Goal: Task Accomplishment & Management: Manage account settings

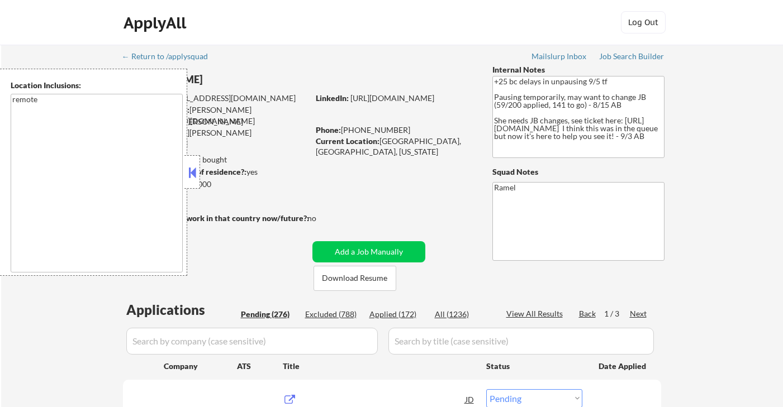
select select ""pending""
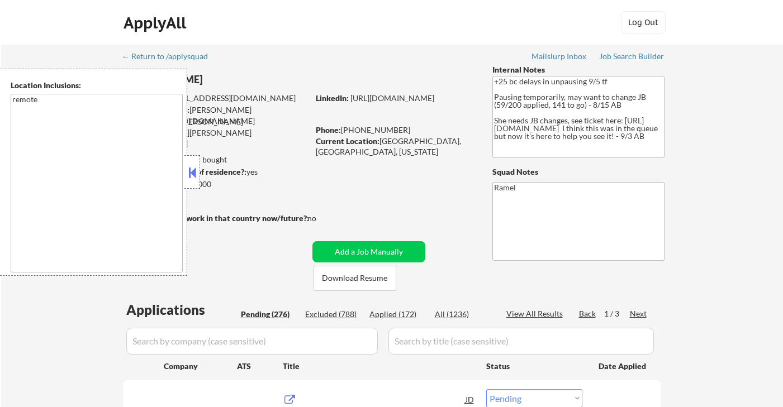
select select ""pending""
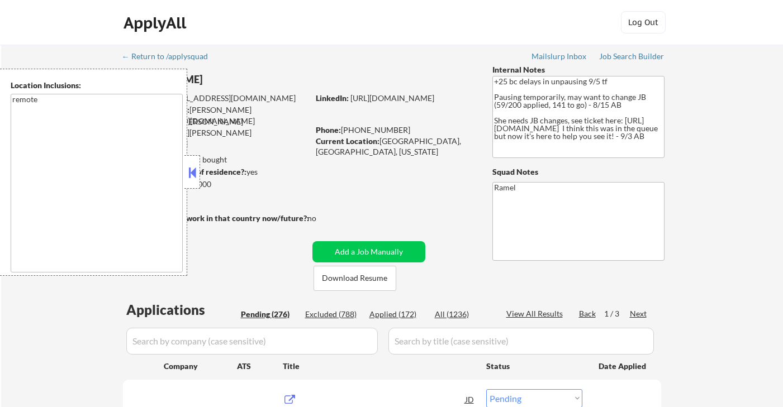
select select ""pending""
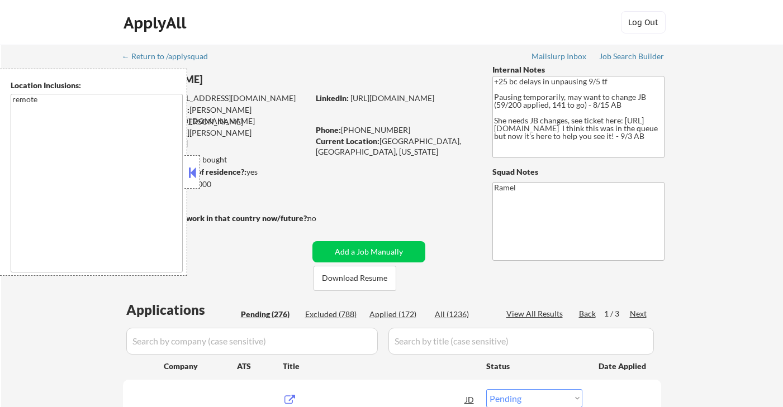
select select ""pending""
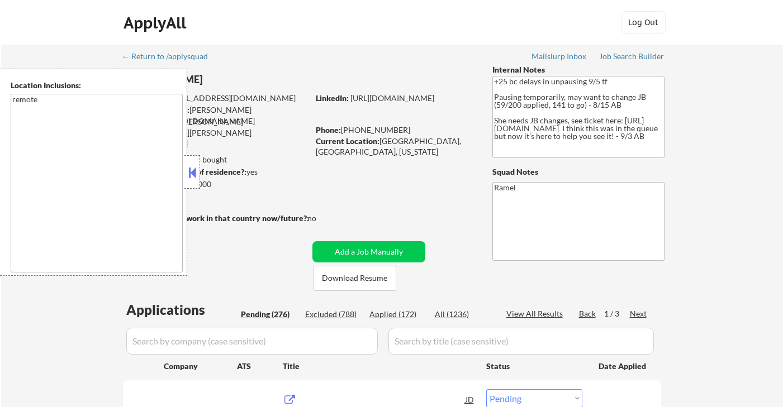
select select ""pending""
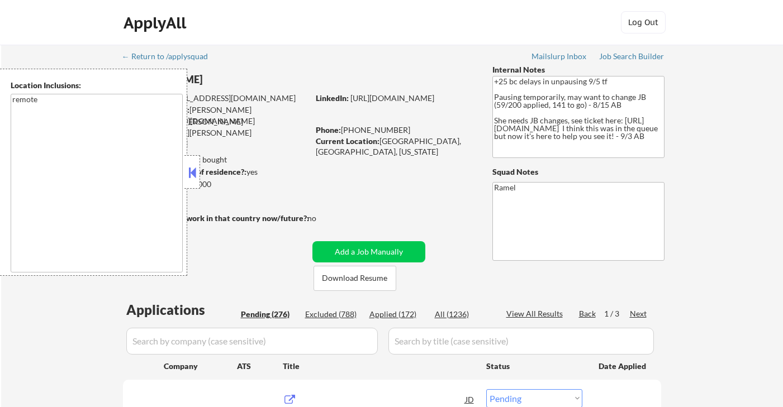
select select ""pending""
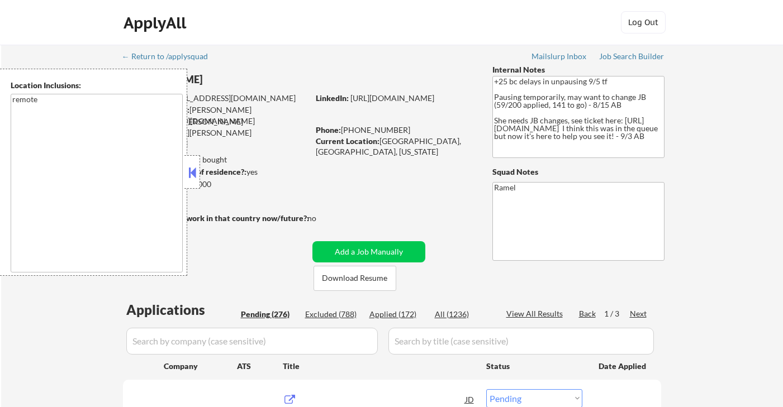
select select ""pending""
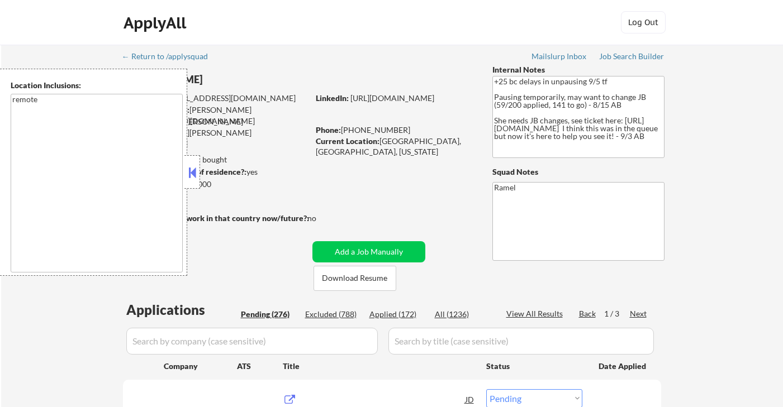
select select ""pending""
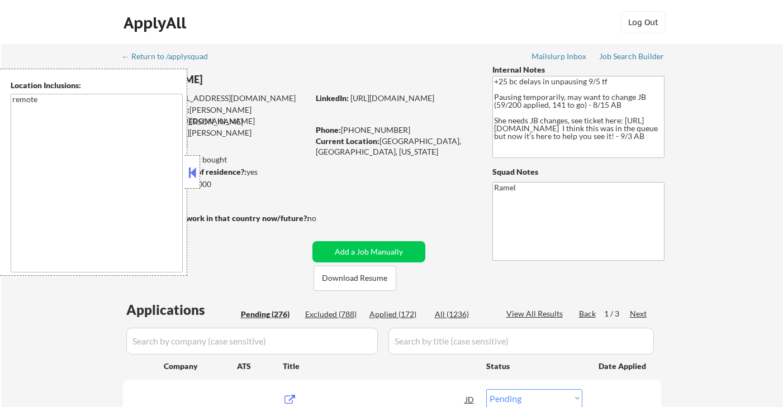
select select ""pending""
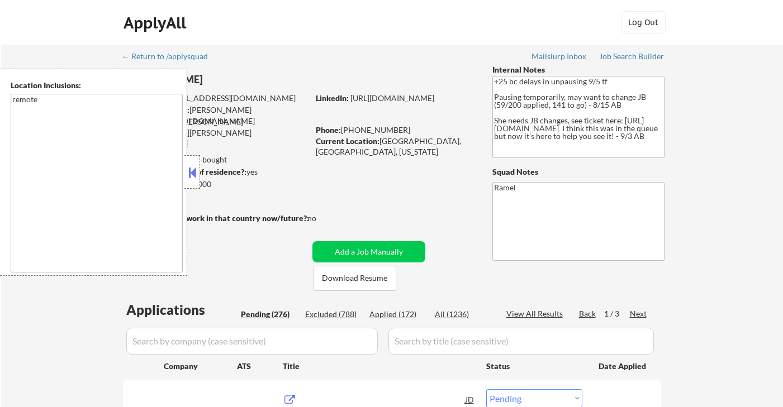
select select ""pending""
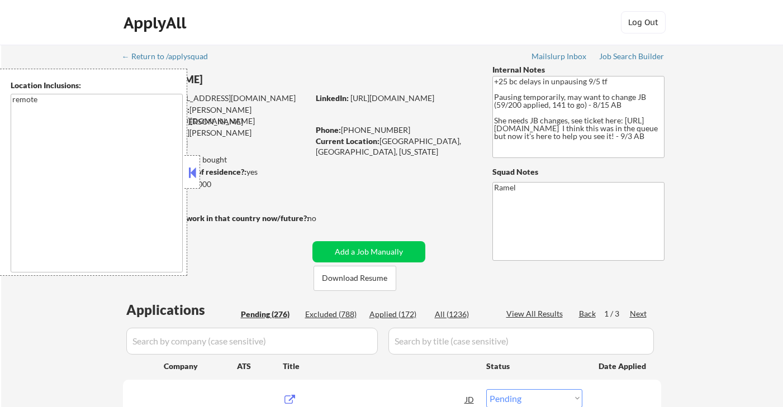
select select ""pending""
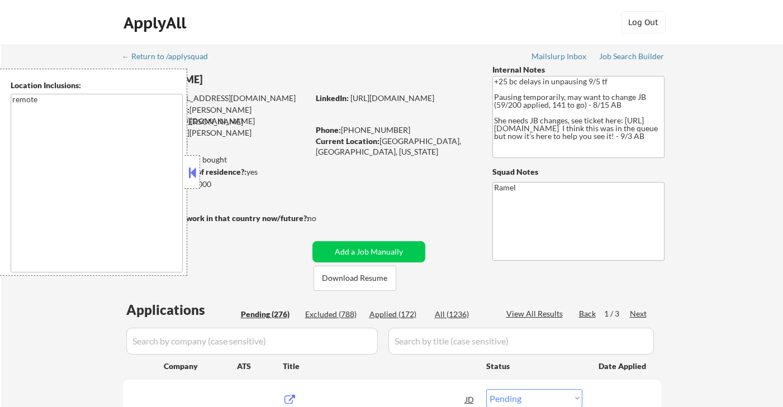
select select ""pending""
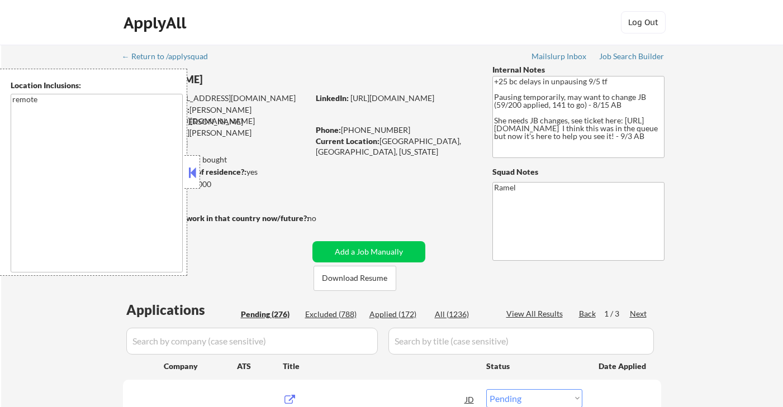
select select ""pending""
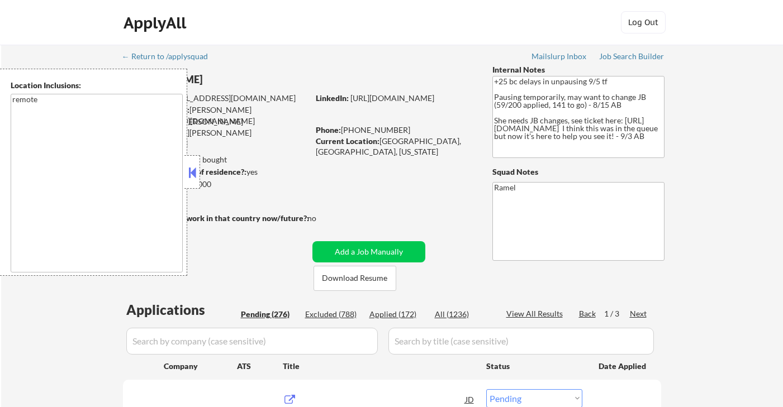
select select ""pending""
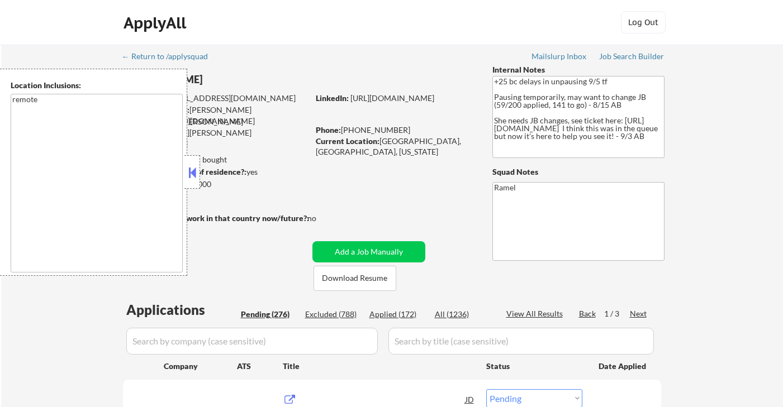
select select ""pending""
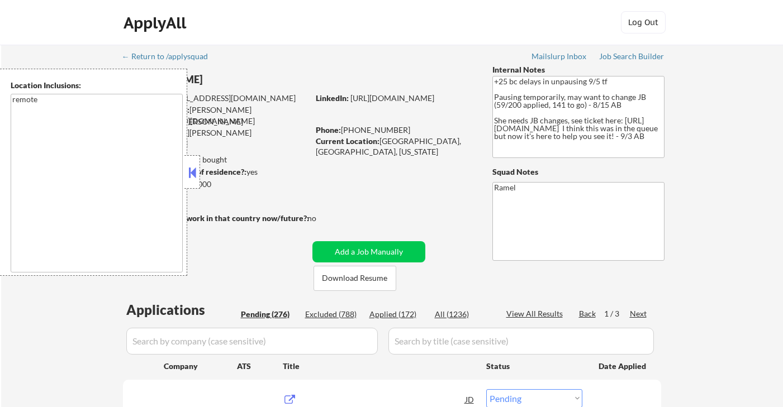
select select ""pending""
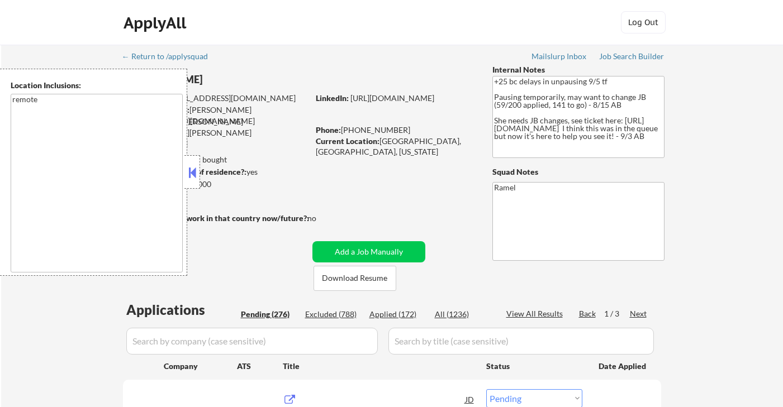
select select ""pending""
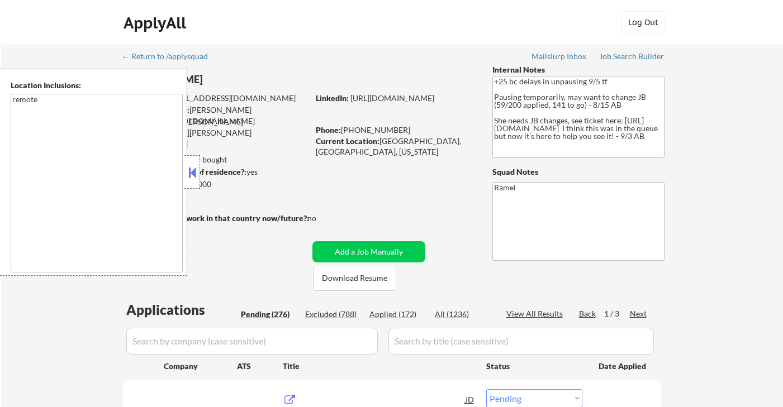
select select ""pending""
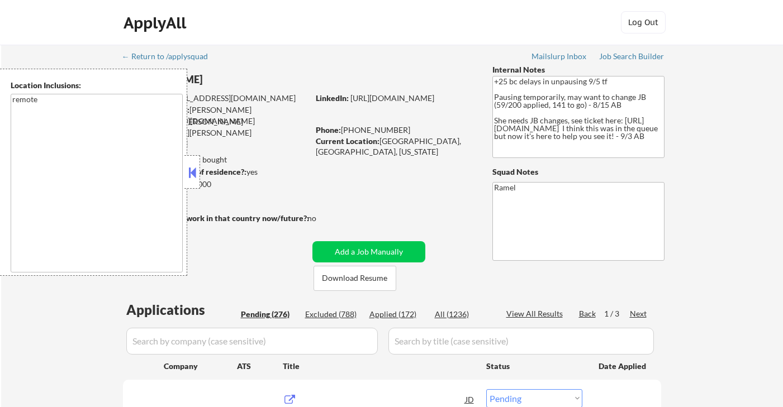
select select ""pending""
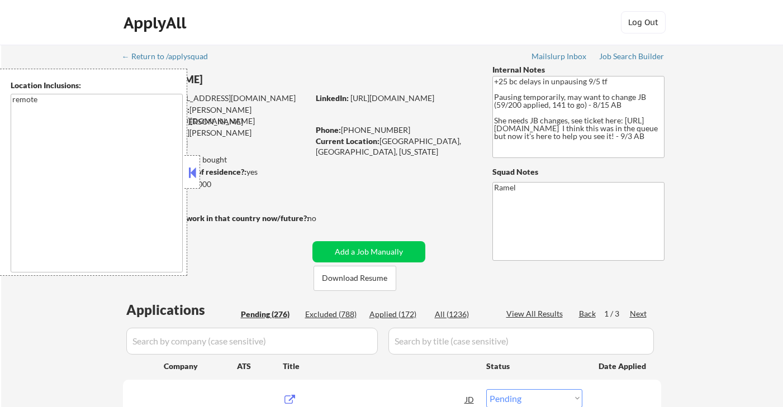
select select ""pending""
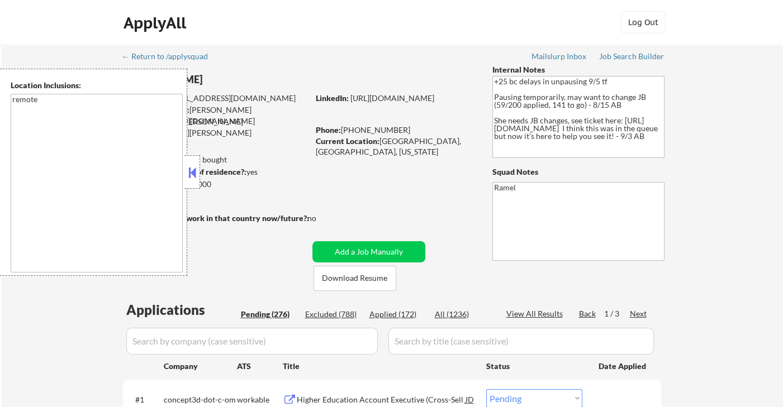
drag, startPoint x: 9, startPoint y: 298, endPoint x: 660, endPoint y: 2, distance: 715.0
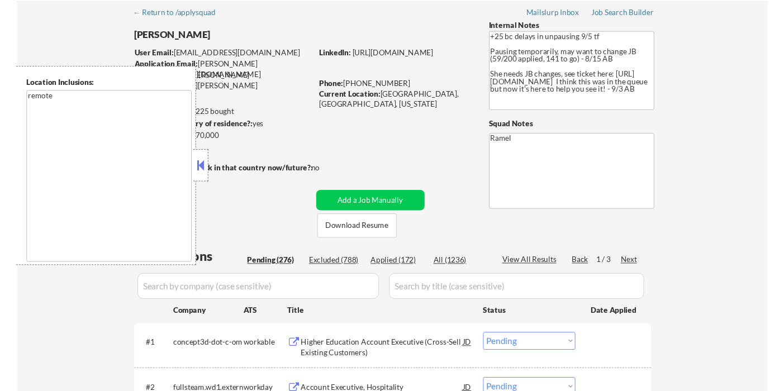
scroll to position [62, 0]
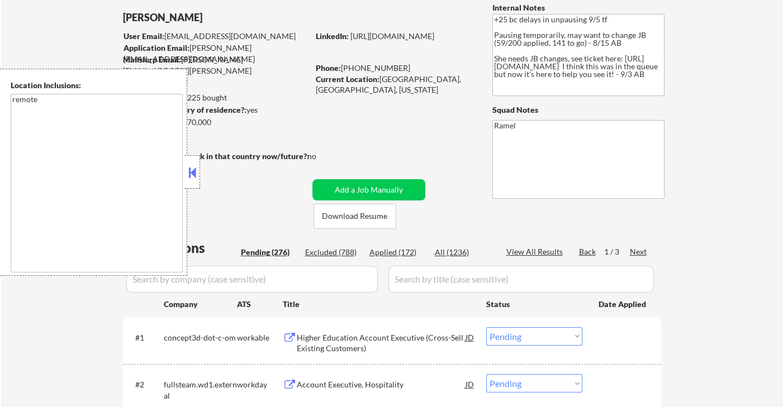
click at [195, 179] on button at bounding box center [192, 172] width 12 height 17
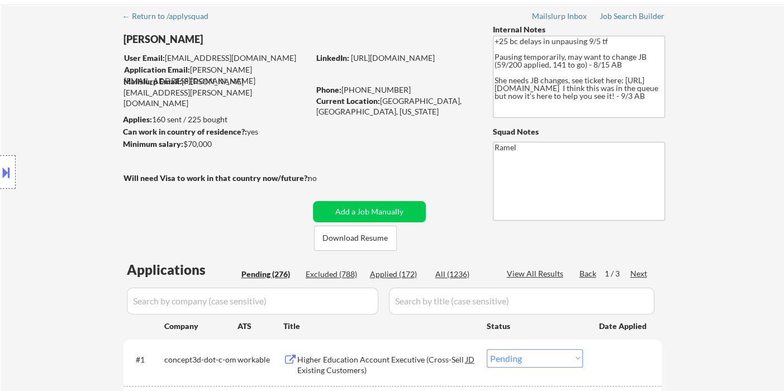
scroll to position [124, 0]
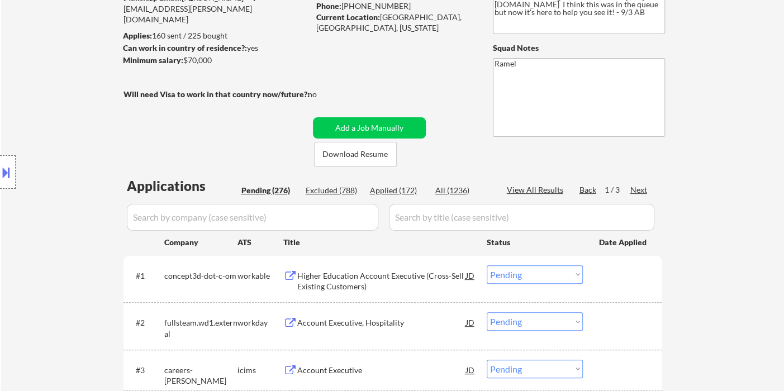
click at [642, 188] on div "Next" at bounding box center [639, 189] width 18 height 11
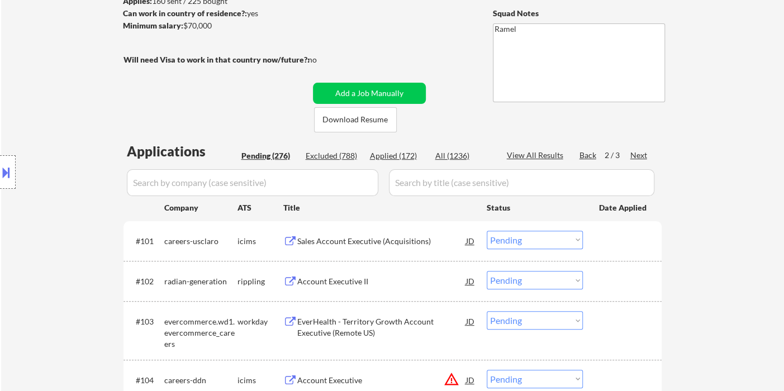
scroll to position [186, 0]
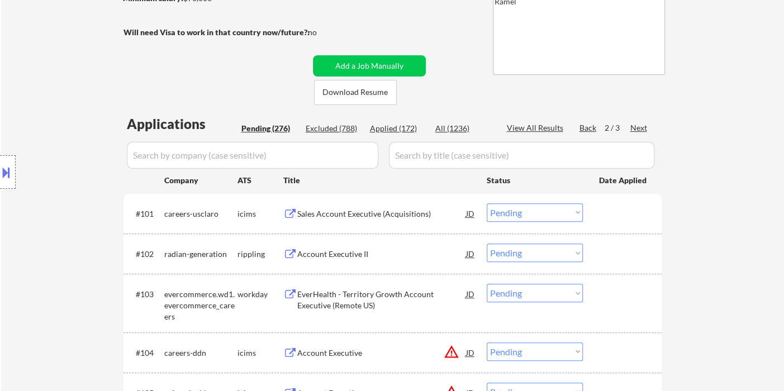
click at [506, 251] on select "Choose an option... Pending Applied Excluded (Questions) Excluded (Expired) Exc…" at bounding box center [535, 253] width 96 height 18
click at [487, 244] on select "Choose an option... Pending Applied Excluded (Questions) Excluded (Expired) Exc…" at bounding box center [535, 253] width 96 height 18
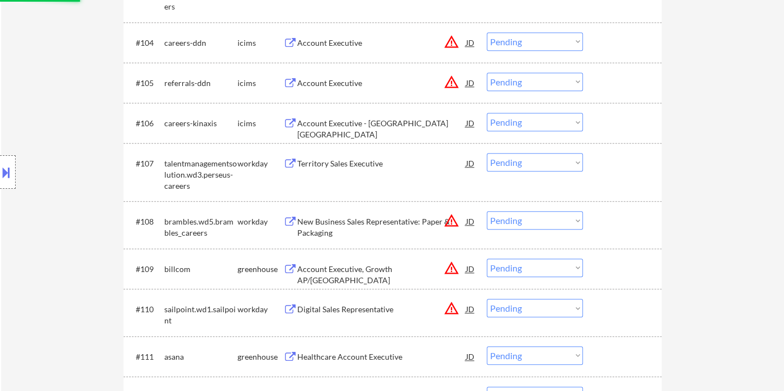
scroll to position [496, 0]
select select ""pending""
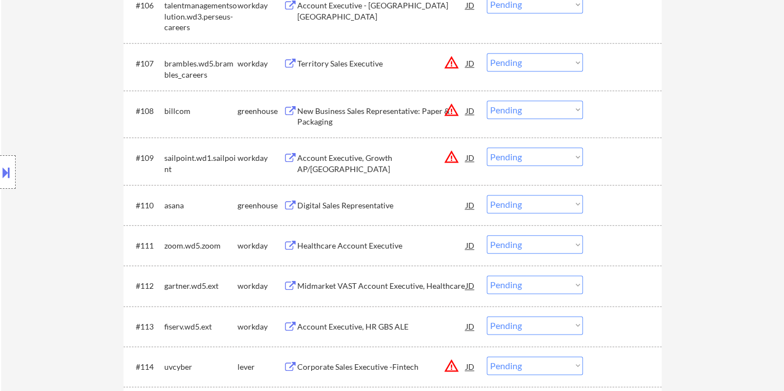
click at [349, 206] on div "Digital Sales Representative" at bounding box center [381, 205] width 169 height 11
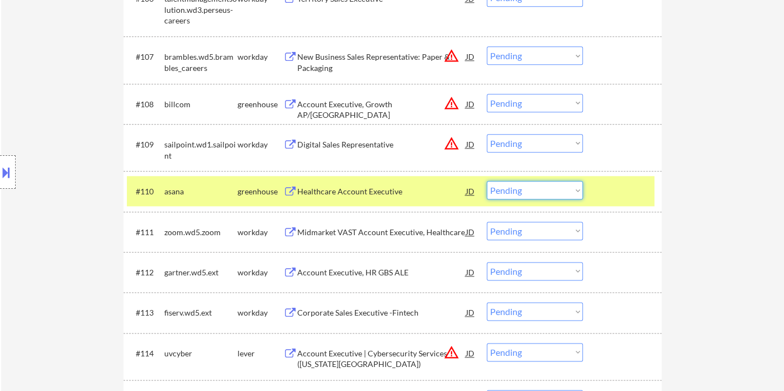
drag, startPoint x: 519, startPoint y: 192, endPoint x: 520, endPoint y: 198, distance: 6.4
click at [519, 192] on select "Choose an option... Pending Applied Excluded (Questions) Excluded (Expired) Exc…" at bounding box center [535, 190] width 96 height 18
click at [487, 181] on select "Choose an option... Pending Applied Excluded (Questions) Excluded (Expired) Exc…" at bounding box center [535, 190] width 96 height 18
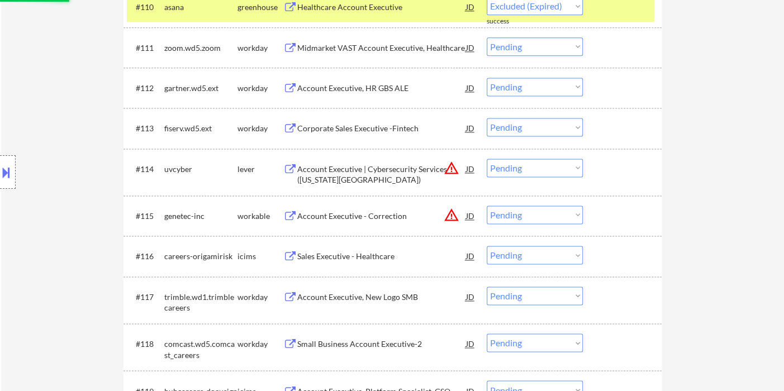
scroll to position [807, 0]
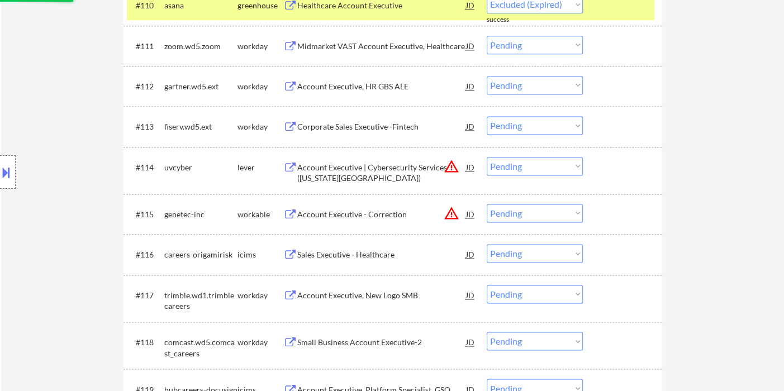
select select ""pending""
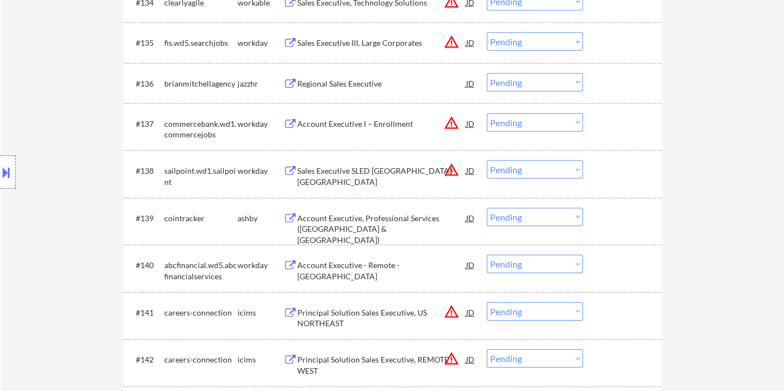
scroll to position [1801, 0]
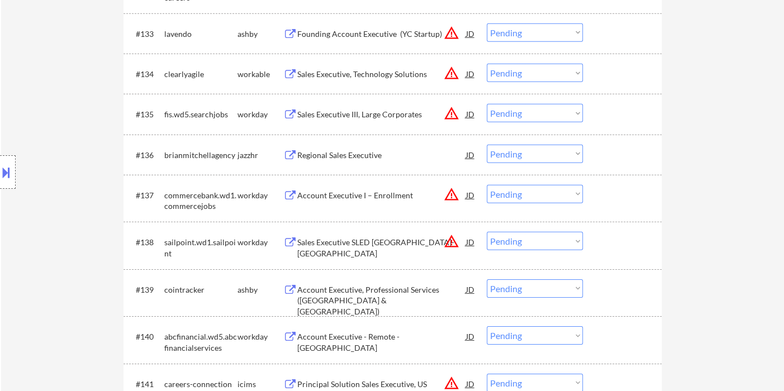
click at [360, 157] on div "Regional Sales Executive" at bounding box center [381, 155] width 169 height 11
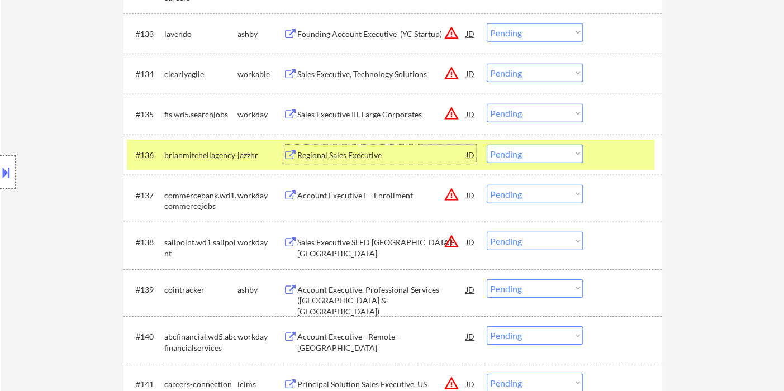
click at [528, 146] on select "Choose an option... Pending Applied Excluded (Questions) Excluded (Expired) Exc…" at bounding box center [535, 154] width 96 height 18
click at [487, 145] on select "Choose an option... Pending Applied Excluded (Questions) Excluded (Expired) Exc…" at bounding box center [535, 154] width 96 height 18
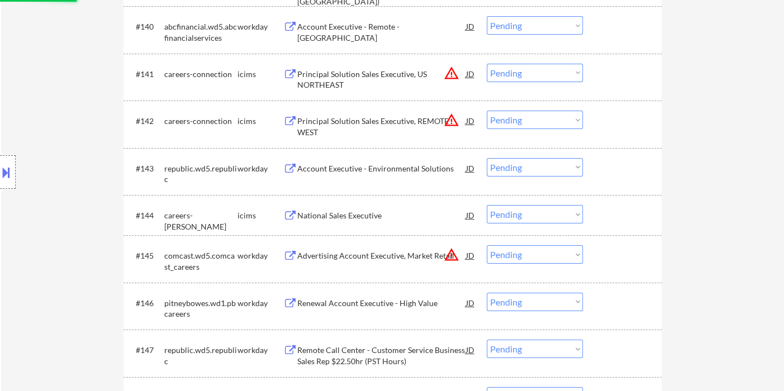
select select ""pending""
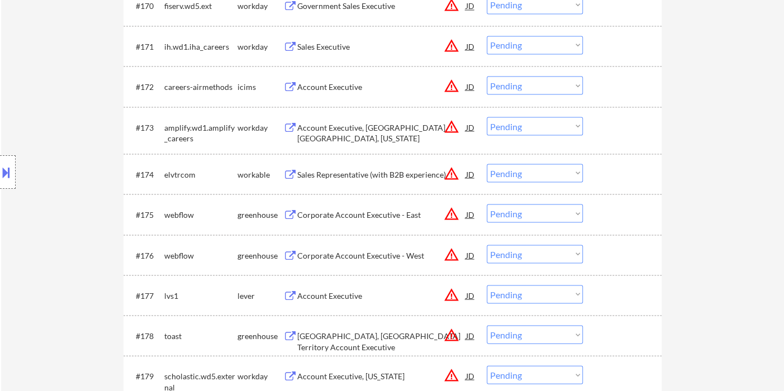
scroll to position [3539, 0]
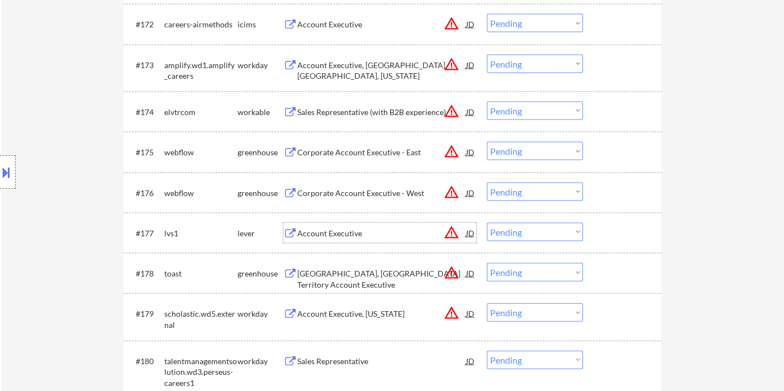
click at [348, 227] on div "Account Executive" at bounding box center [381, 233] width 169 height 20
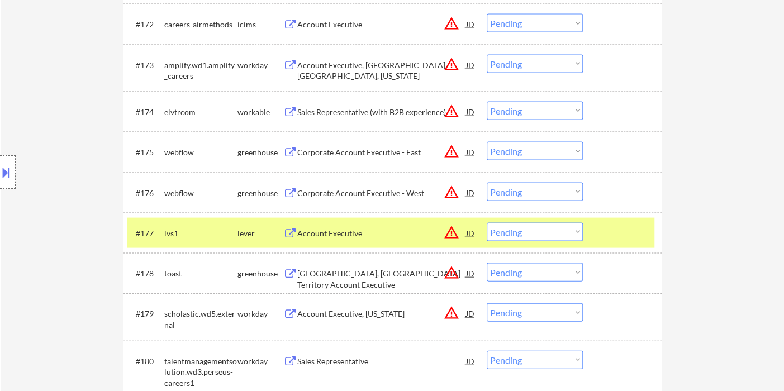
click at [6, 175] on button at bounding box center [6, 172] width 12 height 18
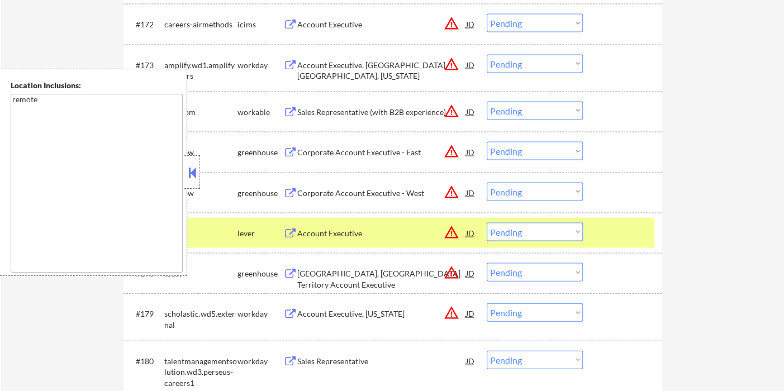
click at [193, 168] on button at bounding box center [192, 172] width 12 height 17
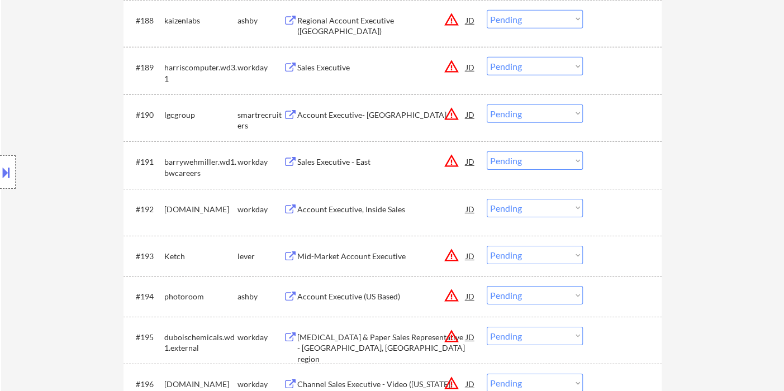
scroll to position [4222, 0]
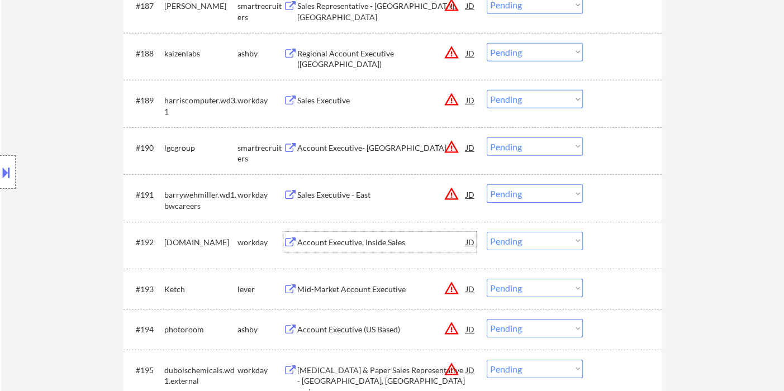
click at [346, 245] on div "Account Executive, Inside Sales" at bounding box center [381, 242] width 169 height 11
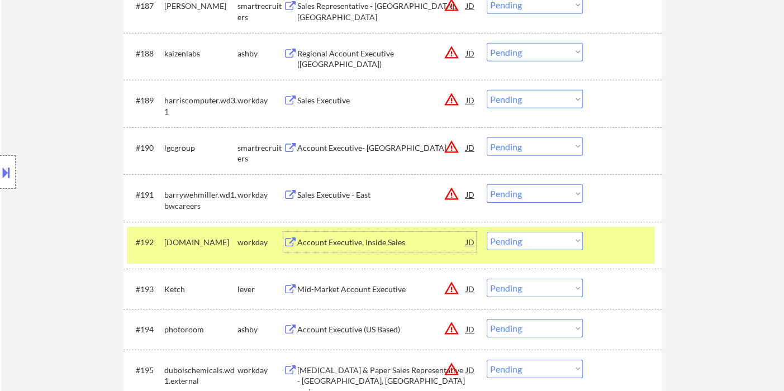
drag, startPoint x: 501, startPoint y: 243, endPoint x: 505, endPoint y: 248, distance: 6.8
click at [501, 243] on select "Choose an option... Pending Applied Excluded (Questions) Excluded (Expired) Exc…" at bounding box center [535, 241] width 96 height 18
click at [487, 232] on select "Choose an option... Pending Applied Excluded (Questions) Excluded (Expired) Exc…" at bounding box center [535, 241] width 96 height 18
select select ""pending""
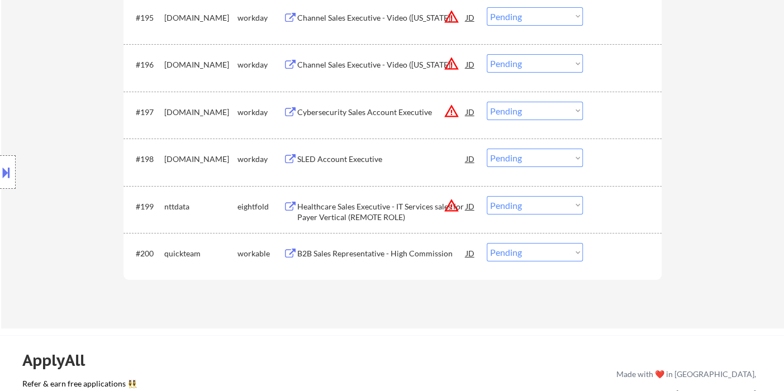
scroll to position [4595, 0]
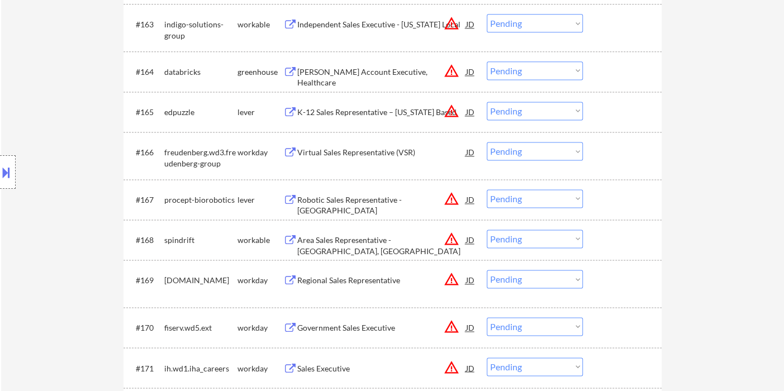
scroll to position [3104, 0]
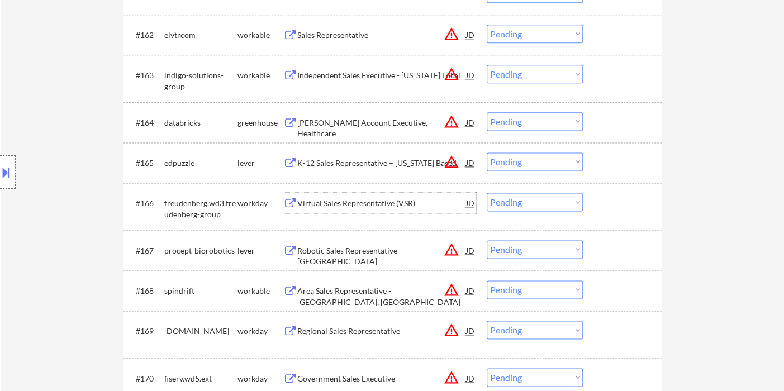
click at [335, 205] on div "Virtual Sales Representative (VSR)" at bounding box center [381, 203] width 169 height 11
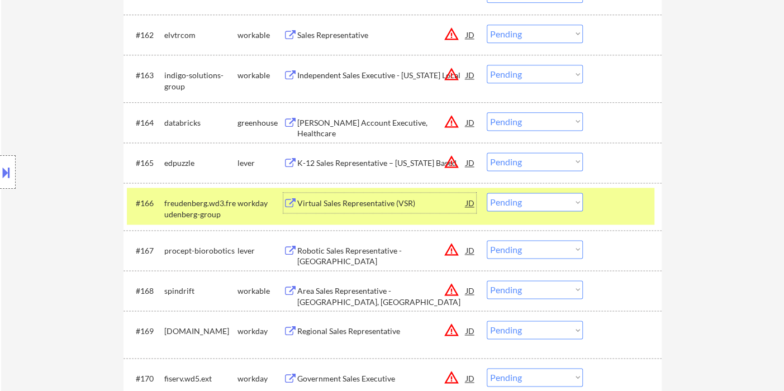
drag, startPoint x: 519, startPoint y: 203, endPoint x: 519, endPoint y: 210, distance: 6.2
click at [519, 203] on select "Choose an option... Pending Applied Excluded (Questions) Excluded (Expired) Exc…" at bounding box center [535, 202] width 96 height 18
click at [487, 193] on select "Choose an option... Pending Applied Excluded (Questions) Excluded (Expired) Exc…" at bounding box center [535, 202] width 96 height 18
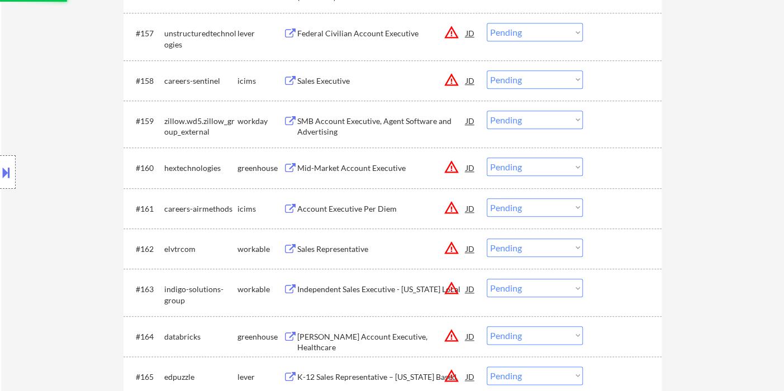
scroll to position [2856, 0]
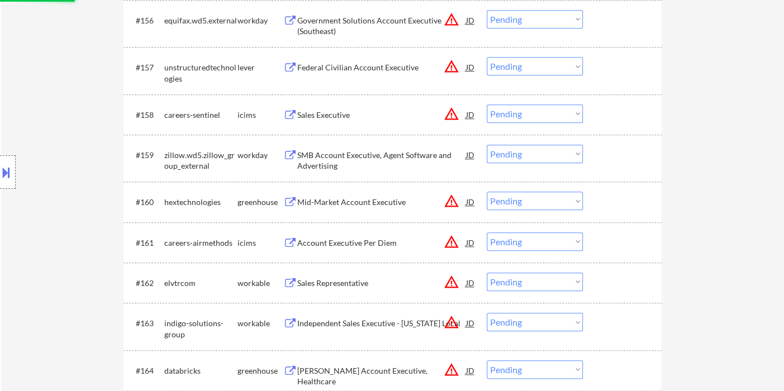
select select ""pending""
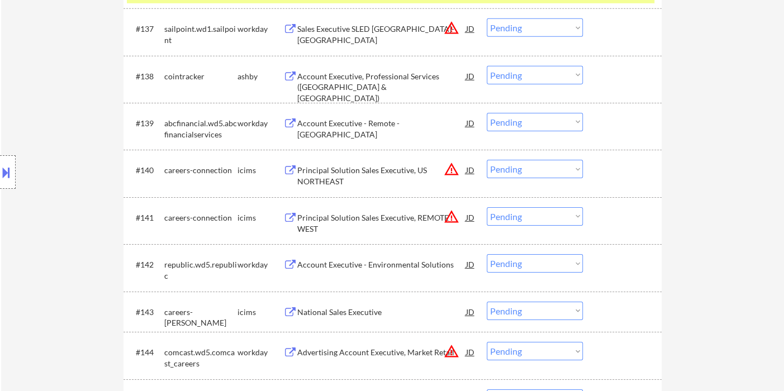
scroll to position [1925, 0]
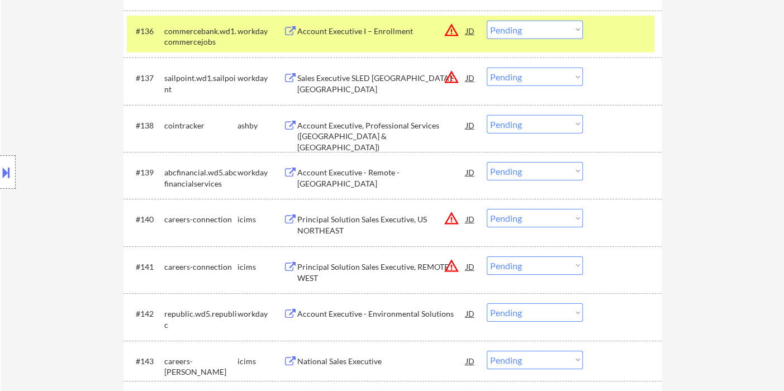
click at [393, 130] on div "Account Executive, Professional Services ([GEOGRAPHIC_DATA] & [GEOGRAPHIC_DATA])" at bounding box center [381, 136] width 169 height 33
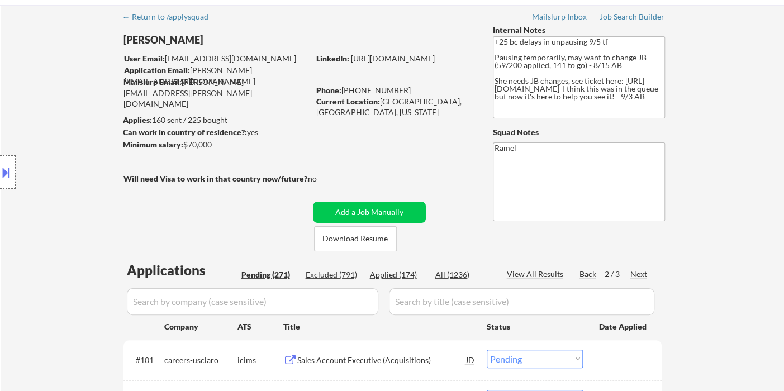
scroll to position [0, 0]
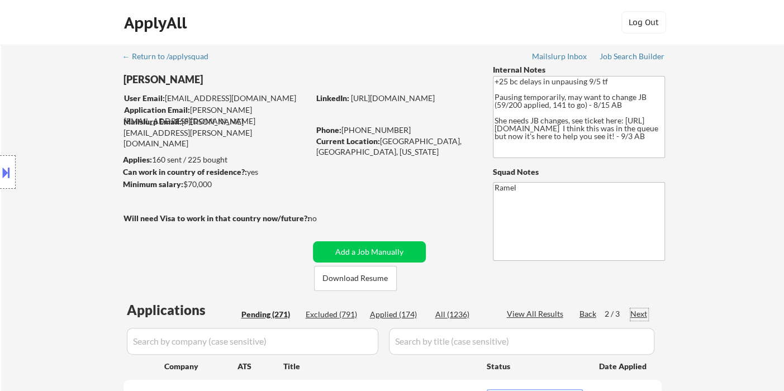
drag, startPoint x: 635, startPoint y: 313, endPoint x: 647, endPoint y: 281, distance: 34.3
click at [635, 313] on div "Next" at bounding box center [639, 313] width 18 height 11
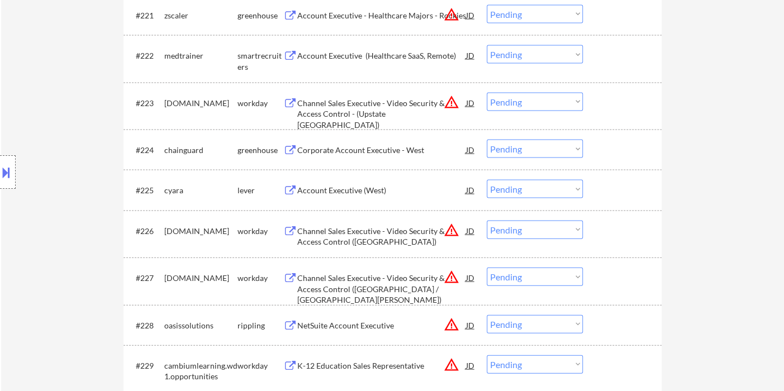
scroll to position [1242, 0]
click at [363, 189] on div "Account Executive (West)" at bounding box center [381, 188] width 169 height 11
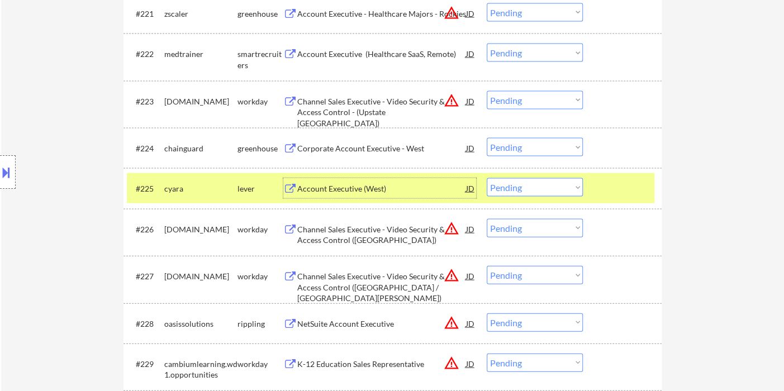
click at [524, 191] on select "Choose an option... Pending Applied Excluded (Questions) Excluded (Expired) Exc…" at bounding box center [535, 187] width 96 height 18
click at [487, 178] on select "Choose an option... Pending Applied Excluded (Questions) Excluded (Expired) Exc…" at bounding box center [535, 187] width 96 height 18
click at [343, 146] on div "Corporate Account Executive - West" at bounding box center [381, 148] width 169 height 11
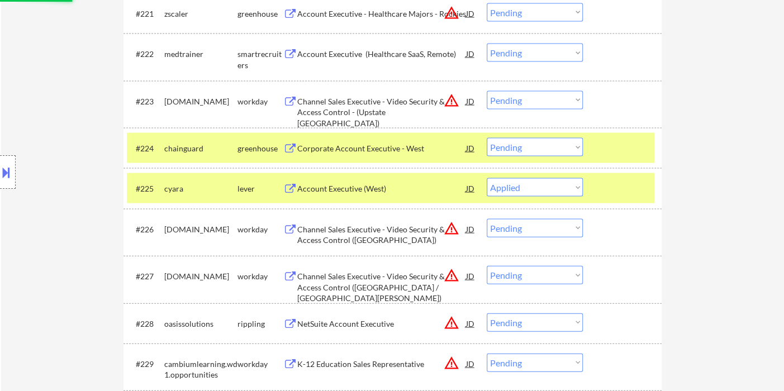
select select ""pending""
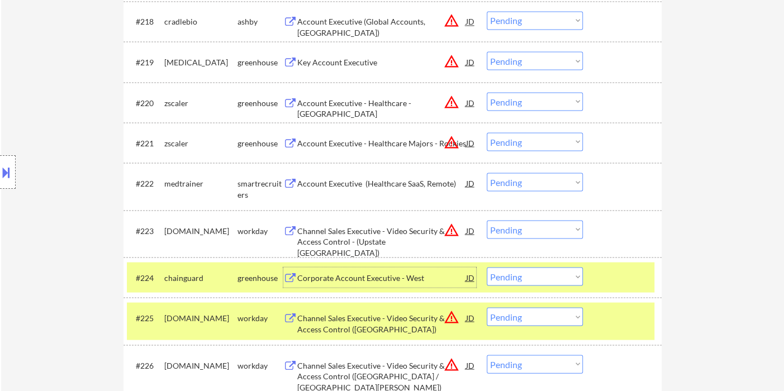
scroll to position [1180, 0]
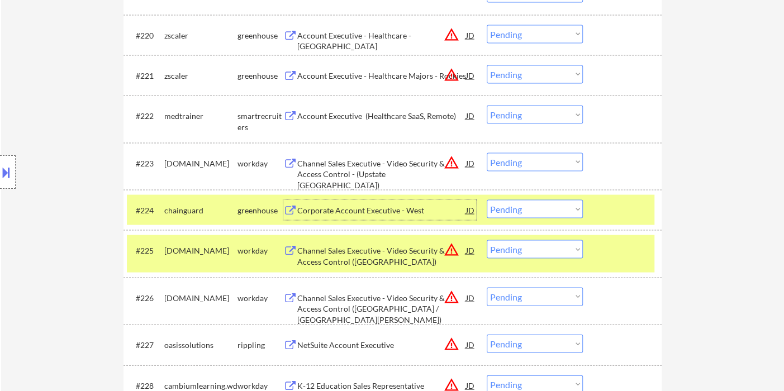
drag, startPoint x: 505, startPoint y: 205, endPoint x: 510, endPoint y: 216, distance: 11.7
click at [505, 205] on select "Choose an option... Pending Applied Excluded (Questions) Excluded (Expired) Exc…" at bounding box center [535, 209] width 96 height 18
click at [487, 200] on select "Choose an option... Pending Applied Excluded (Questions) Excluded (Expired) Exc…" at bounding box center [535, 209] width 96 height 18
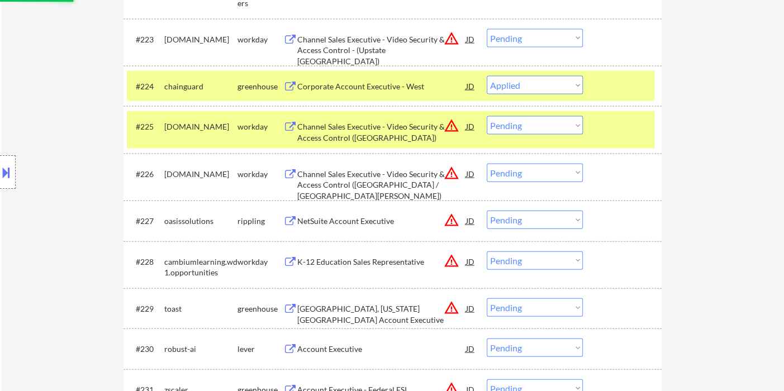
scroll to position [1428, 0]
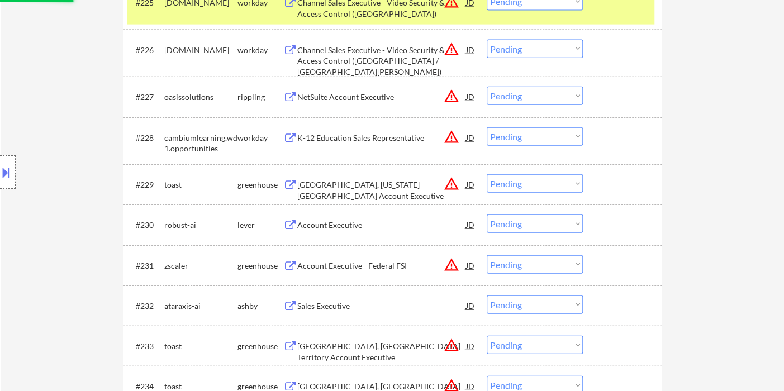
select select ""pending""
click at [358, 231] on div "Account Executive" at bounding box center [381, 225] width 169 height 20
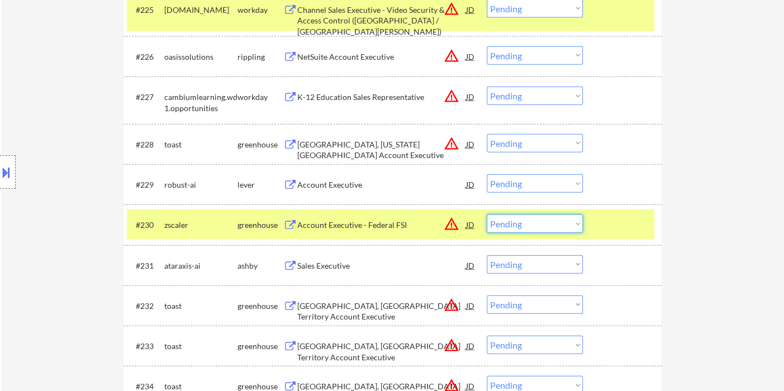
click at [519, 229] on select "Choose an option... Pending Applied Excluded (Questions) Excluded (Expired) Exc…" at bounding box center [535, 224] width 96 height 18
click at [487, 215] on select "Choose an option... Pending Applied Excluded (Questions) Excluded (Expired) Exc…" at bounding box center [535, 224] width 96 height 18
click at [336, 190] on div "Account Executive" at bounding box center [381, 184] width 169 height 20
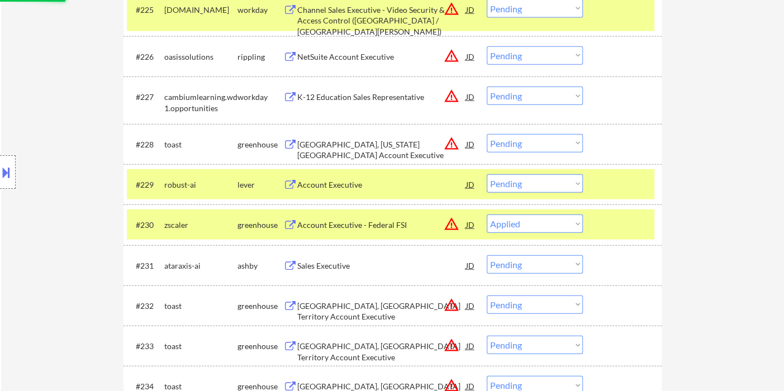
select select ""pending""
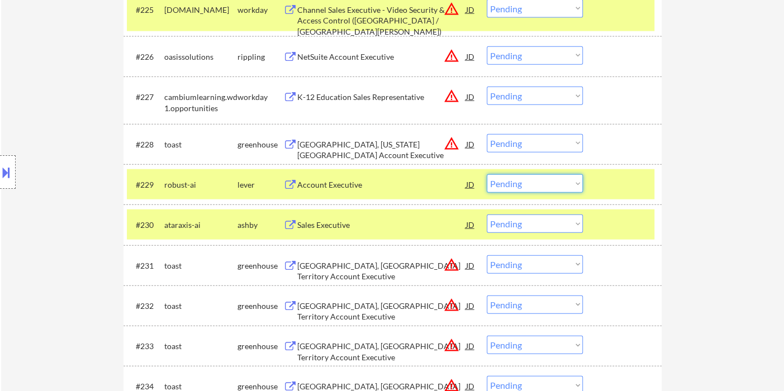
click at [516, 189] on select "Choose an option... Pending Applied Excluded (Questions) Excluded (Expired) Exc…" at bounding box center [535, 183] width 96 height 18
click at [487, 174] on select "Choose an option... Pending Applied Excluded (Questions) Excluded (Expired) Exc…" at bounding box center [535, 183] width 96 height 18
click at [329, 226] on div "Sales Executive" at bounding box center [381, 225] width 169 height 11
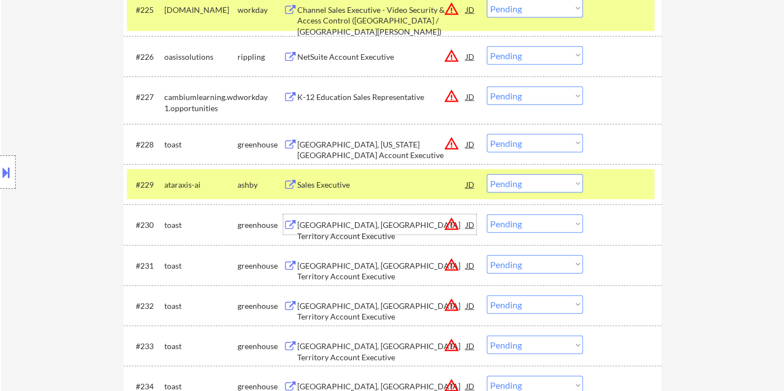
click at [17, 186] on div "Location Inclusions: remote" at bounding box center [100, 172] width 200 height 207
click at [8, 173] on button at bounding box center [6, 172] width 12 height 18
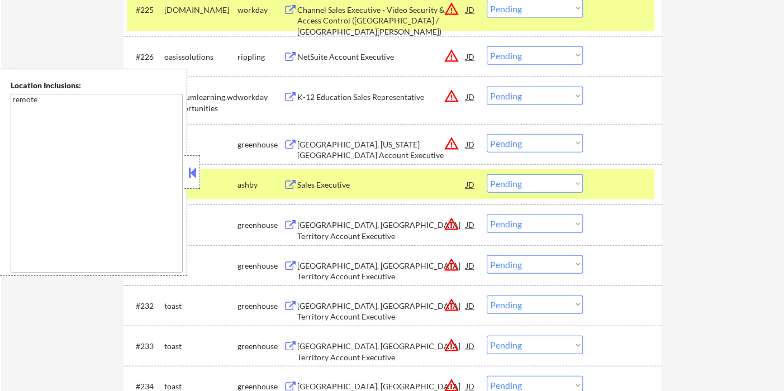
click at [191, 178] on button at bounding box center [192, 172] width 12 height 17
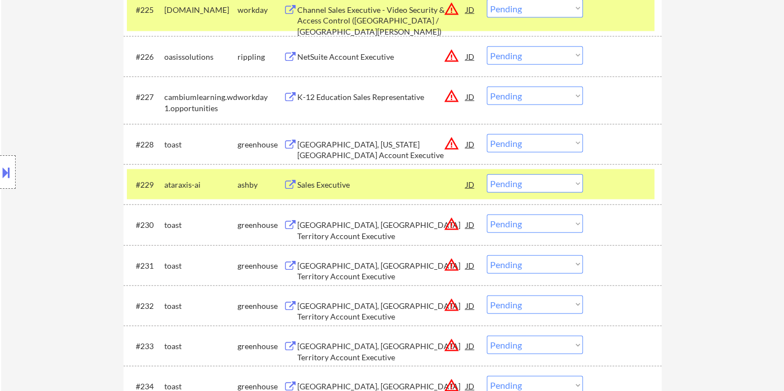
drag, startPoint x: 501, startPoint y: 183, endPoint x: 506, endPoint y: 189, distance: 8.3
click at [501, 183] on select "Choose an option... Pending Applied Excluded (Questions) Excluded (Expired) Exc…" at bounding box center [535, 183] width 96 height 18
click at [487, 174] on select "Choose an option... Pending Applied Excluded (Questions) Excluded (Expired) Exc…" at bounding box center [535, 183] width 96 height 18
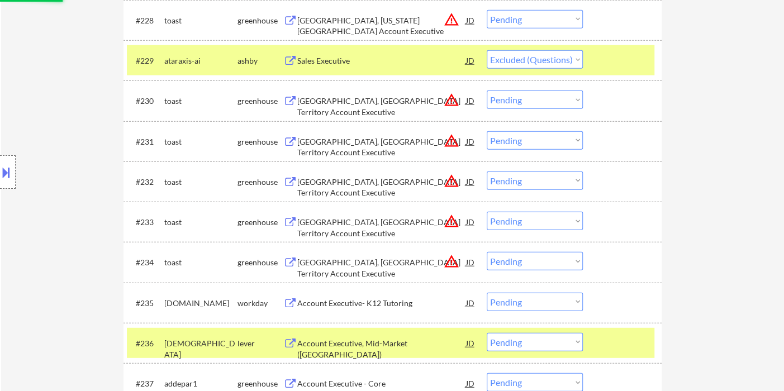
scroll to position [1676, 0]
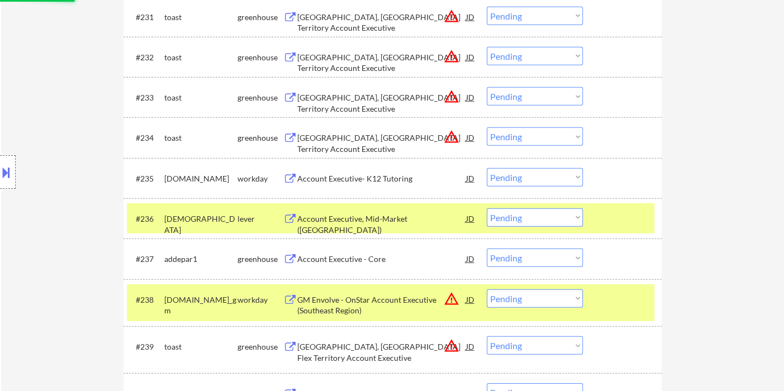
select select ""pending""
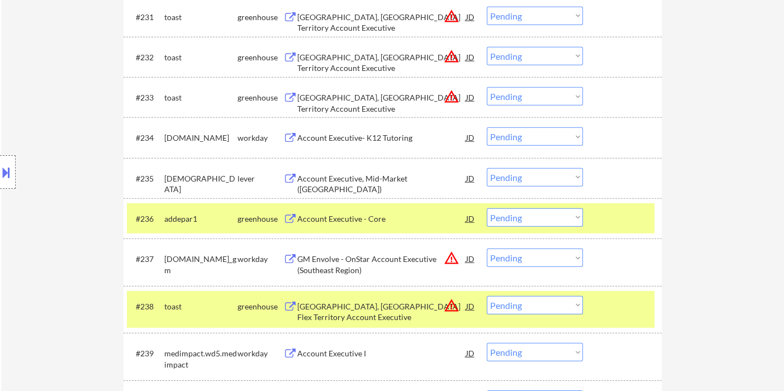
click at [349, 180] on div "Account Executive, Mid-Market ([GEOGRAPHIC_DATA])" at bounding box center [381, 184] width 169 height 22
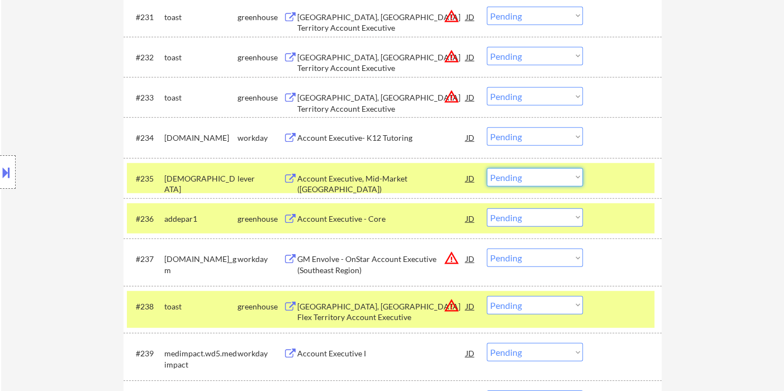
drag, startPoint x: 499, startPoint y: 173, endPoint x: 536, endPoint y: 185, distance: 38.7
click at [500, 173] on select "Choose an option... Pending Applied Excluded (Questions) Excluded (Expired) Exc…" at bounding box center [535, 177] width 96 height 18
click at [487, 168] on select "Choose an option... Pending Applied Excluded (Questions) Excluded (Expired) Exc…" at bounding box center [535, 177] width 96 height 18
click at [319, 217] on div "Account Executive - Core" at bounding box center [381, 218] width 169 height 11
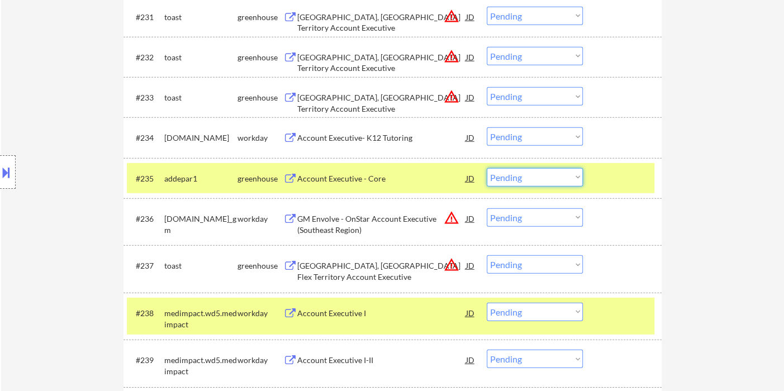
click at [505, 177] on select "Choose an option... Pending Applied Excluded (Questions) Excluded (Expired) Exc…" at bounding box center [535, 177] width 96 height 18
click at [487, 168] on select "Choose an option... Pending Applied Excluded (Questions) Excluded (Expired) Exc…" at bounding box center [535, 177] width 96 height 18
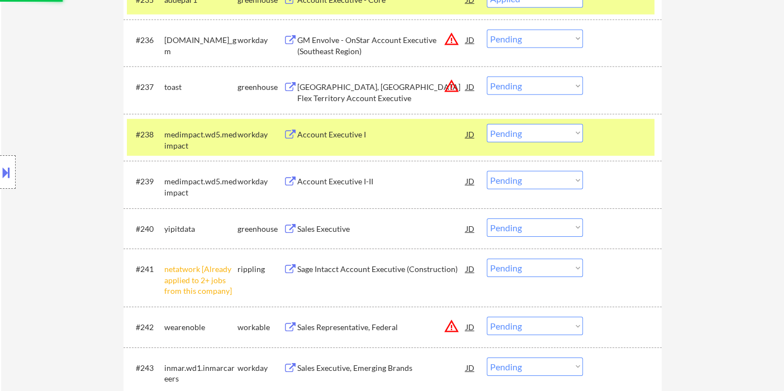
scroll to position [1863, 0]
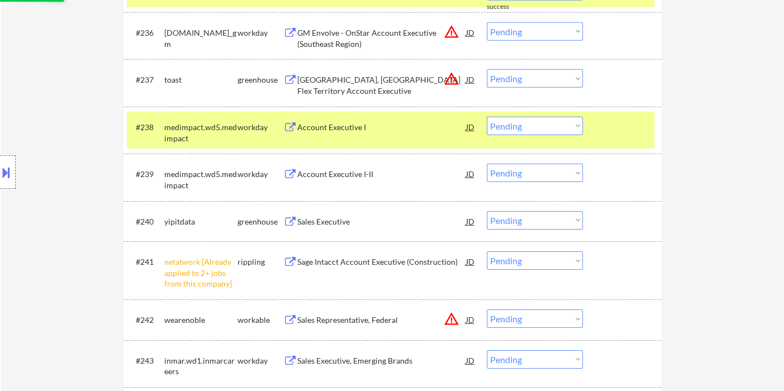
select select ""pending""
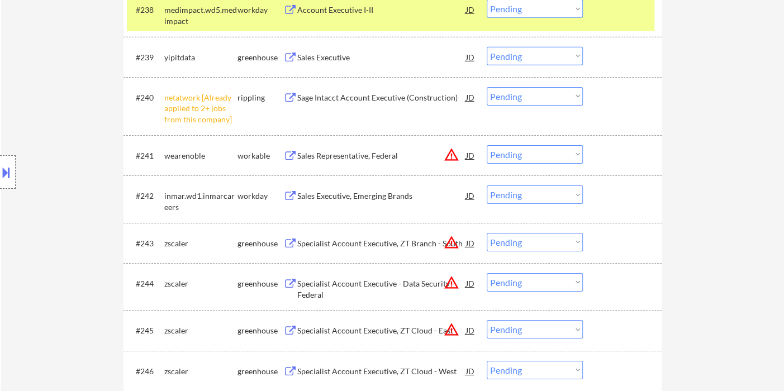
drag, startPoint x: 528, startPoint y: 95, endPoint x: 533, endPoint y: 103, distance: 10.1
click at [528, 95] on select "Choose an option... Pending Applied Excluded (Questions) Excluded (Expired) Exc…" at bounding box center [535, 96] width 96 height 18
click at [487, 87] on select "Choose an option... Pending Applied Excluded (Questions) Excluded (Expired) Exc…" at bounding box center [535, 96] width 96 height 18
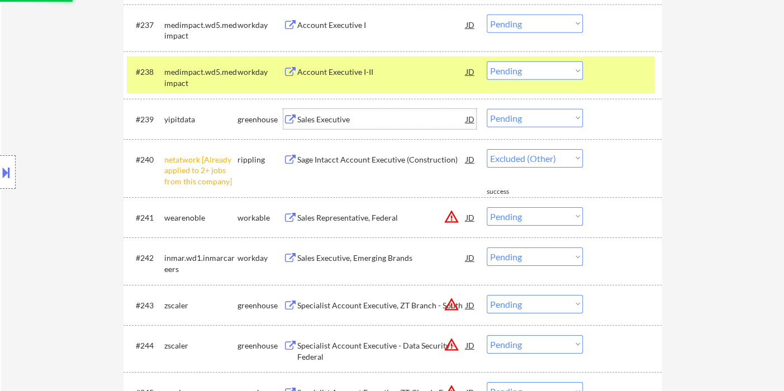
click at [316, 121] on div "Sales Executive" at bounding box center [381, 119] width 169 height 11
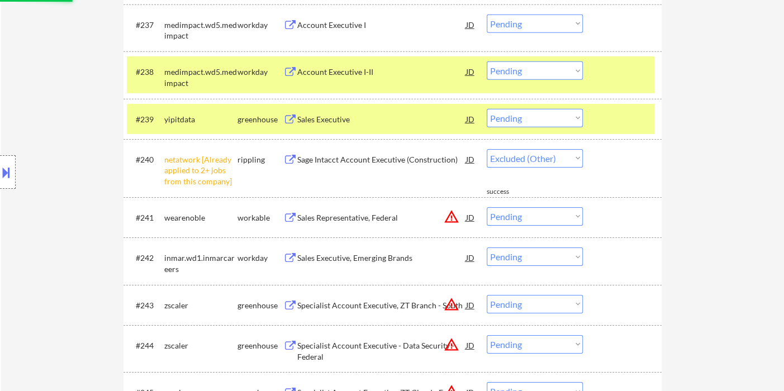
select select ""pending""
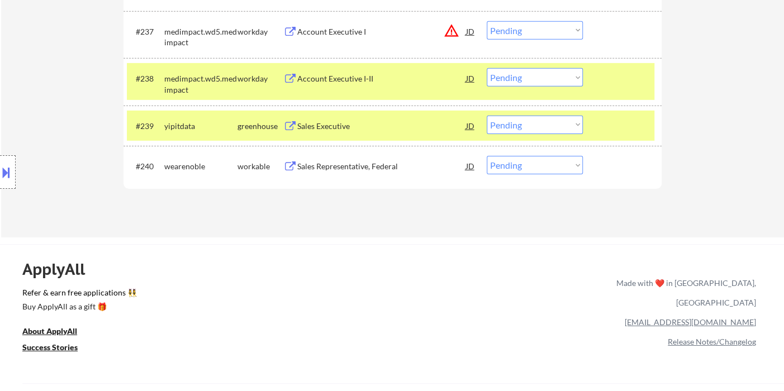
select select ""pending""
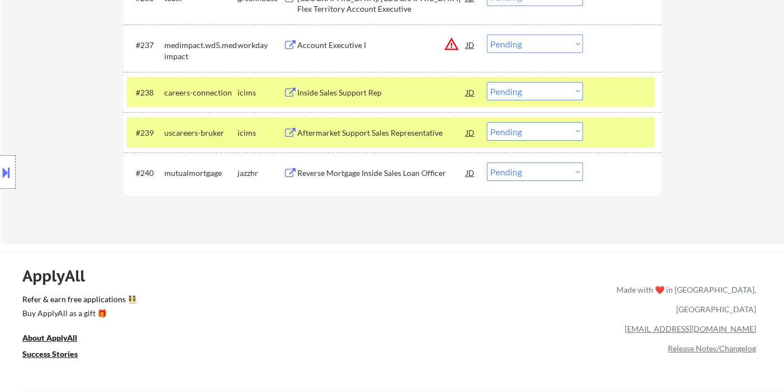
select select ""pending""
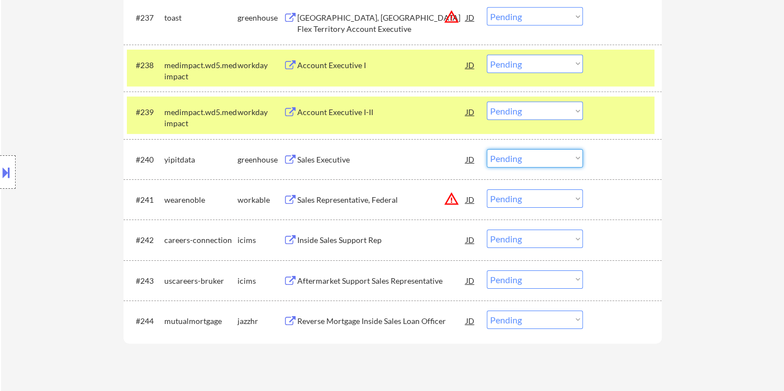
drag, startPoint x: 525, startPoint y: 150, endPoint x: 538, endPoint y: 161, distance: 16.2
click at [525, 150] on select "Choose an option... Pending Applied Excluded (Questions) Excluded (Expired) Exc…" at bounding box center [535, 158] width 96 height 18
click at [487, 149] on select "Choose an option... Pending Applied Excluded (Questions) Excluded (Expired) Exc…" at bounding box center [535, 158] width 96 height 18
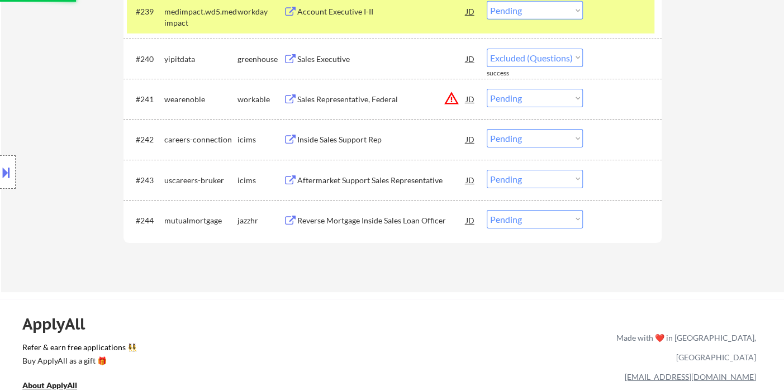
select select ""pending""
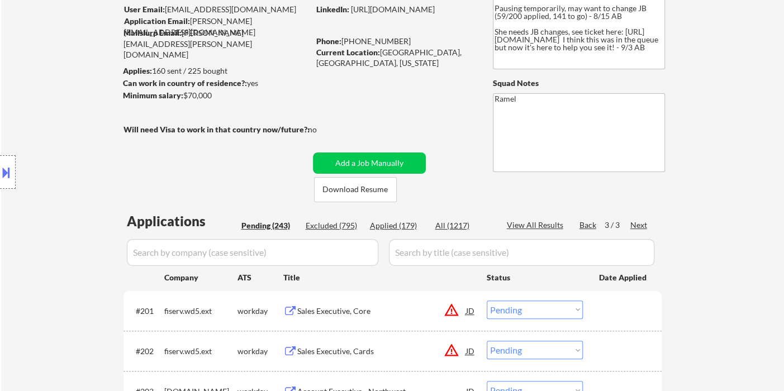
scroll to position [124, 0]
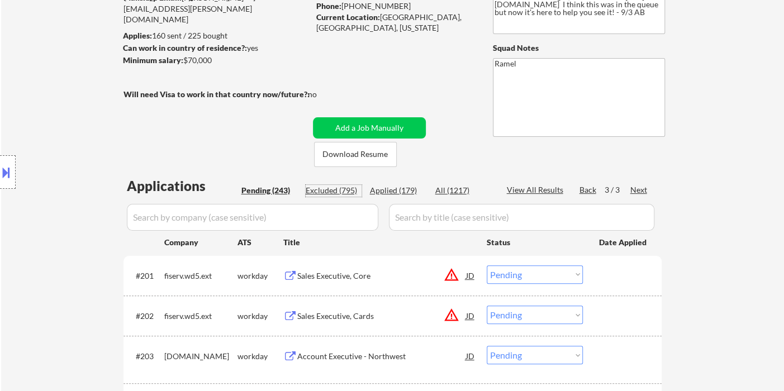
click at [325, 188] on div "Excluded (795)" at bounding box center [334, 190] width 56 height 11
select select ""excluded__bad_match_""
select select ""excluded__expired_""
select select ""excluded__location_""
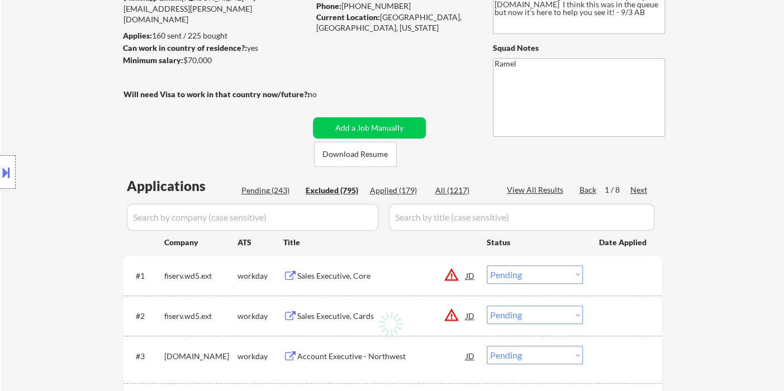
select select ""excluded""
select select ""excluded__bad_match_""
select select ""excluded__salary_""
select select ""excluded""
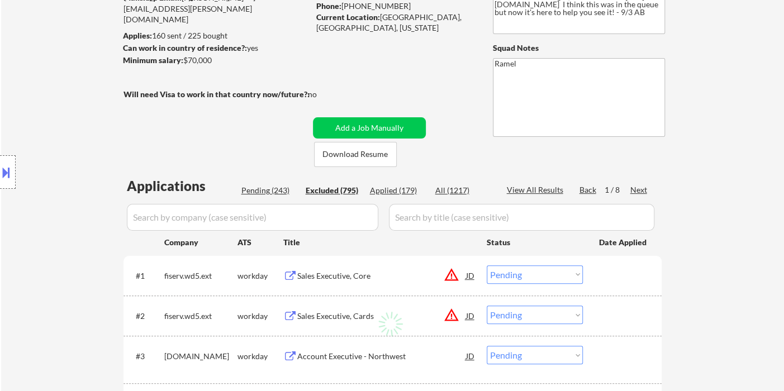
select select ""excluded__location_""
select select ""excluded__bad_match_""
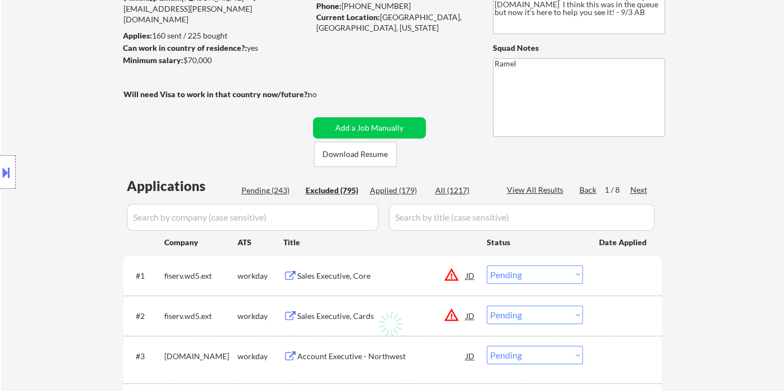
select select ""excluded__location_""
select select ""excluded__bad_match_""
select select ""excluded__location_""
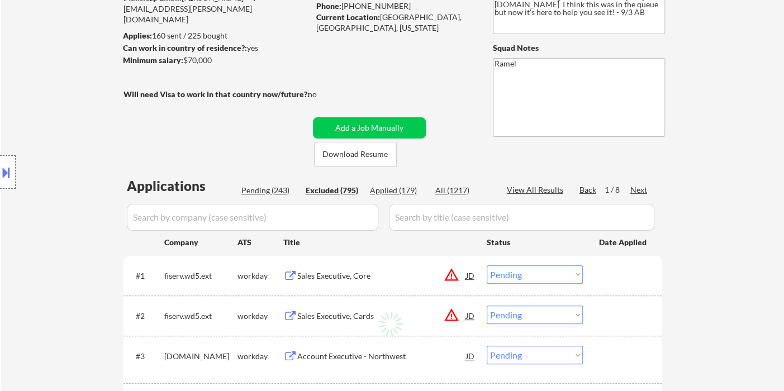
select select ""excluded__location_""
select select ""excluded""
select select ""excluded__other_""
select select ""excluded__bad_match_""
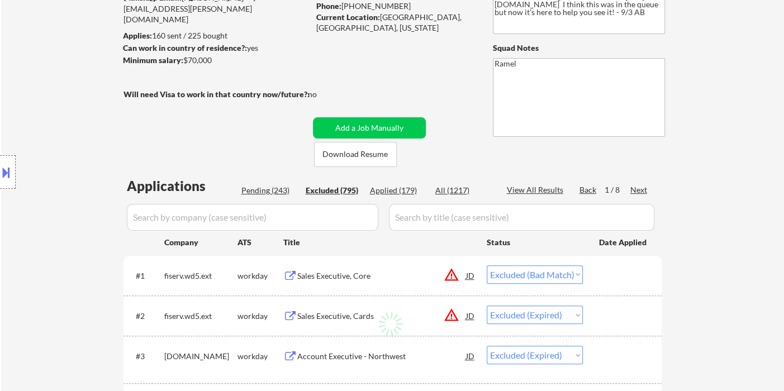
select select ""excluded__location_""
select select ""excluded__bad_match_""
select select ""excluded__expired_""
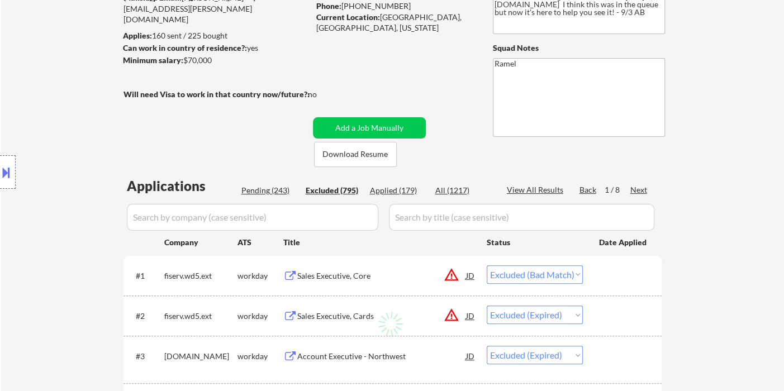
select select ""excluded__location_""
select select ""excluded__bad_match_""
select select ""excluded""
select select ""excluded__location_""
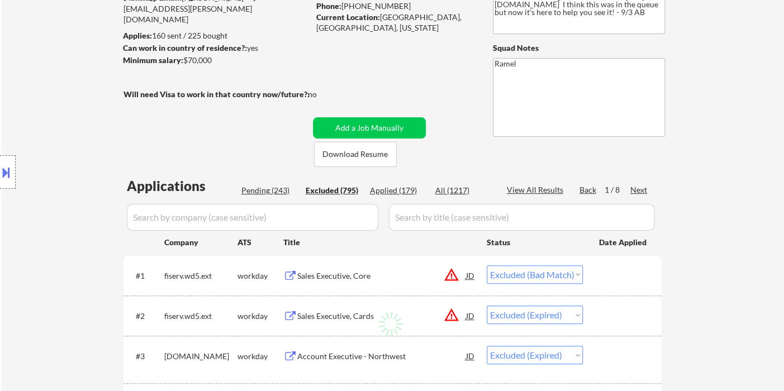
select select ""excluded__location_""
select select ""excluded__bad_match_""
select select ""excluded__other_""
select select ""excluded__location_""
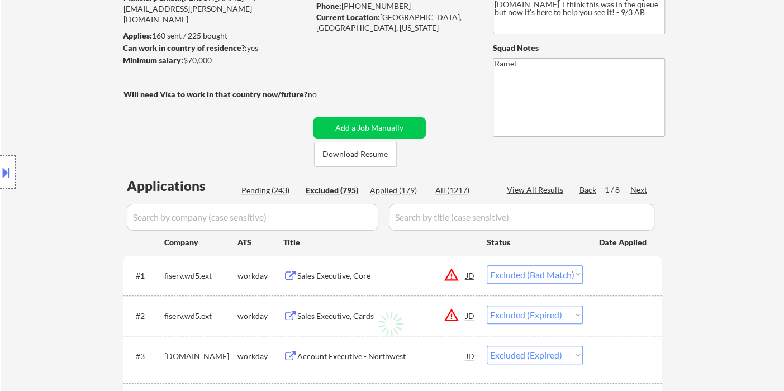
select select ""excluded__location_""
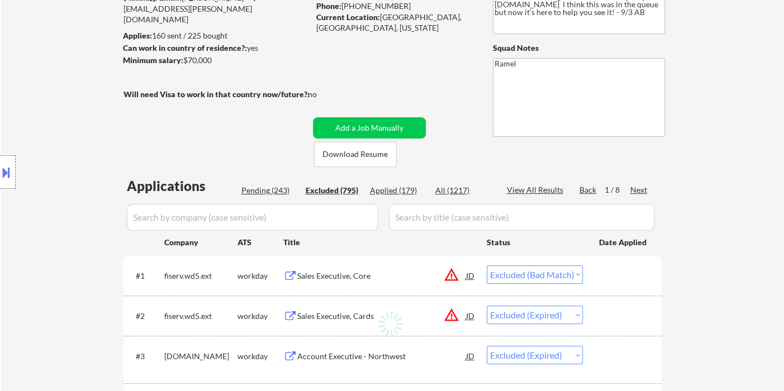
select select ""excluded__salary_""
select select ""excluded__location_""
select select ""excluded""
select select ""excluded__location_""
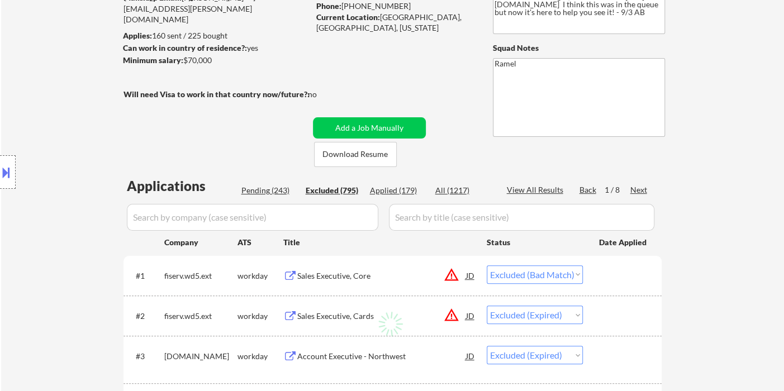
select select ""excluded__location_""
select select ""excluded__expired_""
select select ""excluded__bad_match_""
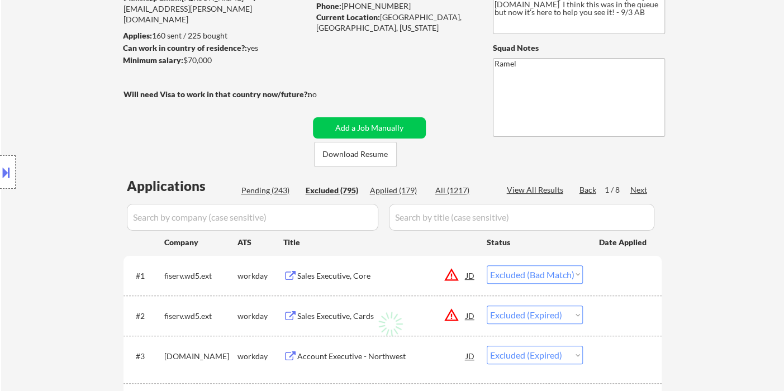
select select ""excluded__location_""
select select ""excluded__bad_match_""
select select ""excluded__location_""
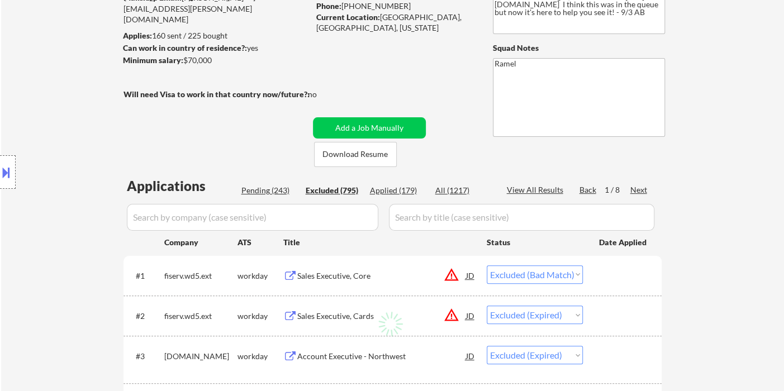
select select ""excluded__expired_""
select select ""excluded__bad_match_""
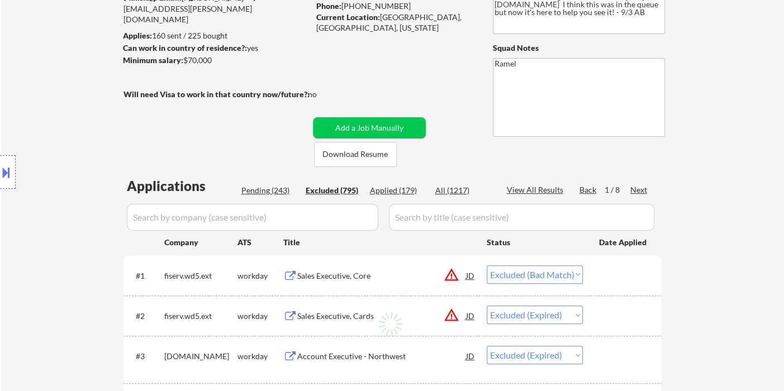
select select ""excluded__bad_match_""
select select ""excluded__salary_""
select select ""excluded__bad_match_""
select select ""excluded__location_""
select select ""excluded""
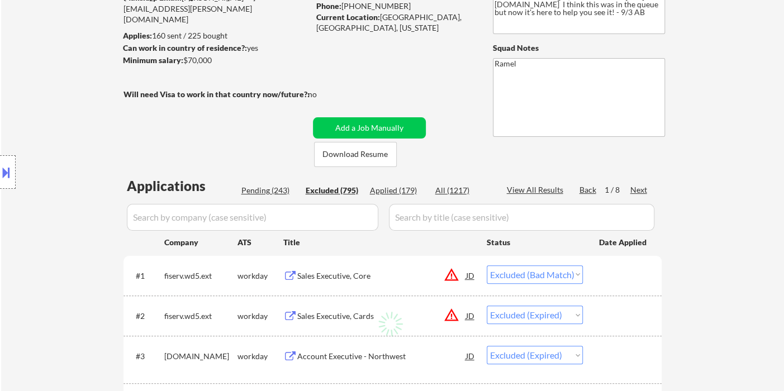
select select ""excluded__expired_""
select select ""excluded__bad_match_""
select select ""excluded__location_""
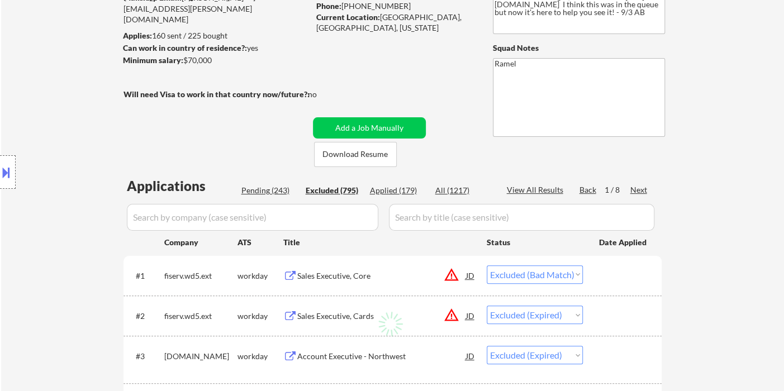
select select ""excluded__location_""
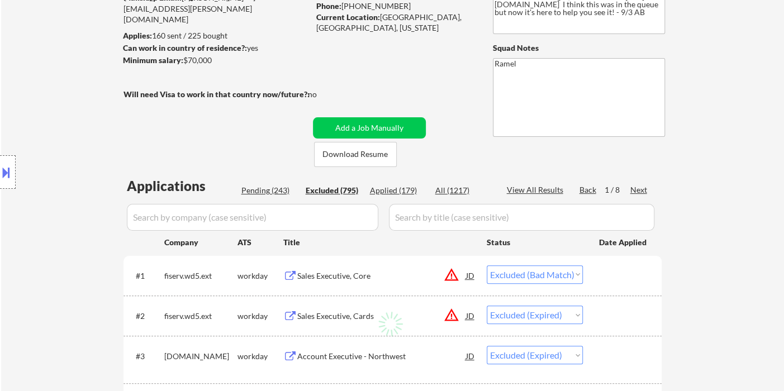
select select ""excluded__location_""
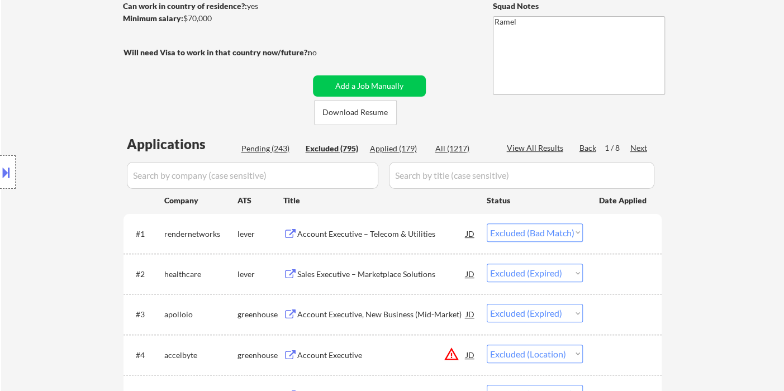
scroll to position [186, 0]
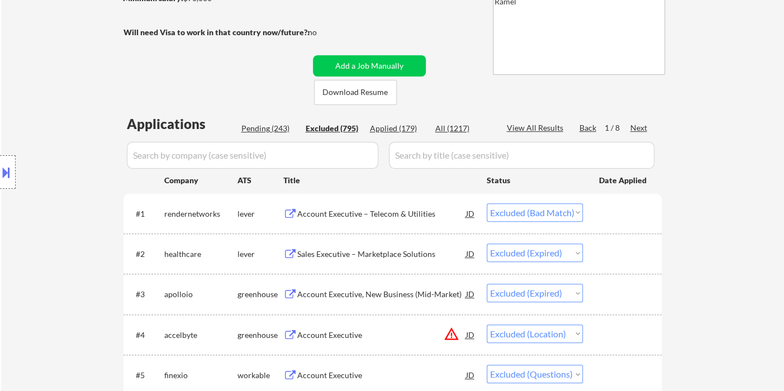
click at [337, 213] on div "Account Executive – Telecom & Utilities" at bounding box center [381, 213] width 169 height 11
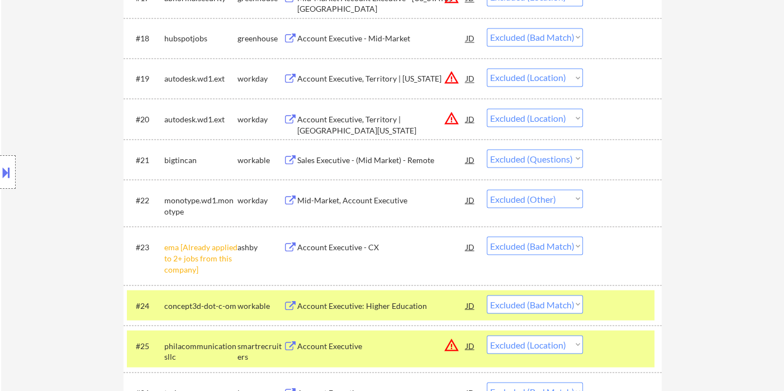
scroll to position [1242, 0]
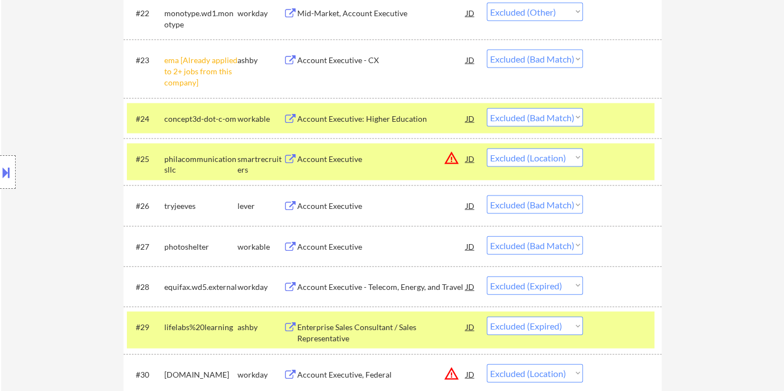
click at [334, 246] on div "Account Executive" at bounding box center [381, 246] width 169 height 11
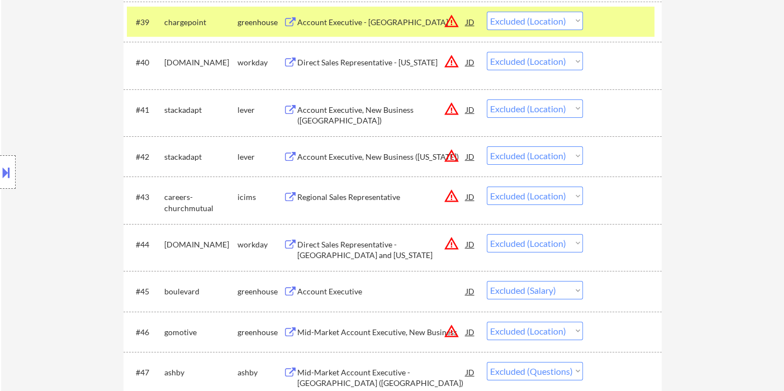
scroll to position [1987, 0]
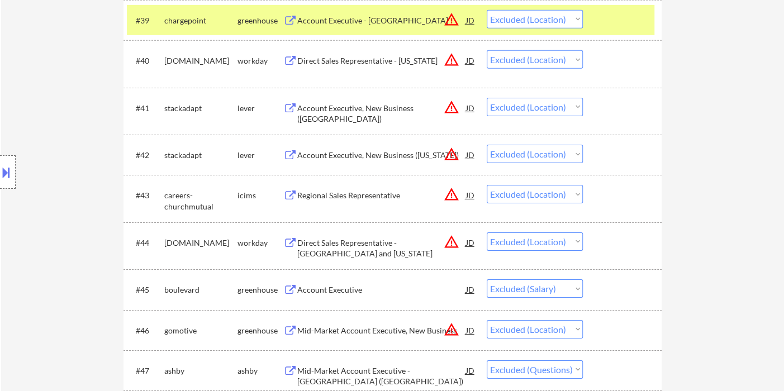
click at [346, 290] on div "Account Executive" at bounding box center [381, 289] width 169 height 11
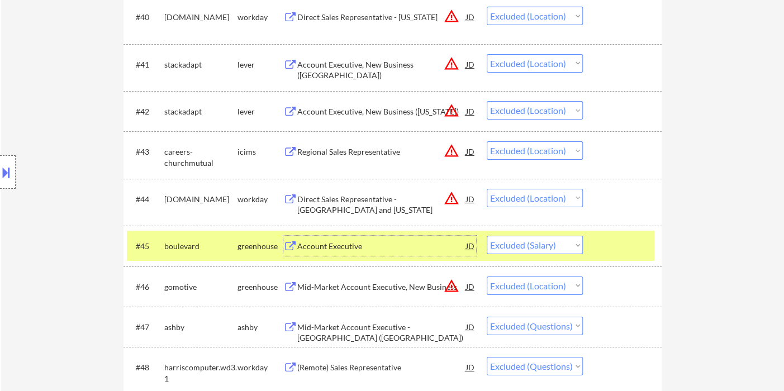
scroll to position [2049, 0]
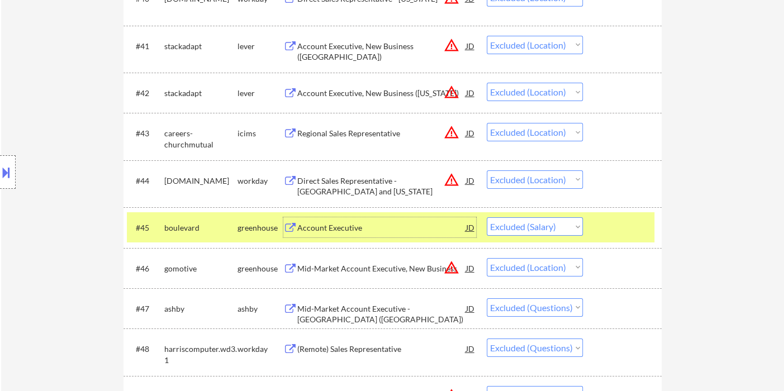
click at [537, 231] on select "Choose an option... Pending Applied Excluded (Questions) Excluded (Expired) Exc…" at bounding box center [535, 226] width 96 height 18
click at [487, 217] on select "Choose an option... Pending Applied Excluded (Questions) Excluded (Expired) Exc…" at bounding box center [535, 226] width 96 height 18
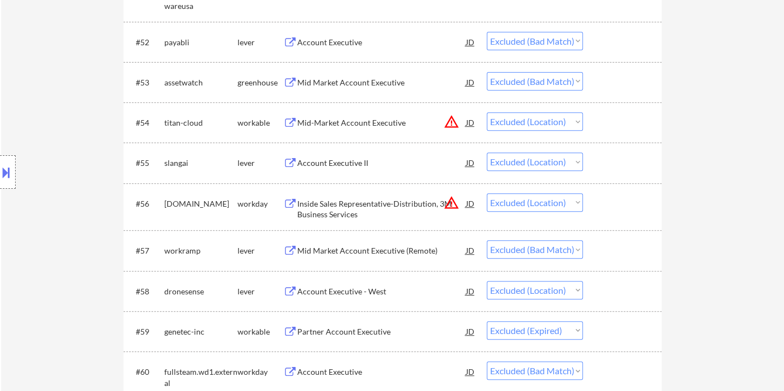
scroll to position [2607, 0]
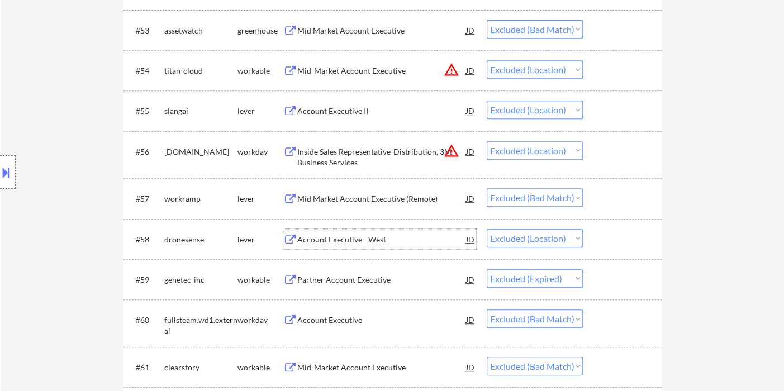
click at [365, 243] on div "Account Executive - West" at bounding box center [381, 239] width 169 height 11
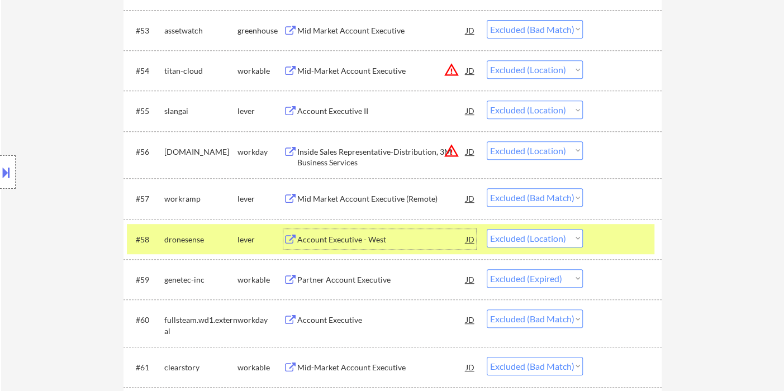
click at [531, 239] on select "Choose an option... Pending Applied Excluded (Questions) Excluded (Expired) Exc…" at bounding box center [535, 238] width 96 height 18
click at [487, 229] on select "Choose an option... Pending Applied Excluded (Questions) Excluded (Expired) Exc…" at bounding box center [535, 238] width 96 height 18
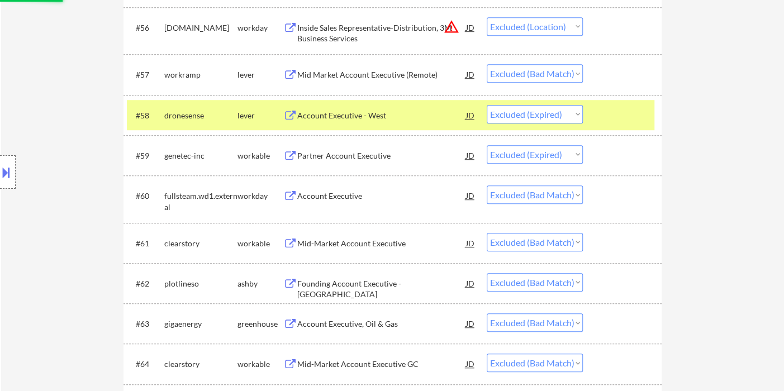
scroll to position [2731, 0]
click at [333, 161] on div "Partner Account Executive" at bounding box center [381, 155] width 169 height 20
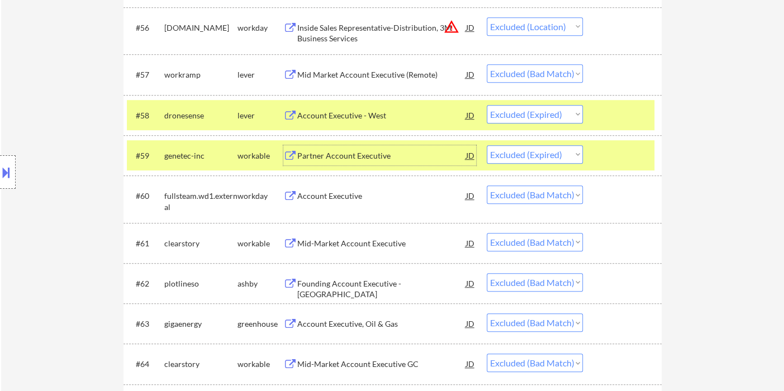
scroll to position [2794, 0]
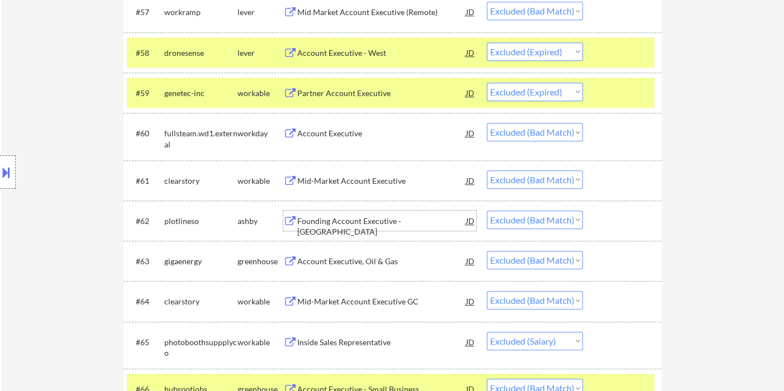
click at [311, 220] on div "Founding Account Executive - [GEOGRAPHIC_DATA]" at bounding box center [381, 227] width 169 height 22
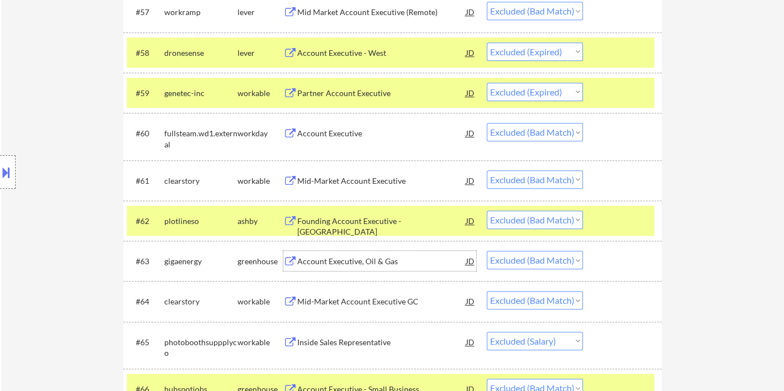
click at [315, 264] on div "Account Executive, Oil & Gas" at bounding box center [381, 261] width 169 height 11
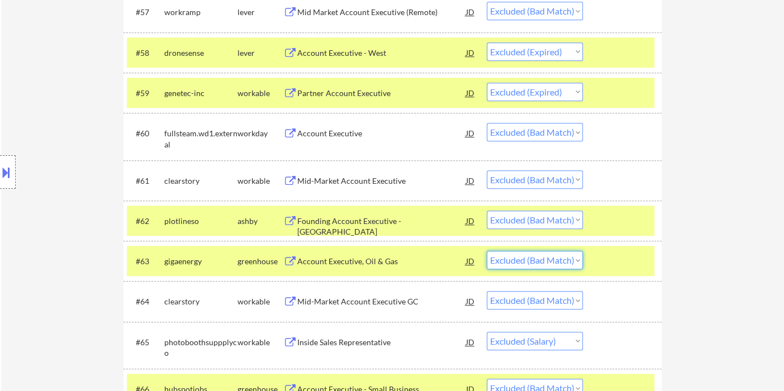
drag, startPoint x: 539, startPoint y: 263, endPoint x: 541, endPoint y: 277, distance: 14.1
click at [539, 263] on select "Choose an option... Pending Applied Excluded (Questions) Excluded (Expired) Exc…" at bounding box center [535, 260] width 96 height 18
click at [487, 251] on select "Choose an option... Pending Applied Excluded (Questions) Excluded (Expired) Exc…" at bounding box center [535, 260] width 96 height 18
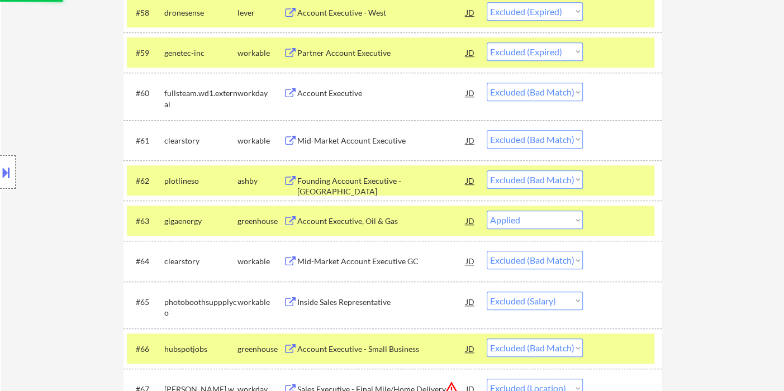
scroll to position [2856, 0]
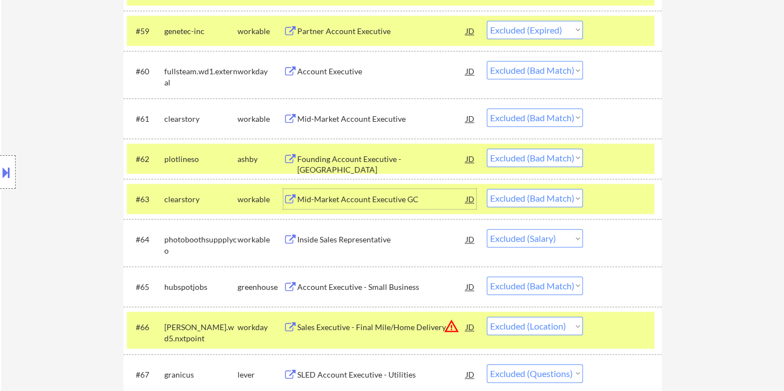
click at [347, 199] on div "Mid-Market Account Executive GC" at bounding box center [381, 199] width 169 height 11
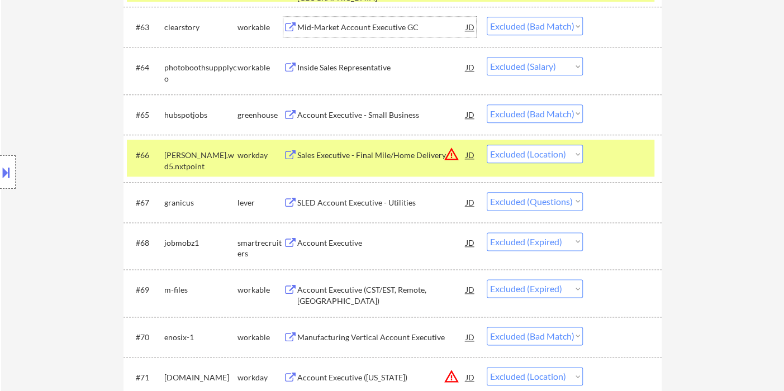
scroll to position [3042, 0]
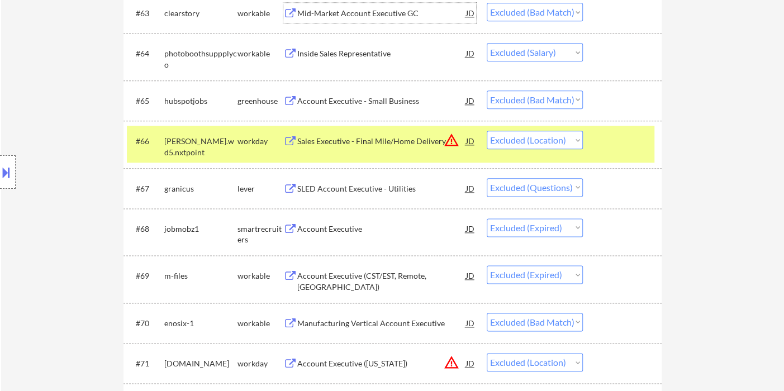
click at [348, 101] on div "Account Executive - Small Business" at bounding box center [381, 101] width 169 height 11
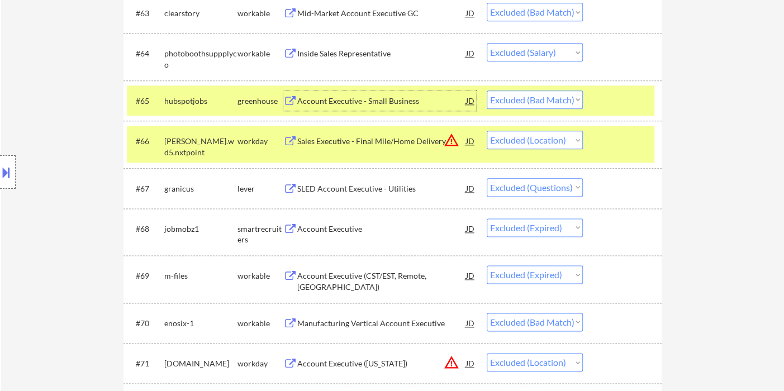
scroll to position [3166, 0]
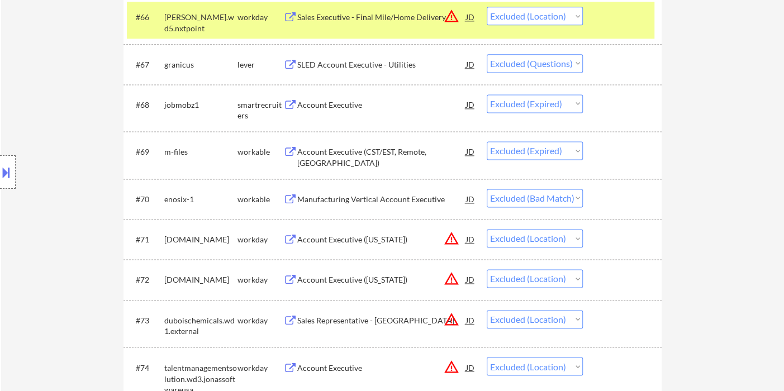
click at [349, 151] on div "Account Executive (CST/EST, Remote, [GEOGRAPHIC_DATA])" at bounding box center [381, 157] width 169 height 22
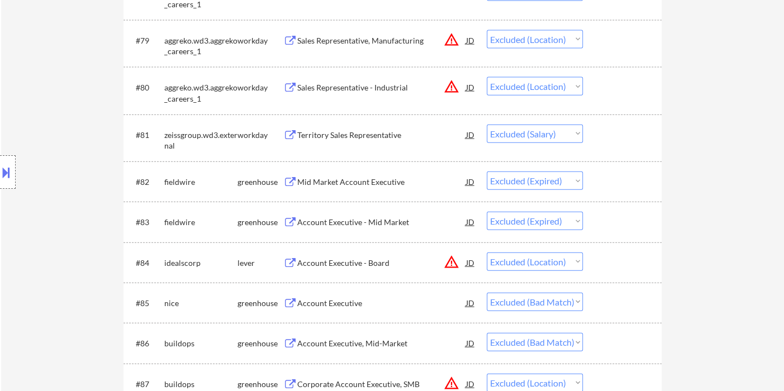
scroll to position [3849, 0]
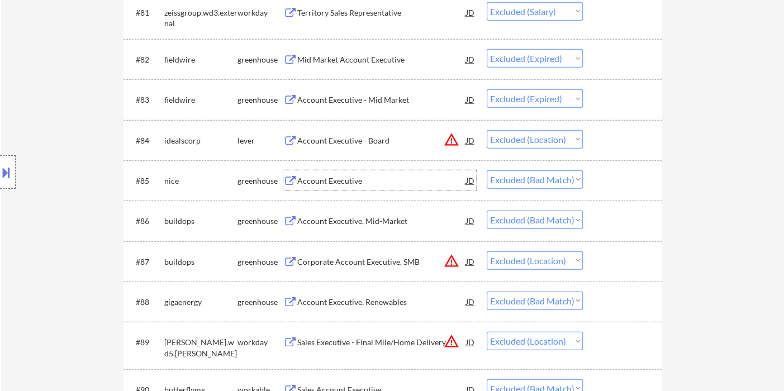
click at [335, 180] on div "Account Executive" at bounding box center [381, 180] width 169 height 11
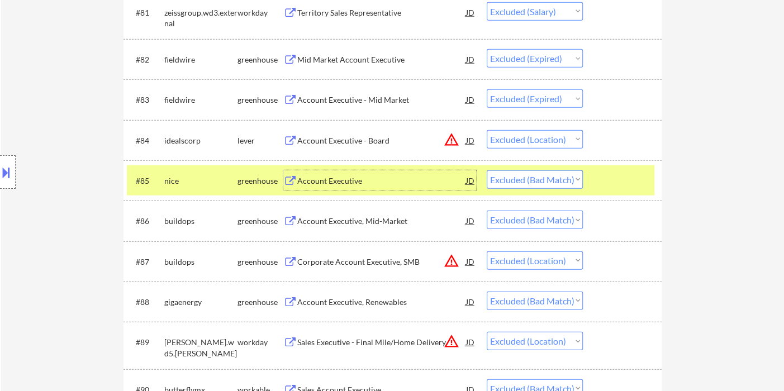
scroll to position [3912, 0]
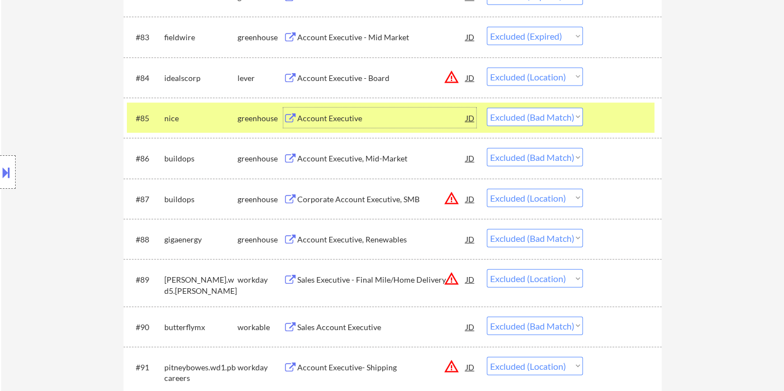
click at [346, 157] on div "Account Executive, Mid-Market" at bounding box center [381, 158] width 169 height 11
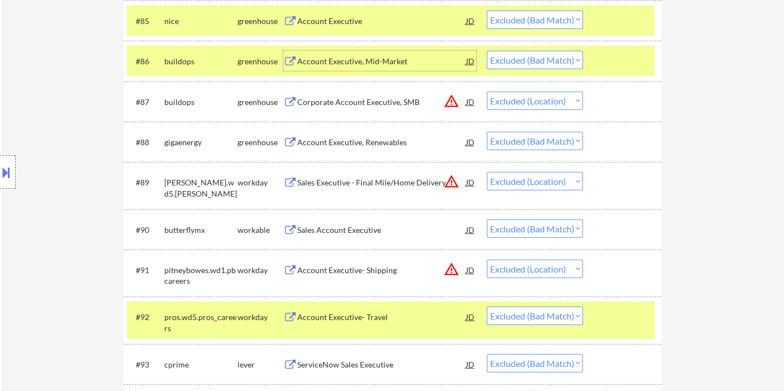
scroll to position [4036, 0]
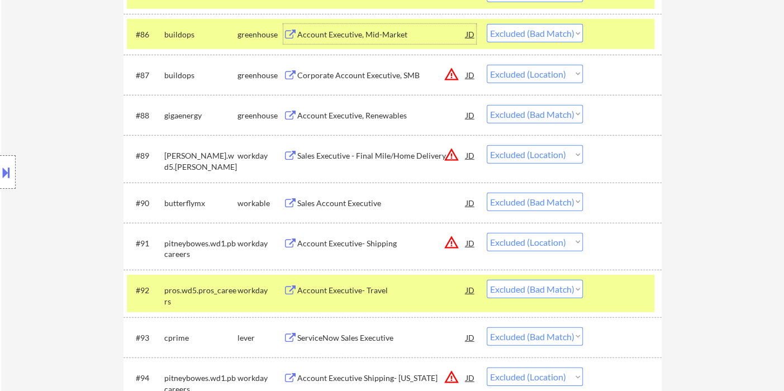
click at [362, 203] on div "Sales Account Executive" at bounding box center [381, 203] width 169 height 11
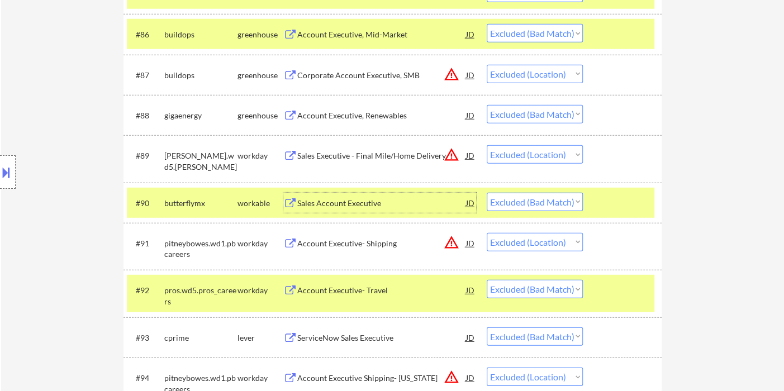
drag, startPoint x: 568, startPoint y: 196, endPoint x: 566, endPoint y: 209, distance: 13.5
click at [568, 196] on select "Choose an option... Pending Applied Excluded (Questions) Excluded (Expired) Exc…" at bounding box center [535, 202] width 96 height 18
click at [487, 193] on select "Choose an option... Pending Applied Excluded (Questions) Excluded (Expired) Exc…" at bounding box center [535, 202] width 96 height 18
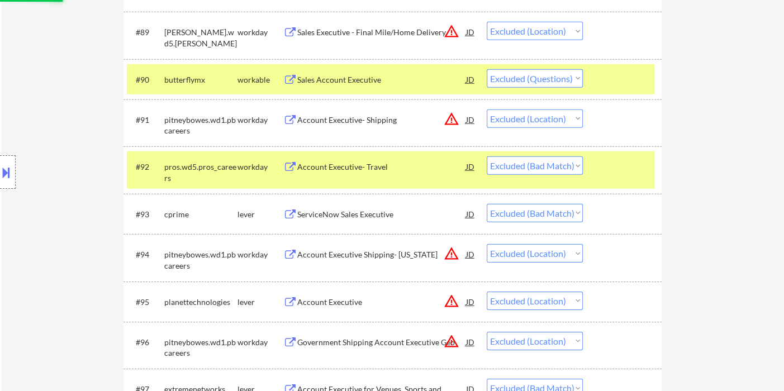
scroll to position [4160, 0]
click at [355, 208] on div "ServiceNow Sales Executive" at bounding box center [381, 213] width 169 height 11
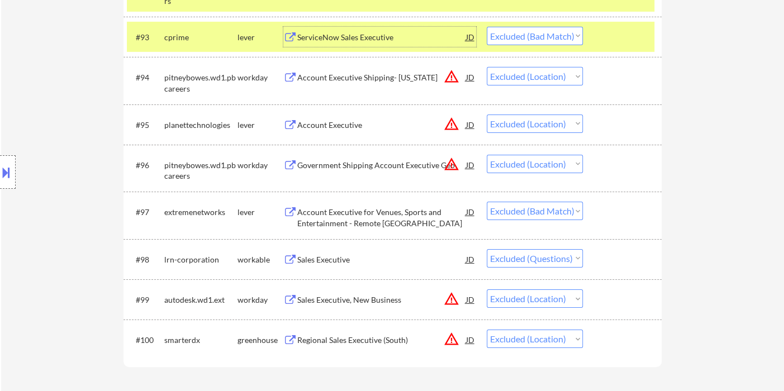
scroll to position [4408, 0]
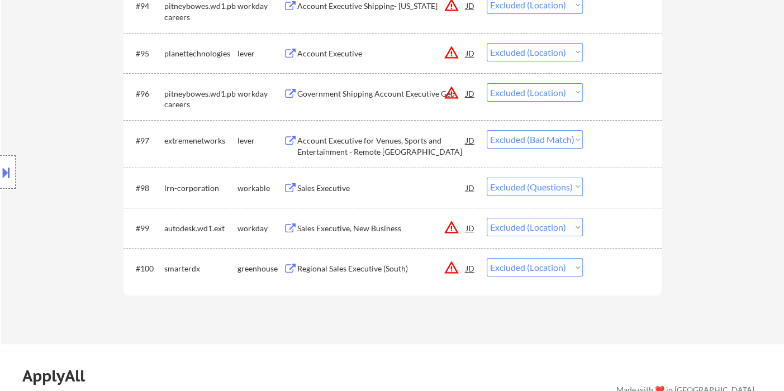
click at [344, 146] on div "Account Executive for Venues, Sports and Entertainment - Remote [GEOGRAPHIC_DAT…" at bounding box center [381, 146] width 169 height 22
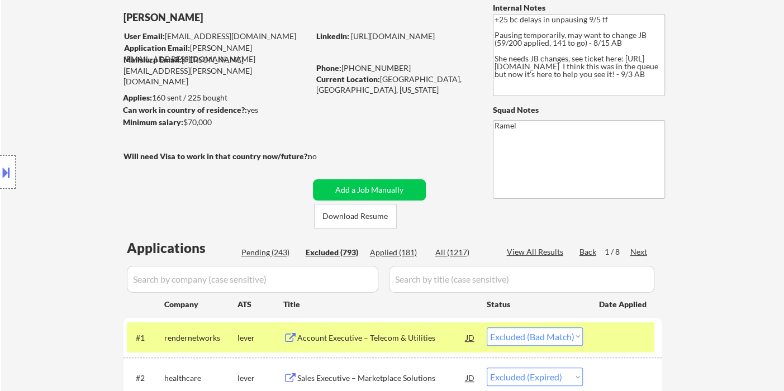
scroll to position [124, 0]
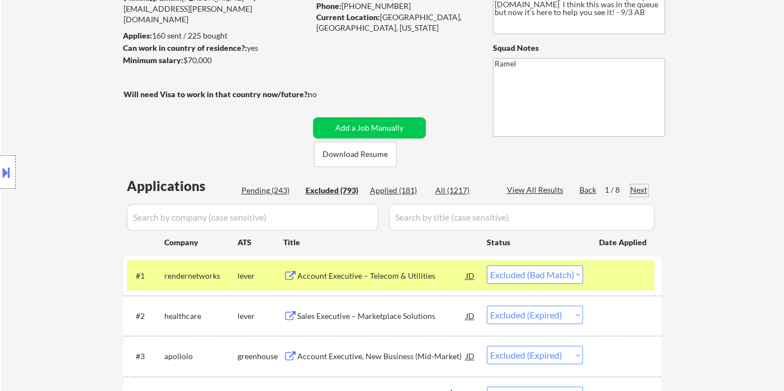
click at [640, 191] on div "Next" at bounding box center [639, 189] width 18 height 11
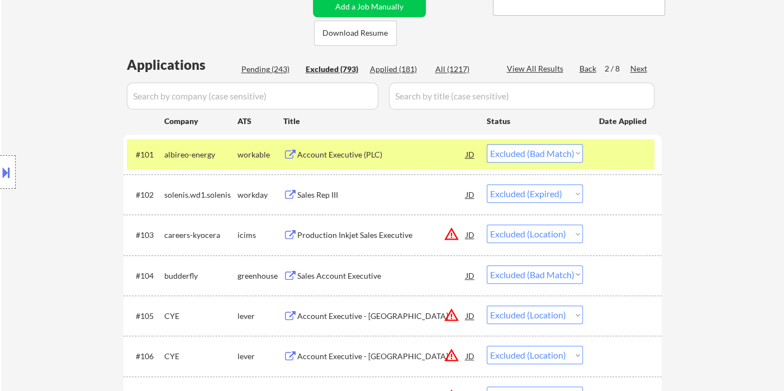
scroll to position [248, 0]
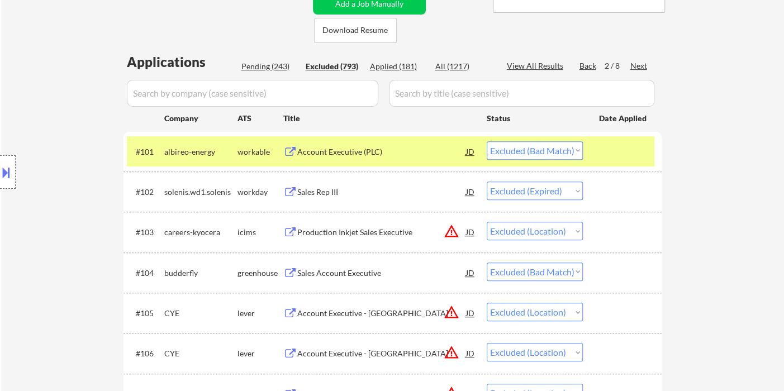
click at [326, 156] on div "Account Executive (PLC)" at bounding box center [381, 151] width 169 height 11
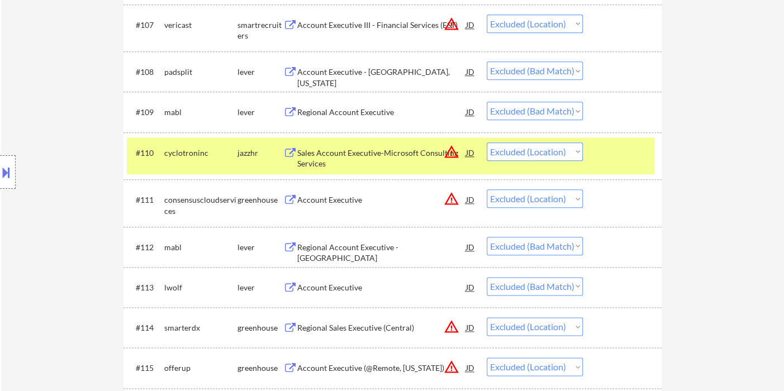
scroll to position [621, 0]
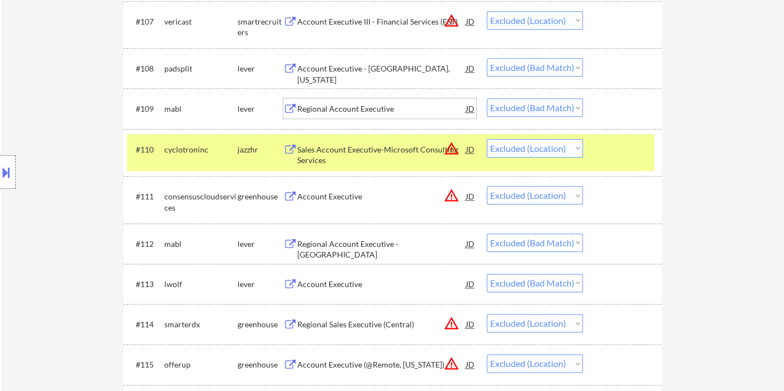
click at [332, 110] on div "Regional Account Executive" at bounding box center [381, 108] width 169 height 11
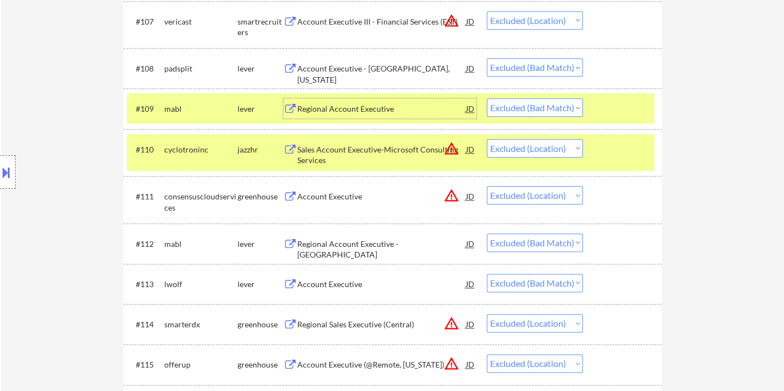
scroll to position [683, 0]
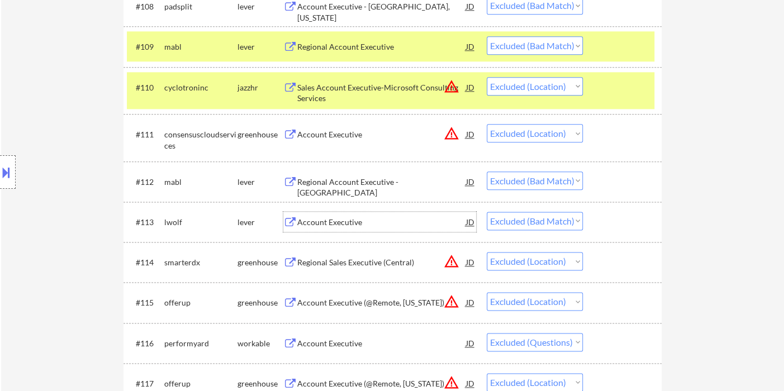
click at [333, 222] on div "Account Executive" at bounding box center [381, 222] width 169 height 11
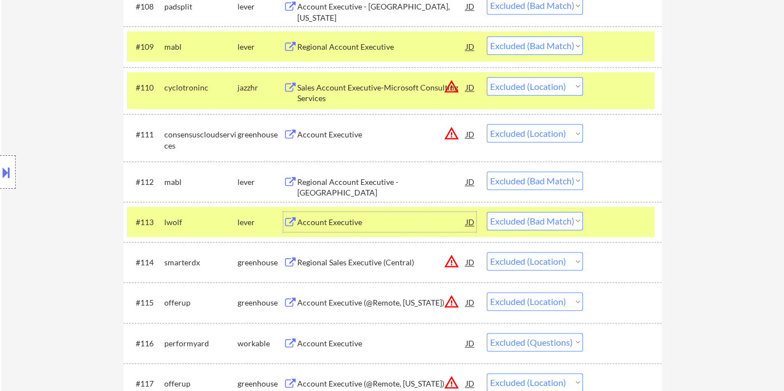
drag, startPoint x: 504, startPoint y: 222, endPoint x: 515, endPoint y: 229, distance: 12.8
click at [504, 222] on select "Choose an option... Pending Applied Excluded (Questions) Excluded (Expired) Exc…" at bounding box center [535, 221] width 96 height 18
click at [487, 212] on select "Choose an option... Pending Applied Excluded (Questions) Excluded (Expired) Exc…" at bounding box center [535, 221] width 96 height 18
click at [360, 184] on div "Regional Account Executive - [GEOGRAPHIC_DATA]" at bounding box center [381, 188] width 169 height 22
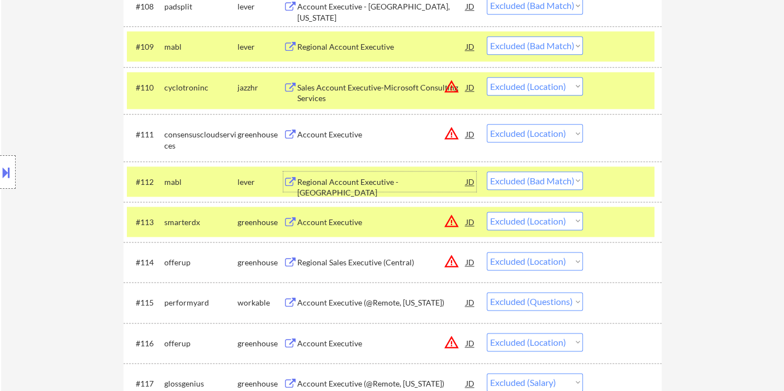
click at [563, 184] on select "Choose an option... Pending Applied Excluded (Questions) Excluded (Expired) Exc…" at bounding box center [535, 181] width 96 height 18
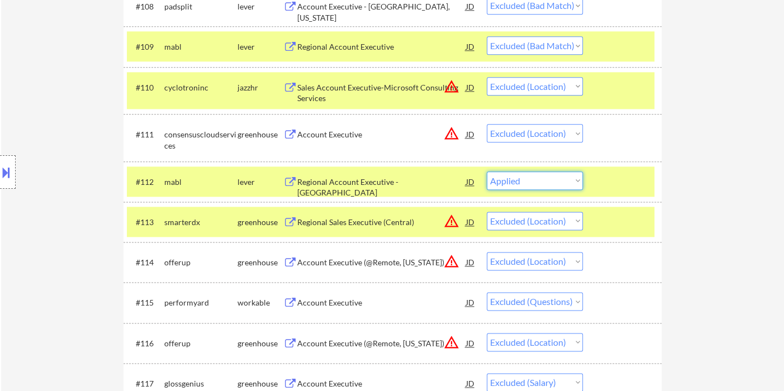
click at [487, 172] on select "Choose an option... Pending Applied Excluded (Questions) Excluded (Expired) Exc…" at bounding box center [535, 181] width 96 height 18
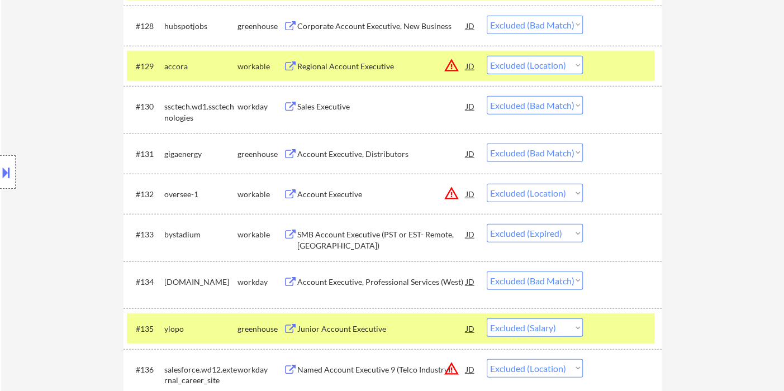
scroll to position [1614, 0]
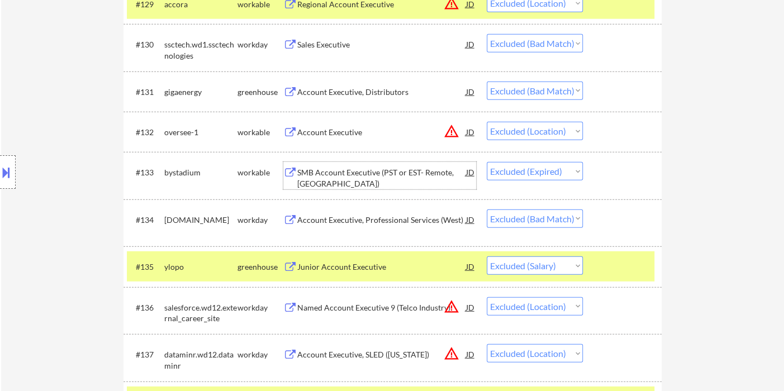
click at [359, 171] on div "SMB Account Executive (PST or EST- Remote, [GEOGRAPHIC_DATA])" at bounding box center [381, 178] width 169 height 22
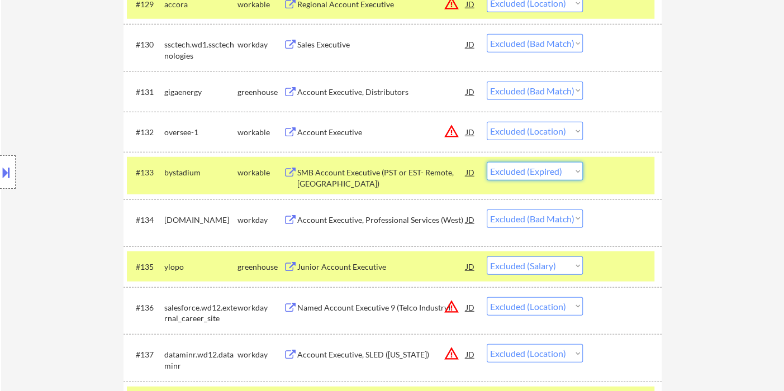
drag, startPoint x: 550, startPoint y: 167, endPoint x: 549, endPoint y: 179, distance: 11.7
click at [550, 168] on select "Choose an option... Pending Applied Excluded (Questions) Excluded (Expired) Exc…" at bounding box center [535, 171] width 96 height 18
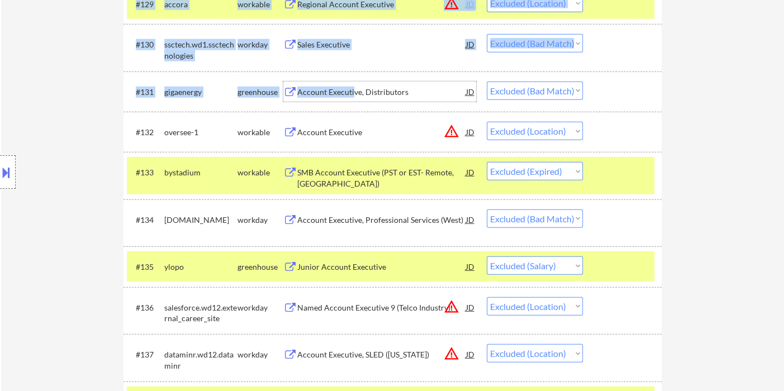
drag, startPoint x: 353, startPoint y: 88, endPoint x: 712, endPoint y: 101, distance: 359.5
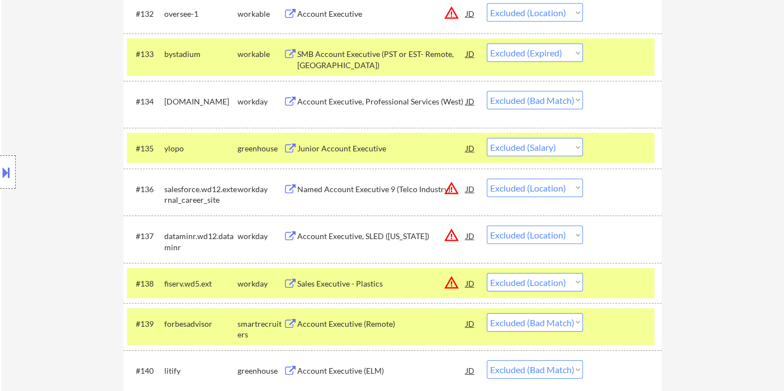
scroll to position [1738, 0]
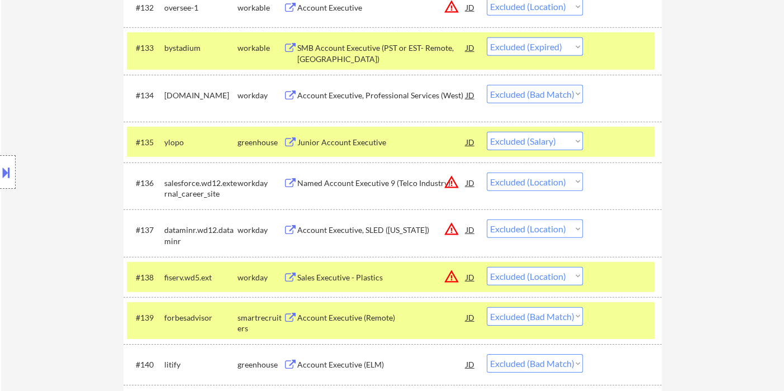
click at [381, 145] on div "Junior Account Executive" at bounding box center [381, 142] width 169 height 11
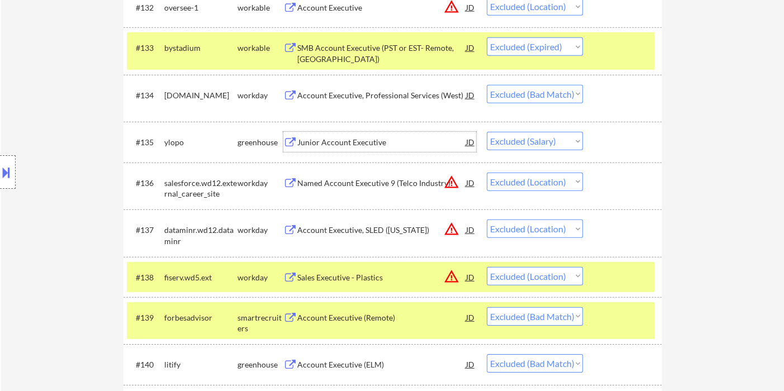
click at [545, 130] on div "#135 ylopo greenhouse Junior Account Executive JD warning_amber Choose an optio…" at bounding box center [391, 142] width 528 height 30
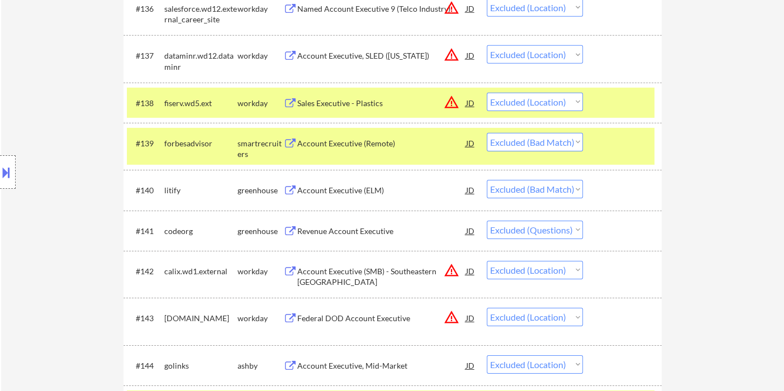
scroll to position [1925, 0]
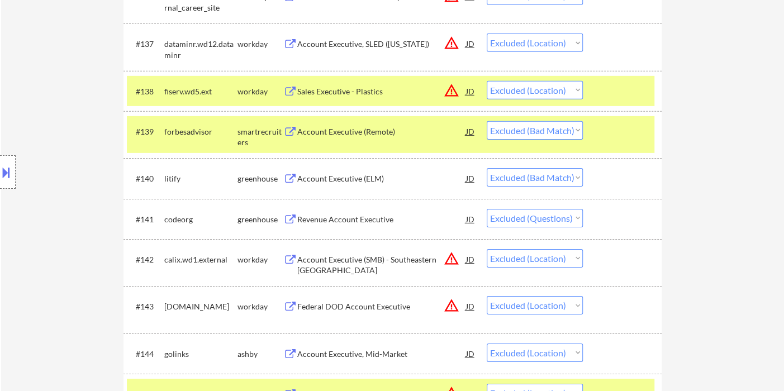
click at [331, 133] on div "Account Executive (Remote)" at bounding box center [381, 131] width 169 height 11
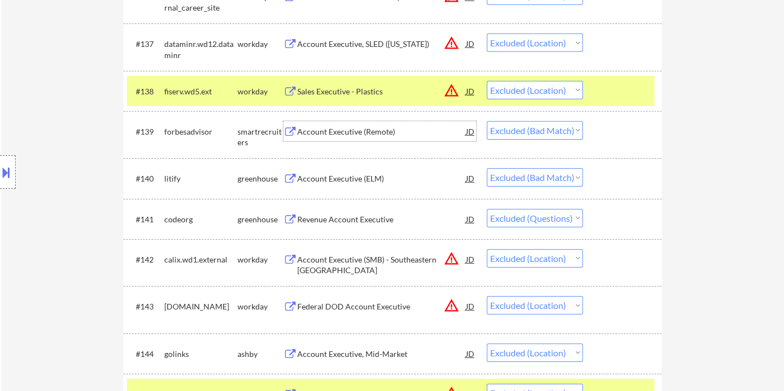
drag, startPoint x: 498, startPoint y: 130, endPoint x: 509, endPoint y: 137, distance: 12.9
click at [498, 130] on select "Choose an option... Pending Applied Excluded (Questions) Excluded (Expired) Exc…" at bounding box center [535, 130] width 96 height 18
click at [487, 121] on select "Choose an option... Pending Applied Excluded (Questions) Excluded (Expired) Exc…" at bounding box center [535, 130] width 96 height 18
click at [322, 180] on div "Account Executive (ELM)" at bounding box center [381, 178] width 169 height 11
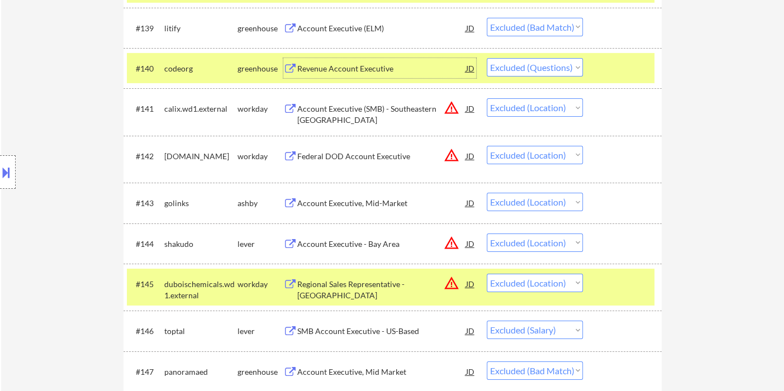
scroll to position [2049, 0]
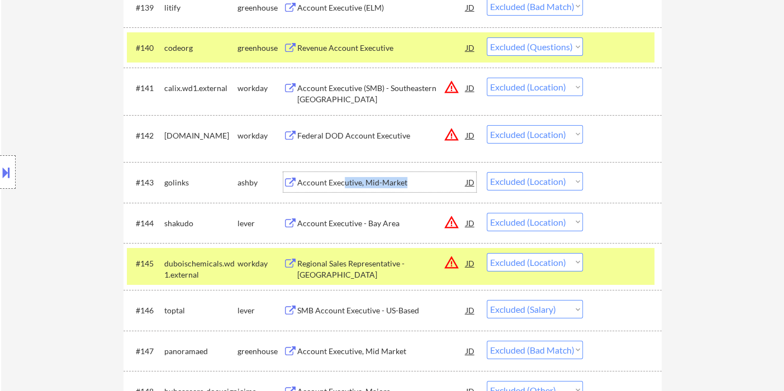
drag, startPoint x: 344, startPoint y: 182, endPoint x: 633, endPoint y: 179, distance: 289.5
click at [501, 177] on div "#143 golinks [PERSON_NAME] Account Executive, Mid-Market JD warning_amber Choos…" at bounding box center [391, 182] width 528 height 20
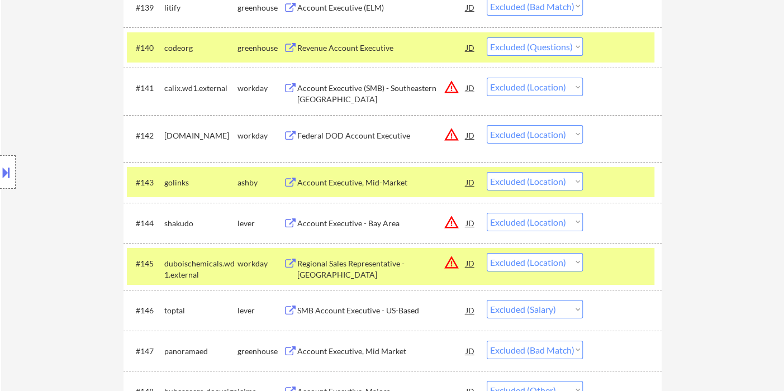
click at [733, 179] on div "← Return to /applysquad Mailslurp Inbox Job Search Builder [PERSON_NAME] User E…" at bounding box center [392, 349] width 783 height 4707
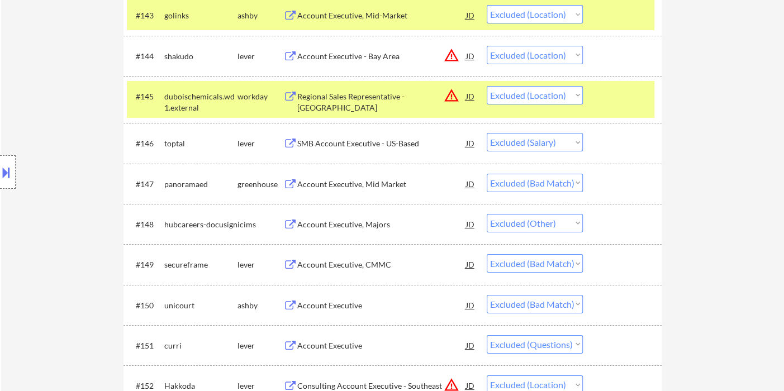
scroll to position [2235, 0]
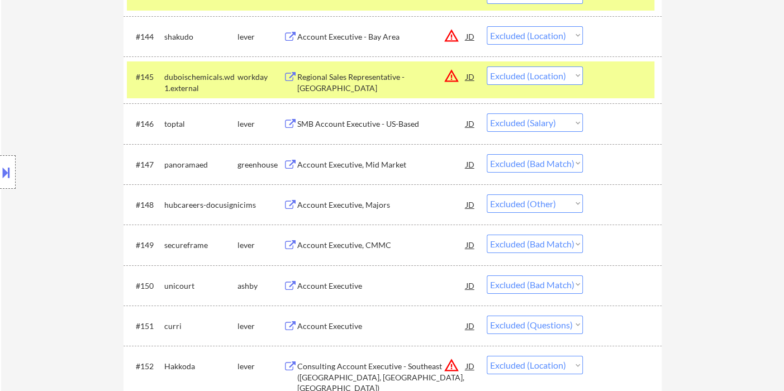
click at [371, 164] on div "Account Executive, Mid Market" at bounding box center [381, 164] width 169 height 11
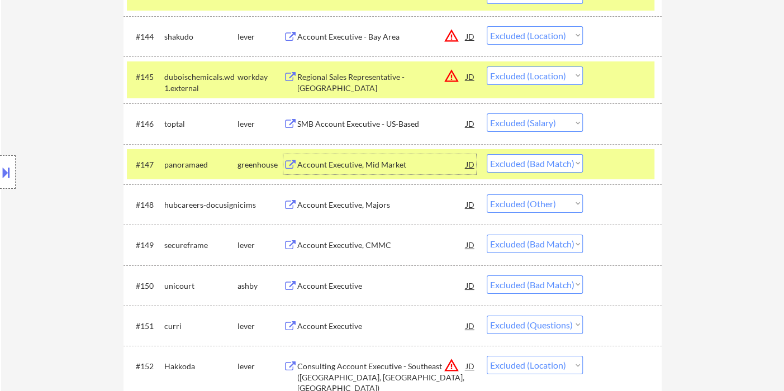
click at [502, 155] on select "Choose an option... Pending Applied Excluded (Questions) Excluded (Expired) Exc…" at bounding box center [535, 163] width 96 height 18
click at [487, 154] on select "Choose an option... Pending Applied Excluded (Questions) Excluded (Expired) Exc…" at bounding box center [535, 163] width 96 height 18
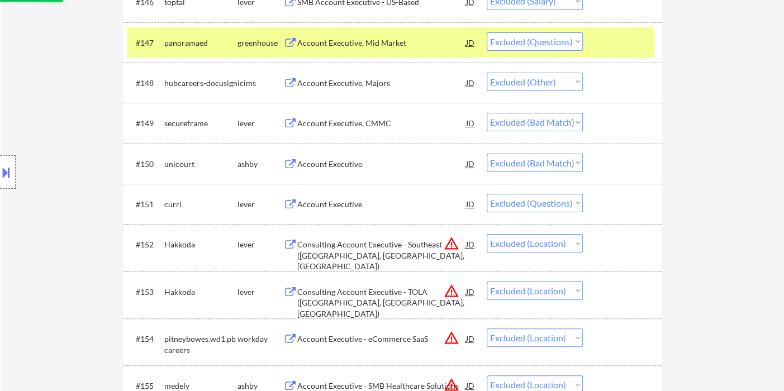
scroll to position [2359, 0]
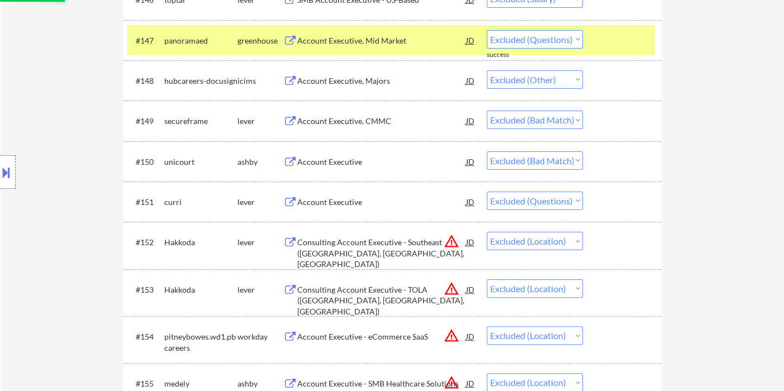
click at [332, 159] on div "Account Executive" at bounding box center [381, 161] width 169 height 11
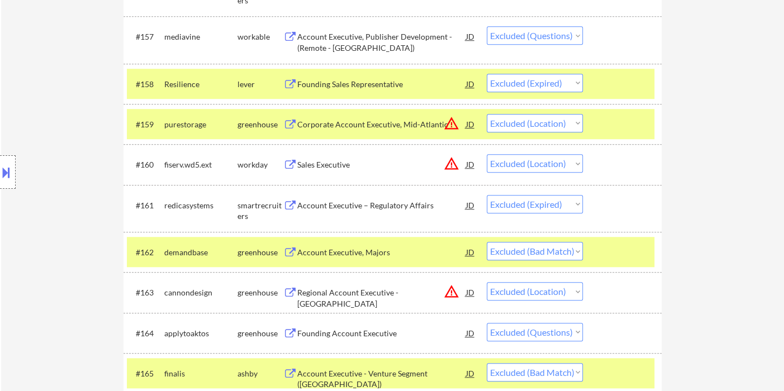
scroll to position [2918, 0]
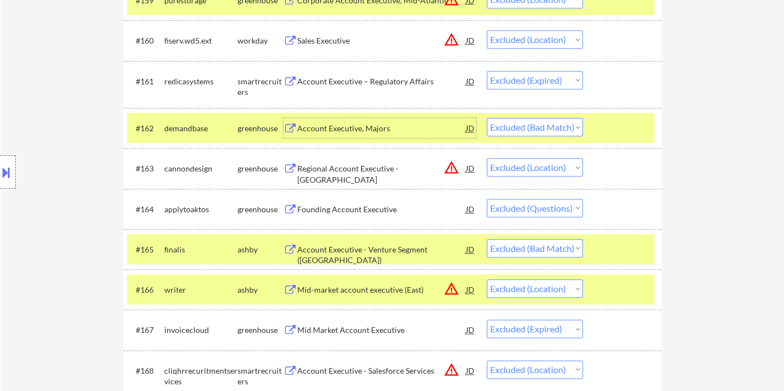
click at [386, 128] on div "Account Executive, Majors" at bounding box center [381, 128] width 169 height 11
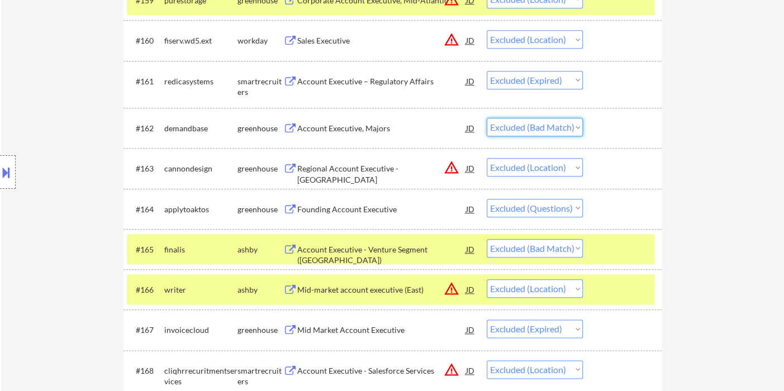
drag, startPoint x: 545, startPoint y: 122, endPoint x: 548, endPoint y: 135, distance: 12.6
click at [545, 122] on select "Choose an option... Pending Applied Excluded (Questions) Excluded (Expired) Exc…" at bounding box center [535, 127] width 96 height 18
click at [487, 118] on select "Choose an option... Pending Applied Excluded (Questions) Excluded (Expired) Exc…" at bounding box center [535, 127] width 96 height 18
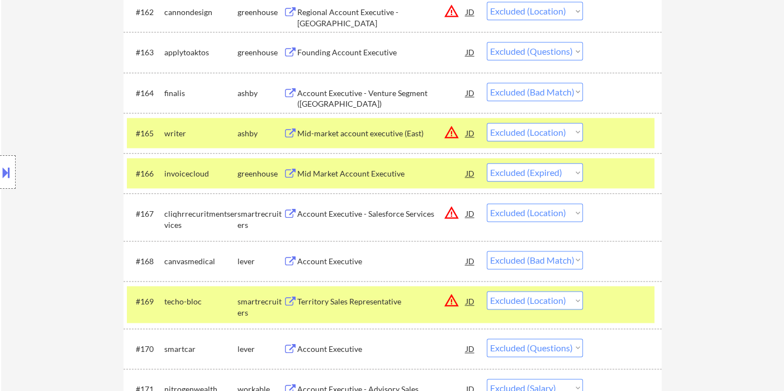
scroll to position [3104, 0]
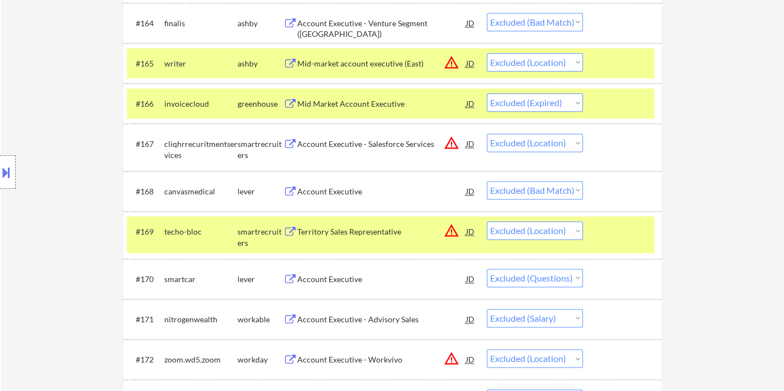
click at [326, 193] on div "Account Executive" at bounding box center [381, 191] width 169 height 11
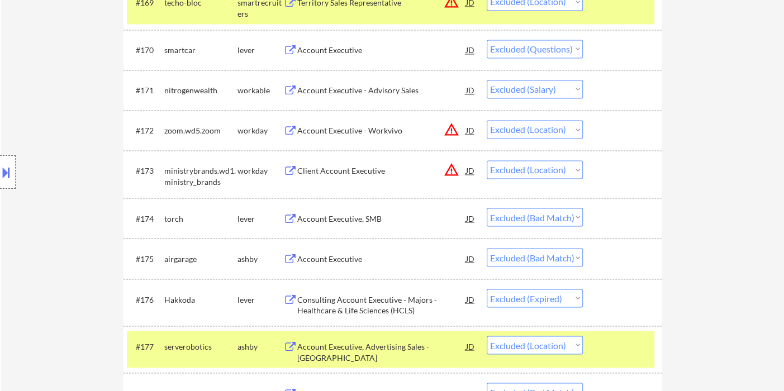
scroll to position [3353, 0]
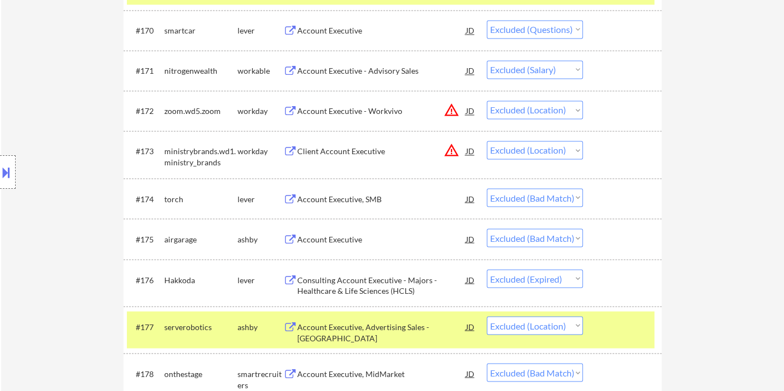
click at [358, 201] on div "Account Executive, SMB" at bounding box center [381, 198] width 169 height 11
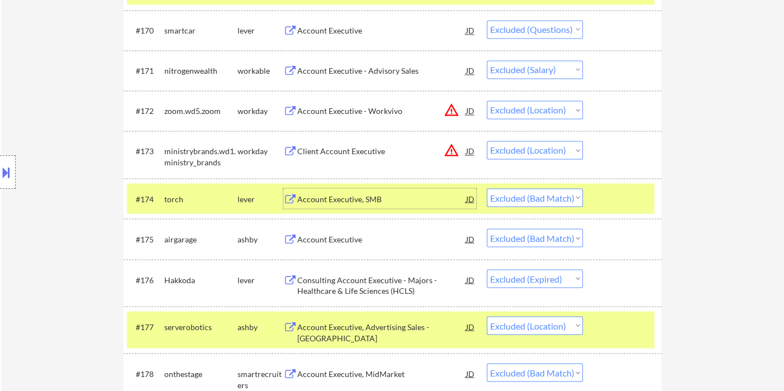
drag, startPoint x: 526, startPoint y: 197, endPoint x: 525, endPoint y: 205, distance: 7.9
click at [526, 197] on select "Choose an option... Pending Applied Excluded (Questions) Excluded (Expired) Exc…" at bounding box center [535, 197] width 96 height 18
click at [487, 188] on select "Choose an option... Pending Applied Excluded (Questions) Excluded (Expired) Exc…" at bounding box center [535, 197] width 96 height 18
click at [359, 240] on div "Account Executive" at bounding box center [381, 239] width 169 height 11
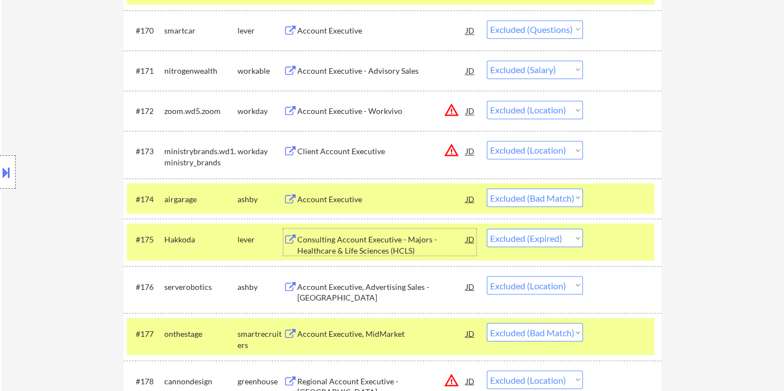
click at [543, 200] on select "Choose an option... Pending Applied Excluded (Questions) Excluded (Expired) Exc…" at bounding box center [535, 197] width 96 height 18
click at [487, 188] on select "Choose an option... Pending Applied Excluded (Questions) Excluded (Expired) Exc…" at bounding box center [535, 197] width 96 height 18
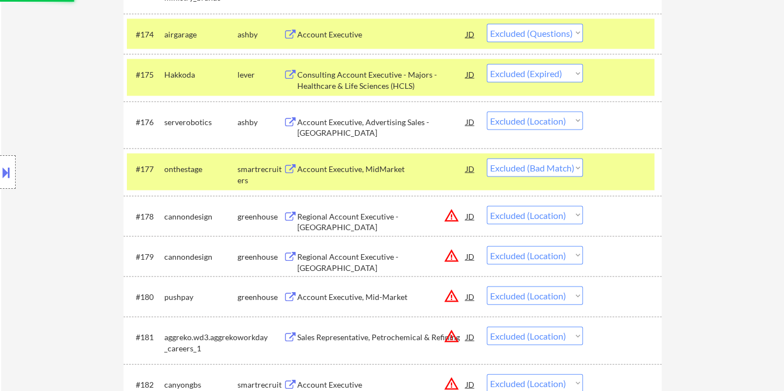
scroll to position [3539, 0]
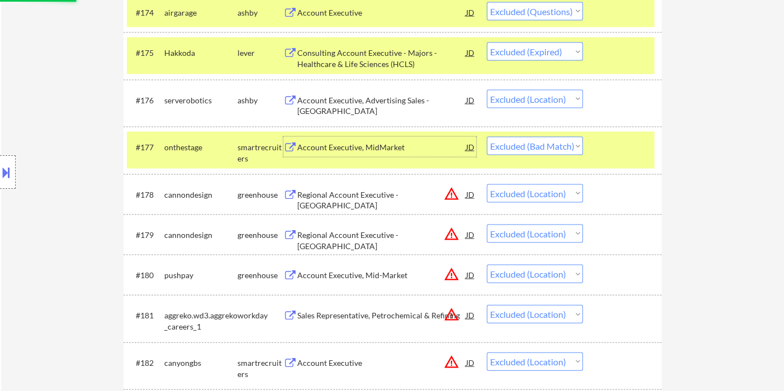
click at [359, 150] on div "Account Executive, MidMarket" at bounding box center [381, 147] width 169 height 11
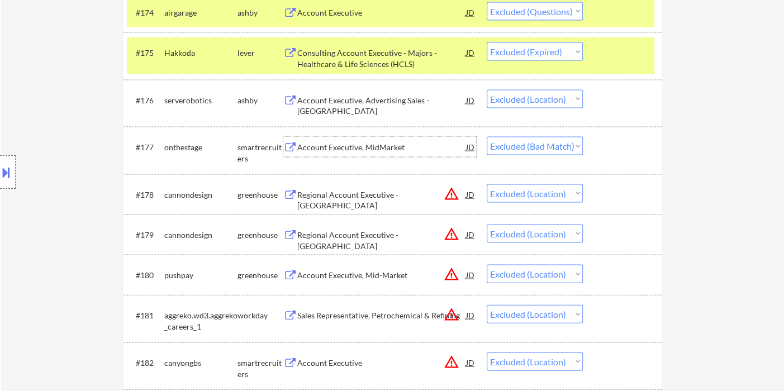
drag, startPoint x: 531, startPoint y: 145, endPoint x: 530, endPoint y: 154, distance: 8.4
click at [531, 145] on select "Choose an option... Pending Applied Excluded (Questions) Excluded (Expired) Exc…" at bounding box center [535, 146] width 96 height 18
click at [487, 137] on select "Choose an option... Pending Applied Excluded (Questions) Excluded (Expired) Exc…" at bounding box center [535, 146] width 96 height 18
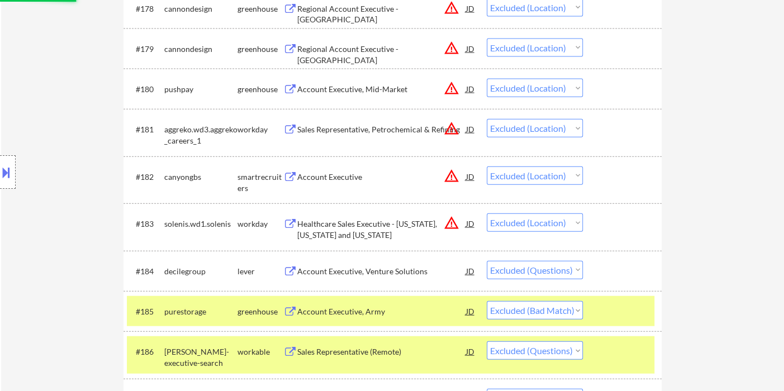
scroll to position [3787, 0]
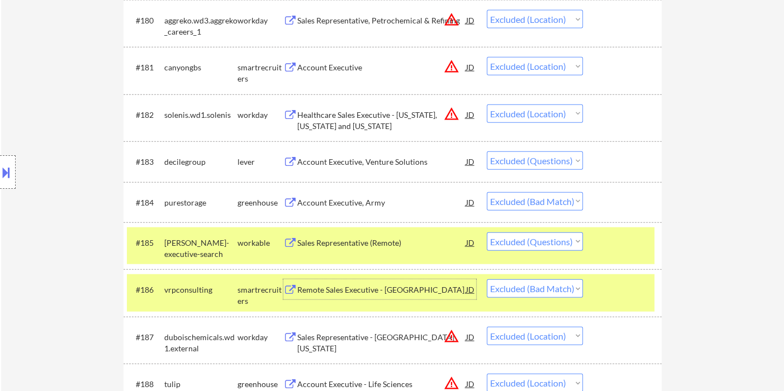
click at [354, 294] on div "Remote Sales Executive - [GEOGRAPHIC_DATA]" at bounding box center [381, 289] width 169 height 11
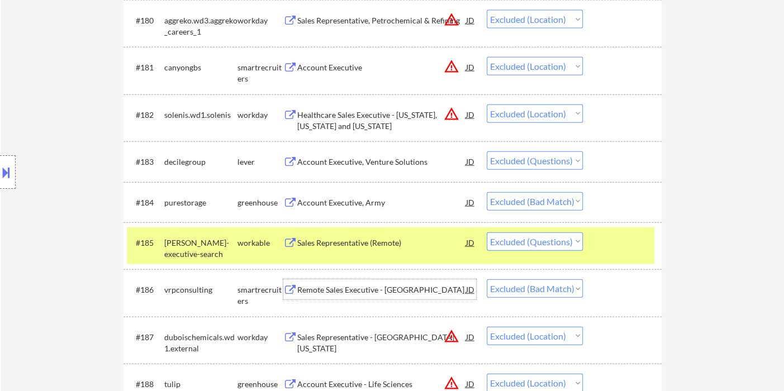
click at [349, 203] on div "Account Executive, Army" at bounding box center [381, 202] width 169 height 11
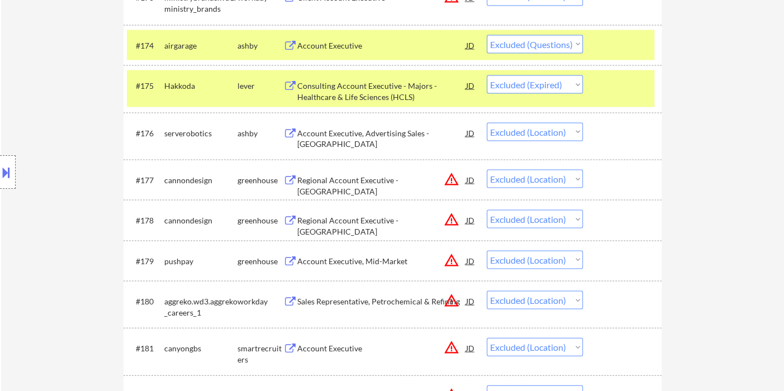
scroll to position [239, 0]
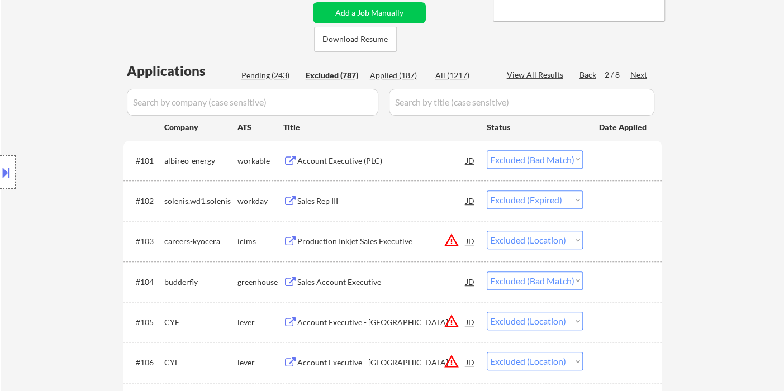
click at [637, 75] on div "Next" at bounding box center [639, 74] width 18 height 11
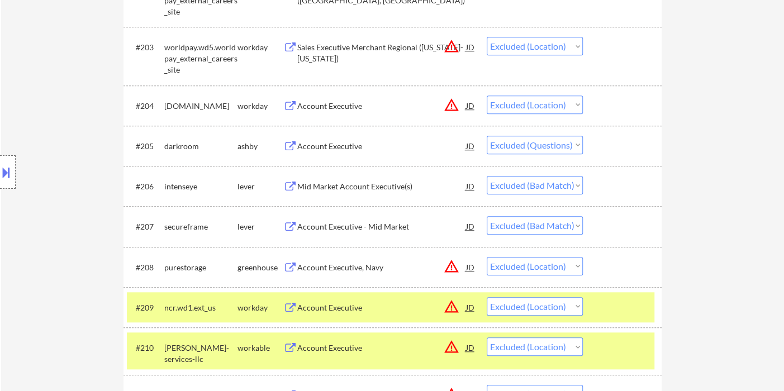
scroll to position [487, 0]
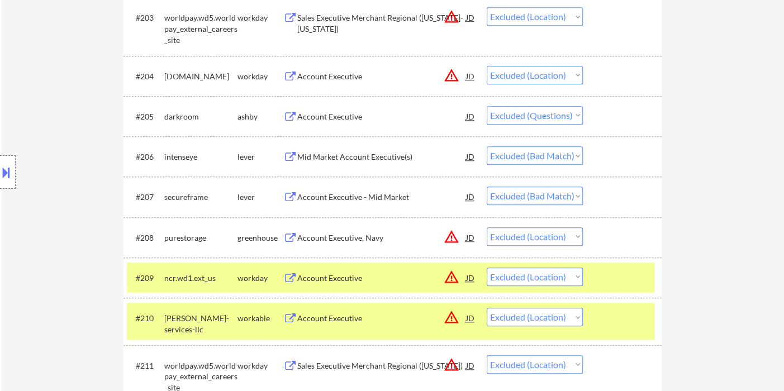
click at [327, 157] on div "Mid Market Account Executive(s)" at bounding box center [381, 156] width 169 height 11
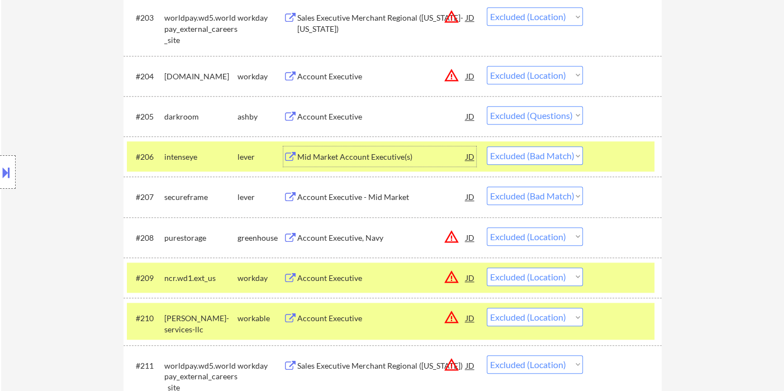
click at [524, 158] on select "Choose an option... Pending Applied Excluded (Questions) Excluded (Expired) Exc…" at bounding box center [535, 155] width 96 height 18
click at [487, 146] on select "Choose an option... Pending Applied Excluded (Questions) Excluded (Expired) Exc…" at bounding box center [535, 155] width 96 height 18
click at [379, 202] on div "Account Executive - Mid Market" at bounding box center [381, 197] width 169 height 20
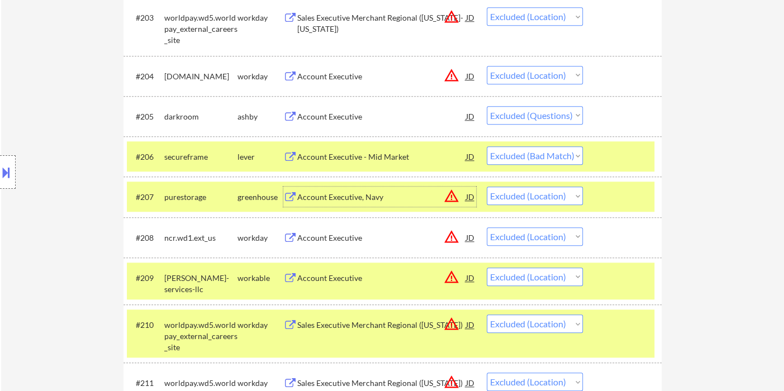
click at [530, 156] on select "Choose an option... Pending Applied Excluded (Questions) Excluded (Expired) Exc…" at bounding box center [535, 155] width 96 height 18
click at [487, 146] on select "Choose an option... Pending Applied Excluded (Questions) Excluded (Expired) Exc…" at bounding box center [535, 155] width 96 height 18
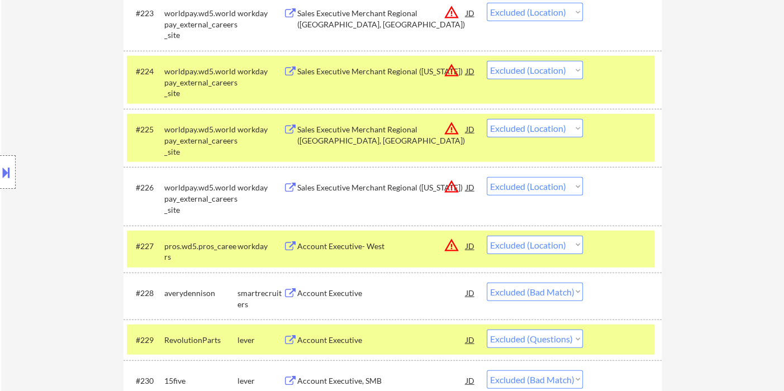
scroll to position [1605, 0]
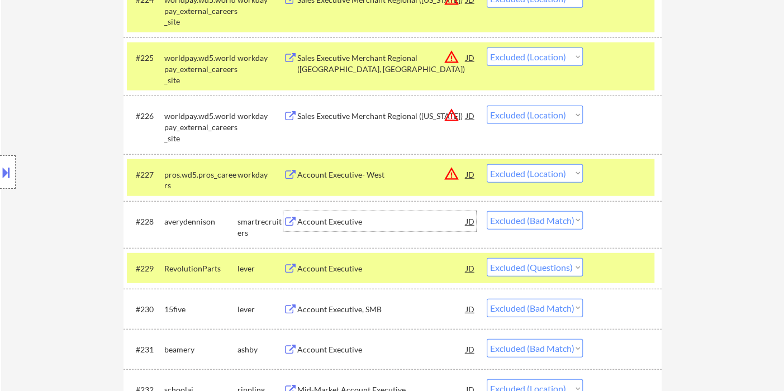
click at [332, 219] on div "Account Executive" at bounding box center [381, 221] width 169 height 11
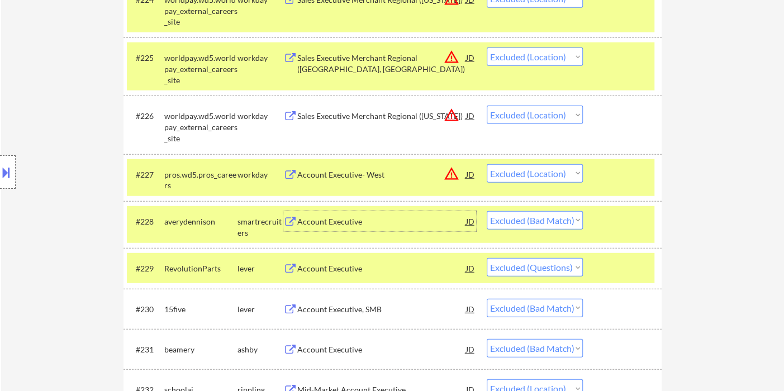
click at [541, 222] on select "Choose an option... Pending Applied Excluded (Questions) Excluded (Expired) Exc…" at bounding box center [535, 220] width 96 height 18
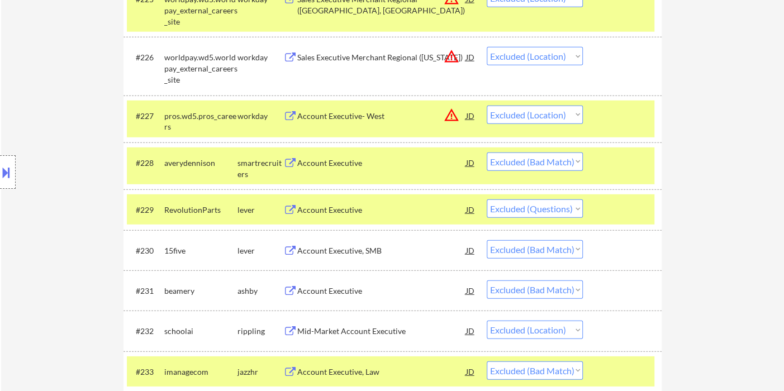
scroll to position [1730, 0]
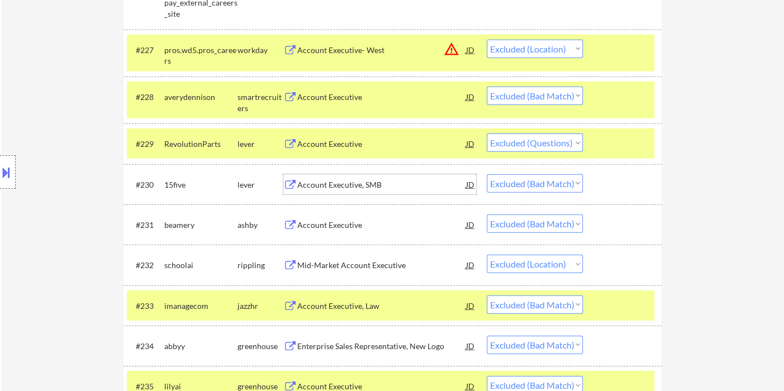
click at [331, 187] on div "Account Executive, SMB" at bounding box center [381, 184] width 169 height 11
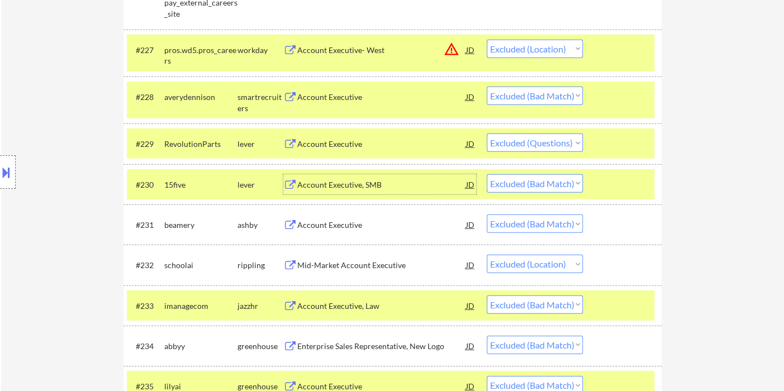
drag, startPoint x: 532, startPoint y: 183, endPoint x: 533, endPoint y: 190, distance: 6.8
click at [532, 183] on select "Choose an option... Pending Applied Excluded (Questions) Excluded (Expired) Exc…" at bounding box center [535, 183] width 96 height 18
click at [487, 174] on select "Choose an option... Pending Applied Excluded (Questions) Excluded (Expired) Exc…" at bounding box center [535, 183] width 96 height 18
click at [329, 229] on div "Account Executive" at bounding box center [381, 225] width 169 height 11
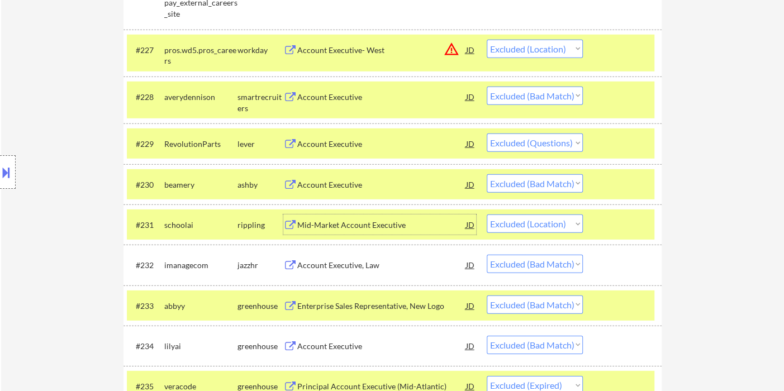
click at [529, 186] on select "Choose an option... Pending Applied Excluded (Questions) Excluded (Expired) Exc…" at bounding box center [535, 183] width 96 height 18
click at [487, 174] on select "Choose an option... Pending Applied Excluded (Questions) Excluded (Expired) Exc…" at bounding box center [535, 183] width 96 height 18
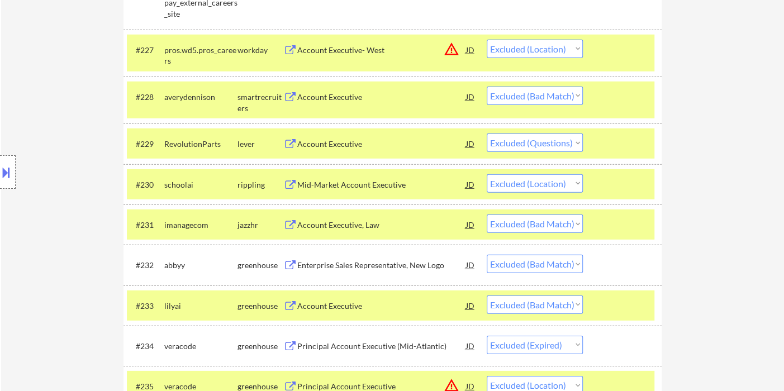
scroll to position [1792, 0]
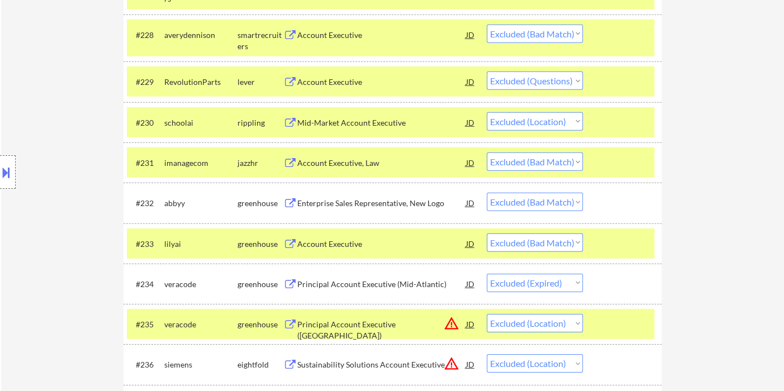
click at [358, 167] on div "Account Executive, Law" at bounding box center [381, 163] width 169 height 11
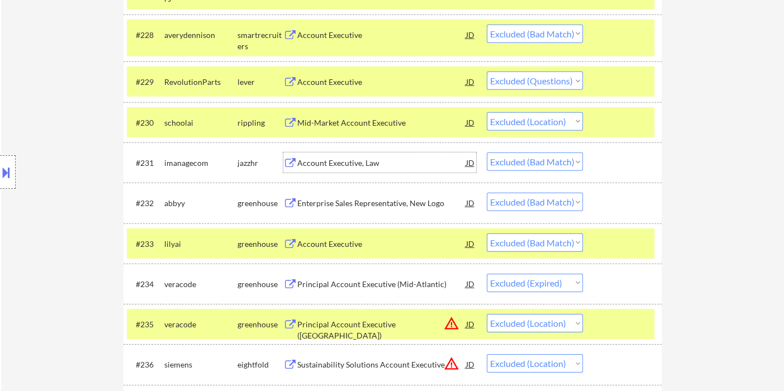
click at [401, 203] on div "Enterprise Sales Representative, New Logo" at bounding box center [381, 203] width 169 height 11
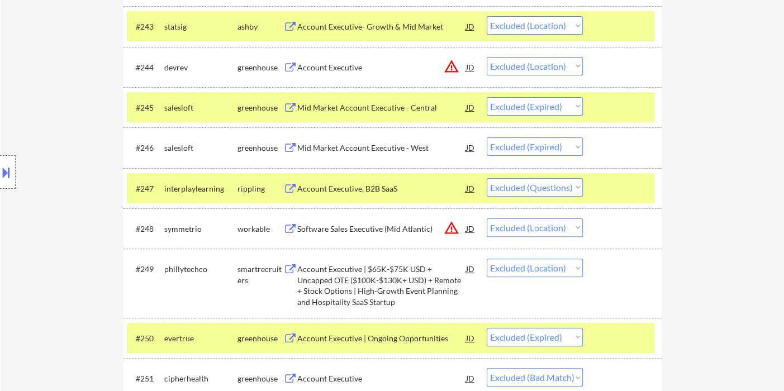
scroll to position [2598, 0]
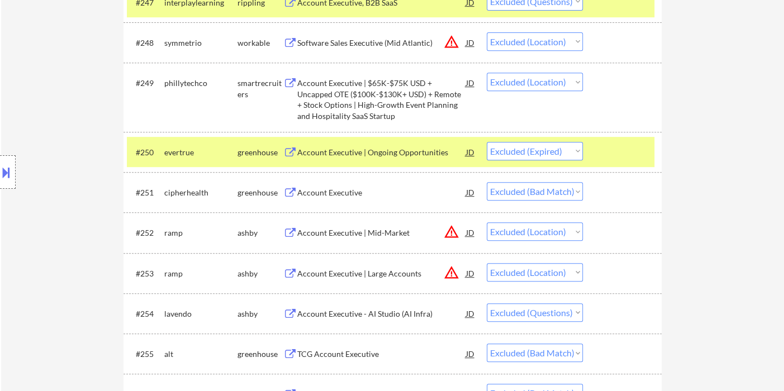
click at [335, 196] on div "Account Executive" at bounding box center [381, 192] width 169 height 11
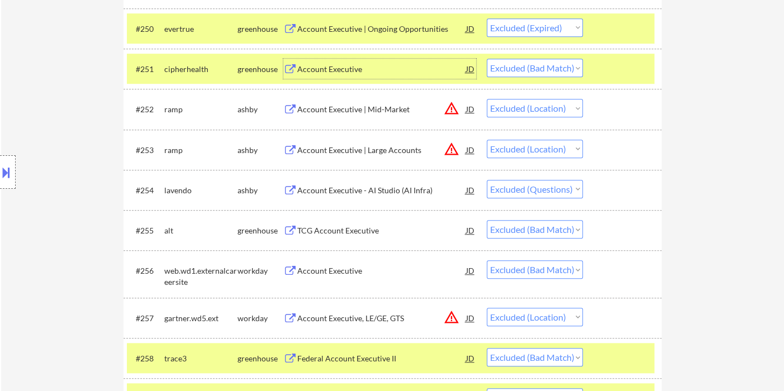
scroll to position [2723, 0]
click at [367, 231] on div "TCG Account Executive" at bounding box center [381, 230] width 169 height 11
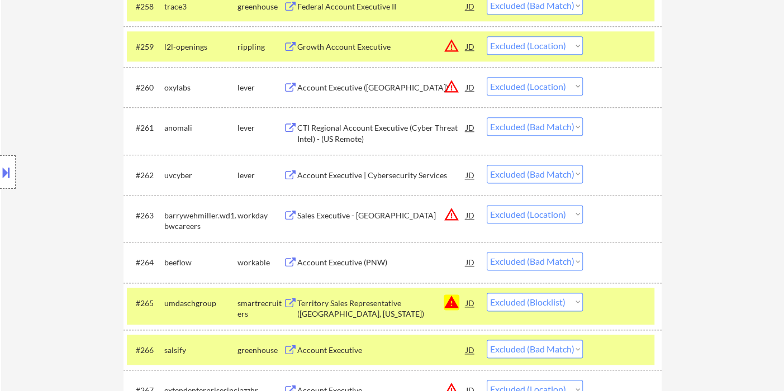
scroll to position [3095, 0]
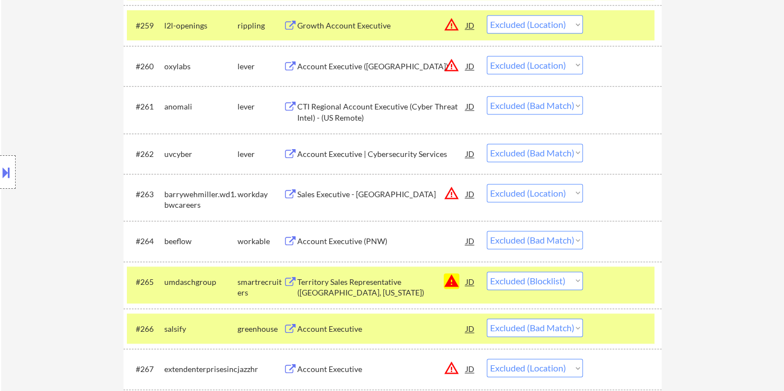
click at [347, 243] on div "Account Executive (PNW)" at bounding box center [381, 241] width 169 height 11
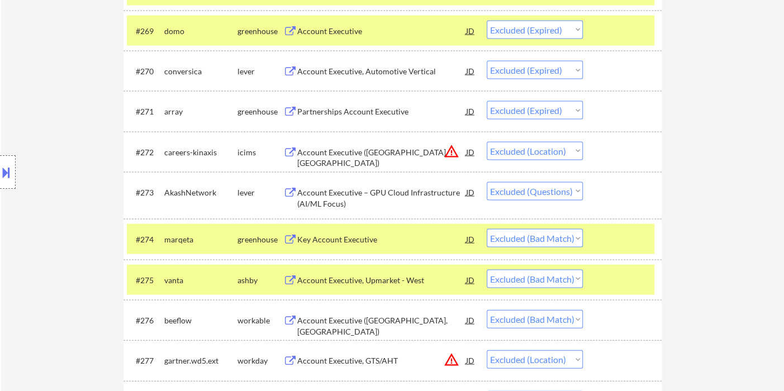
scroll to position [3530, 0]
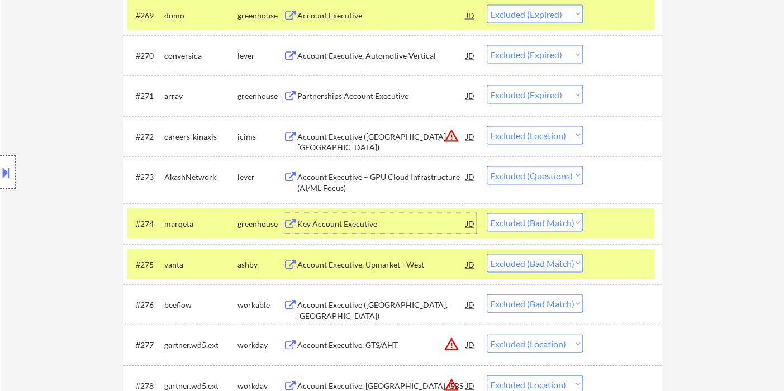
click at [327, 220] on div "Key Account Executive" at bounding box center [381, 223] width 169 height 11
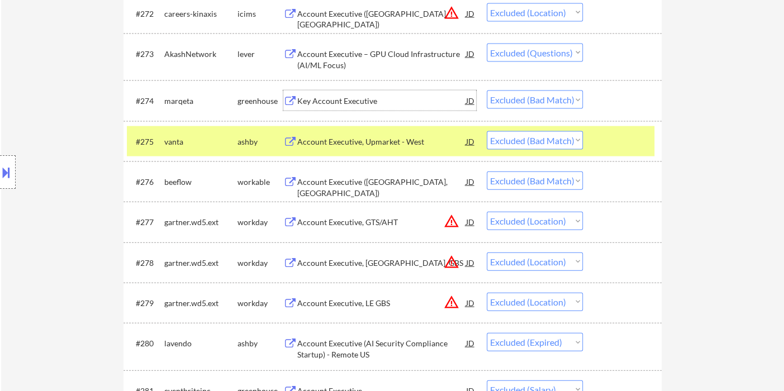
scroll to position [3654, 0]
click at [327, 180] on div "Account Executive ([GEOGRAPHIC_DATA], [GEOGRAPHIC_DATA])" at bounding box center [381, 186] width 169 height 22
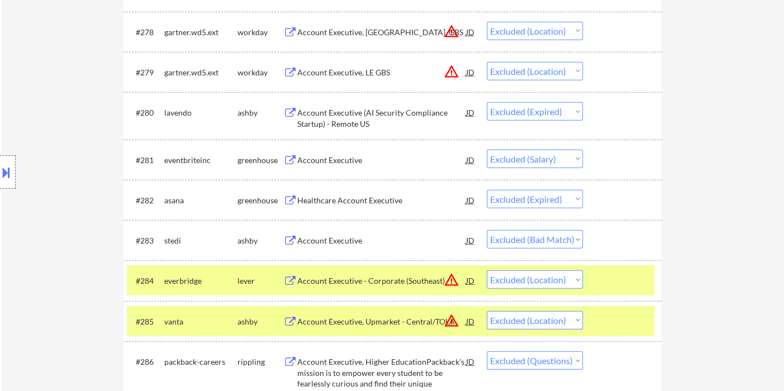
scroll to position [3965, 0]
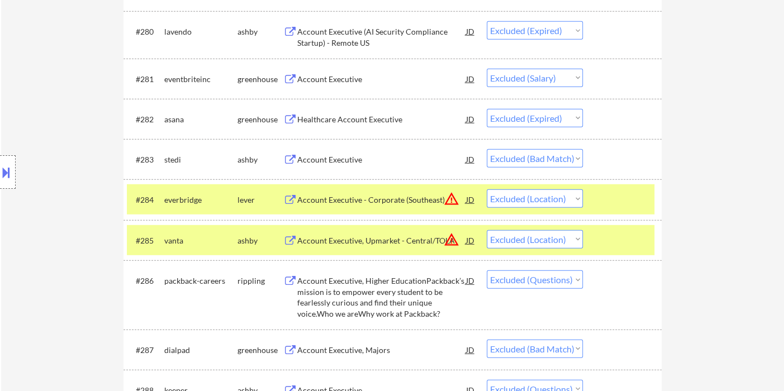
click at [335, 164] on div "Account Executive" at bounding box center [381, 159] width 169 height 11
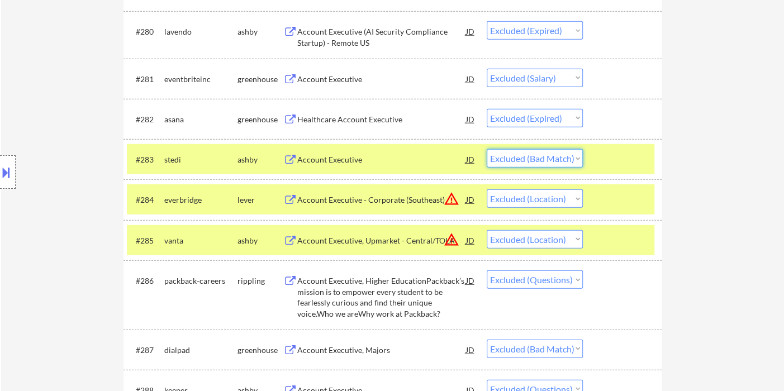
click at [555, 160] on select "Choose an option... Pending Applied Excluded (Questions) Excluded (Expired) Exc…" at bounding box center [535, 158] width 96 height 18
click at [487, 149] on select "Choose an option... Pending Applied Excluded (Questions) Excluded (Expired) Exc…" at bounding box center [535, 158] width 96 height 18
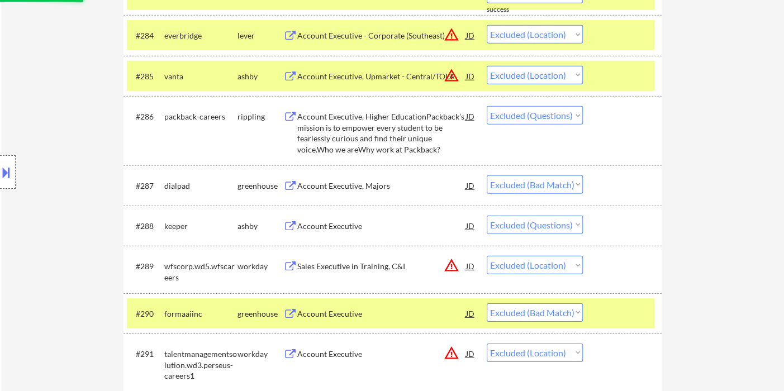
scroll to position [4151, 0]
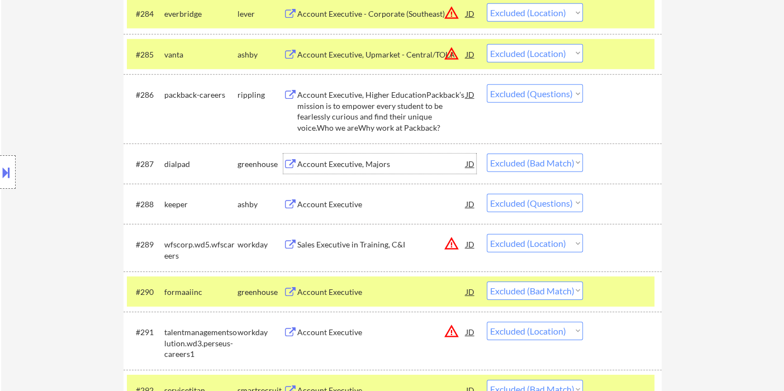
click at [327, 164] on div "Account Executive, Majors" at bounding box center [381, 164] width 169 height 11
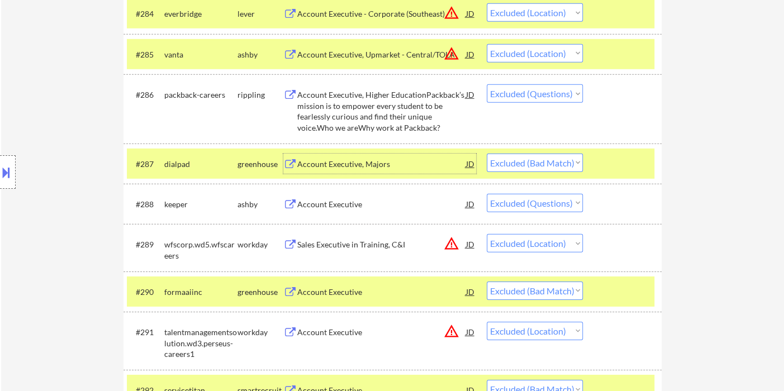
drag, startPoint x: 535, startPoint y: 161, endPoint x: 535, endPoint y: 168, distance: 6.7
click at [535, 161] on select "Choose an option... Pending Applied Excluded (Questions) Excluded (Expired) Exc…" at bounding box center [535, 163] width 96 height 18
click at [487, 154] on select "Choose an option... Pending Applied Excluded (Questions) Excluded (Expired) Exc…" at bounding box center [535, 163] width 96 height 18
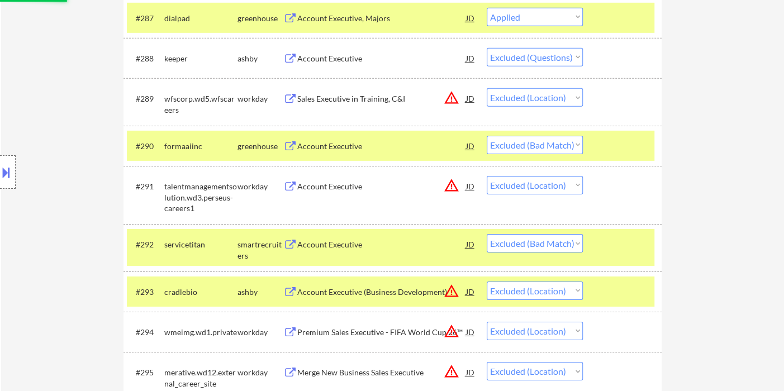
scroll to position [4337, 0]
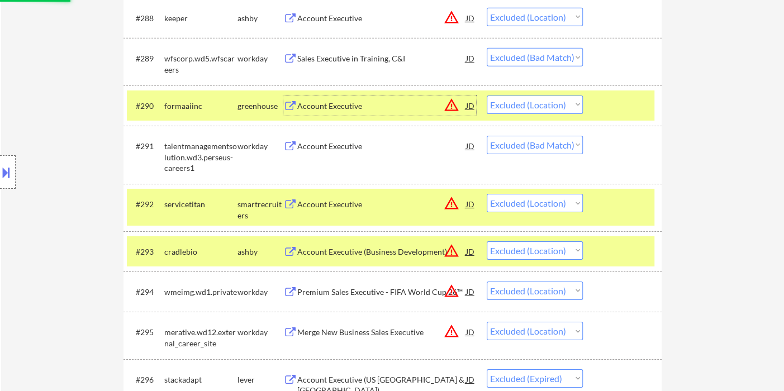
click at [343, 106] on div "Account Executive" at bounding box center [381, 106] width 169 height 20
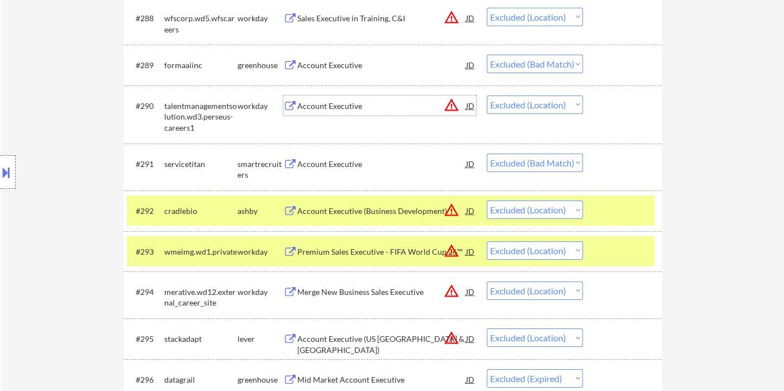
click at [349, 167] on div "Account Executive" at bounding box center [381, 164] width 169 height 11
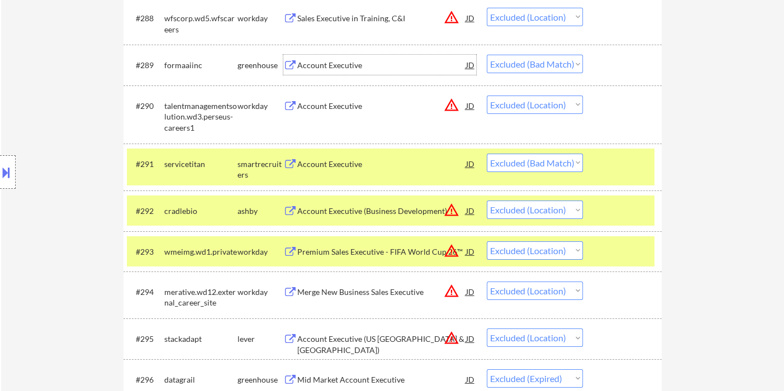
click at [317, 68] on div "Account Executive" at bounding box center [381, 65] width 169 height 11
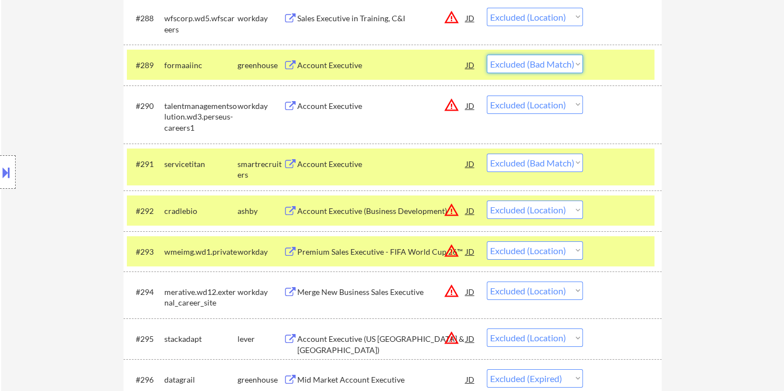
drag, startPoint x: 518, startPoint y: 66, endPoint x: 522, endPoint y: 72, distance: 7.2
click at [518, 66] on select "Choose an option... Pending Applied Excluded (Questions) Excluded (Expired) Exc…" at bounding box center [535, 64] width 96 height 18
click at [487, 55] on select "Choose an option... Pending Applied Excluded (Questions) Excluded (Expired) Exc…" at bounding box center [535, 64] width 96 height 18
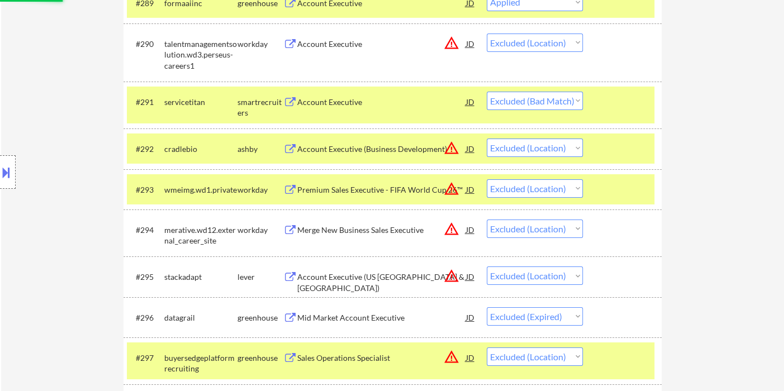
scroll to position [4399, 0]
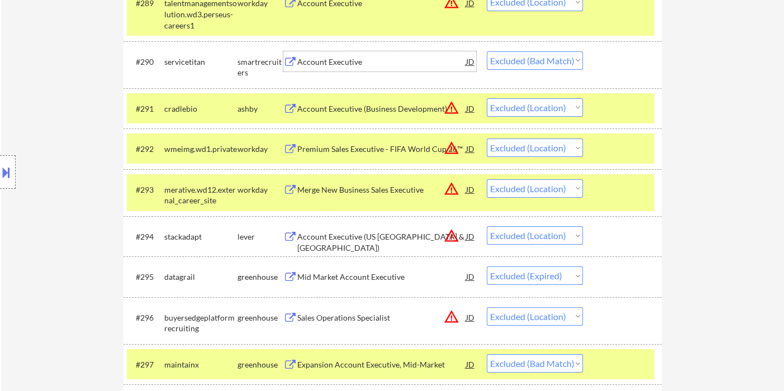
click at [335, 62] on div "Account Executive" at bounding box center [381, 61] width 169 height 11
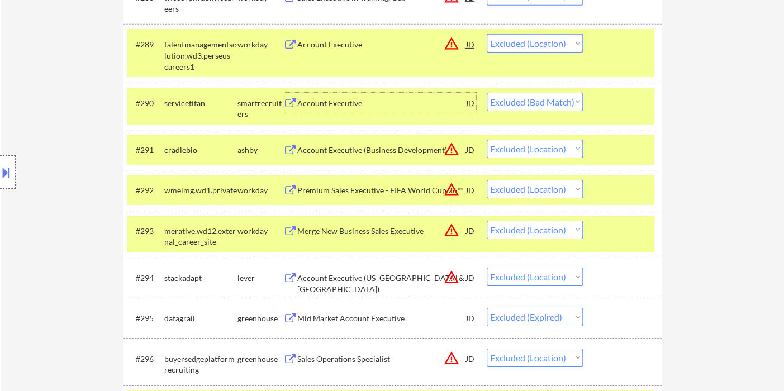
scroll to position [4337, 0]
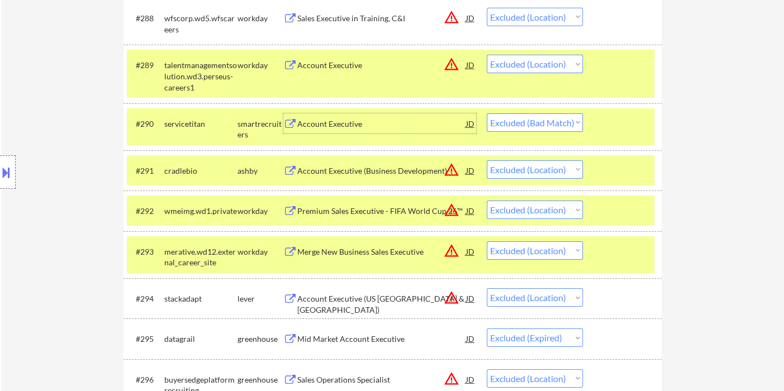
drag, startPoint x: 501, startPoint y: 120, endPoint x: 516, endPoint y: 130, distance: 17.7
click at [501, 120] on select "Choose an option... Pending Applied Excluded (Questions) Excluded (Expired) Exc…" at bounding box center [535, 122] width 96 height 18
click at [487, 113] on select "Choose an option... Pending Applied Excluded (Questions) Excluded (Expired) Exc…" at bounding box center [535, 122] width 96 height 18
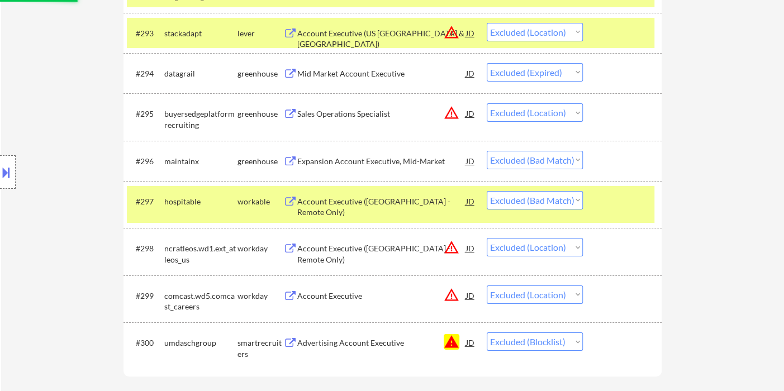
scroll to position [4648, 0]
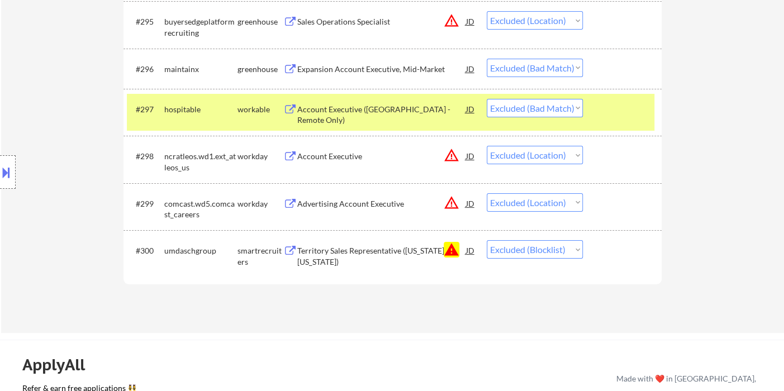
click at [354, 107] on div "Account Executive ([GEOGRAPHIC_DATA] - Remote Only)" at bounding box center [381, 115] width 169 height 22
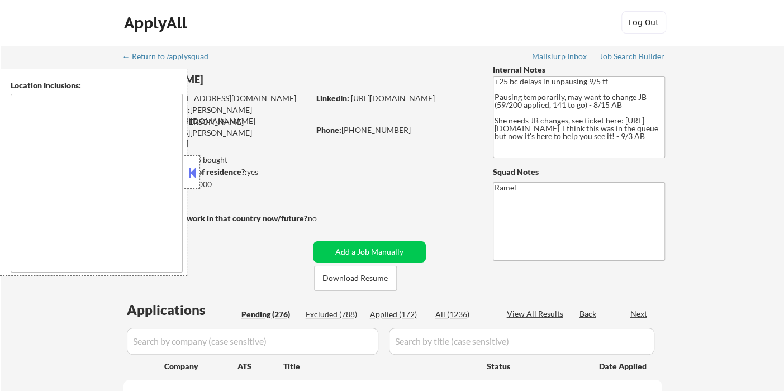
type textarea "remote"
click at [192, 173] on button at bounding box center [192, 172] width 12 height 17
select select ""pending""
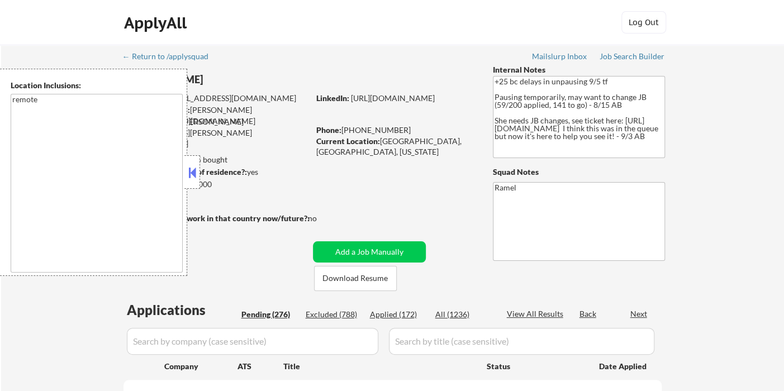
select select ""pending""
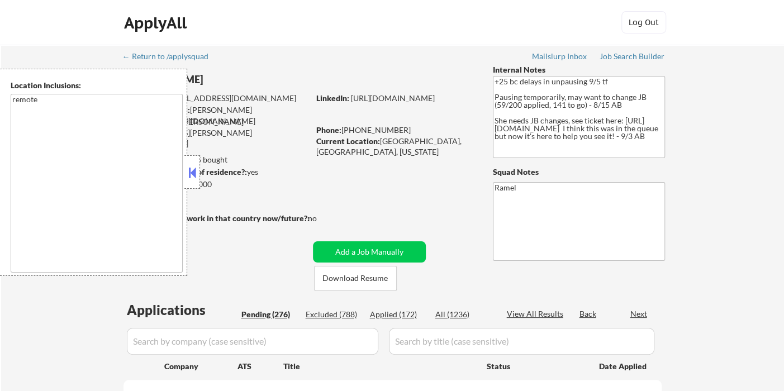
select select ""pending""
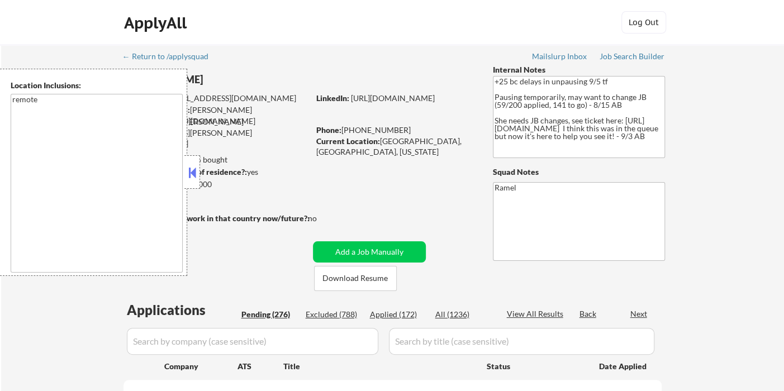
select select ""pending""
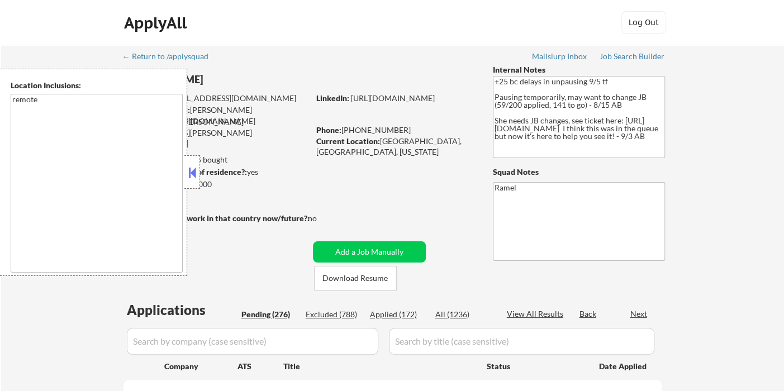
select select ""pending""
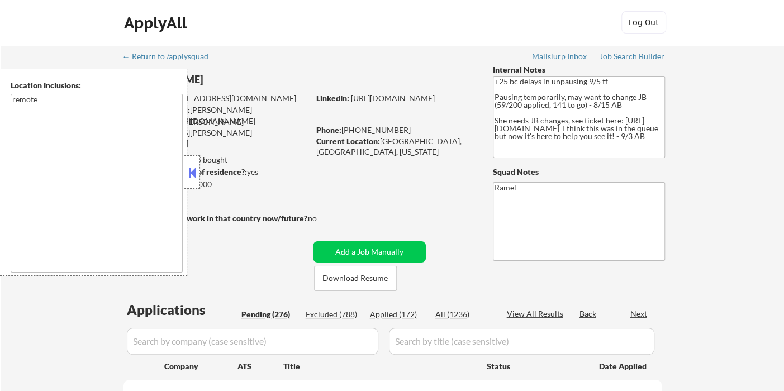
select select ""pending""
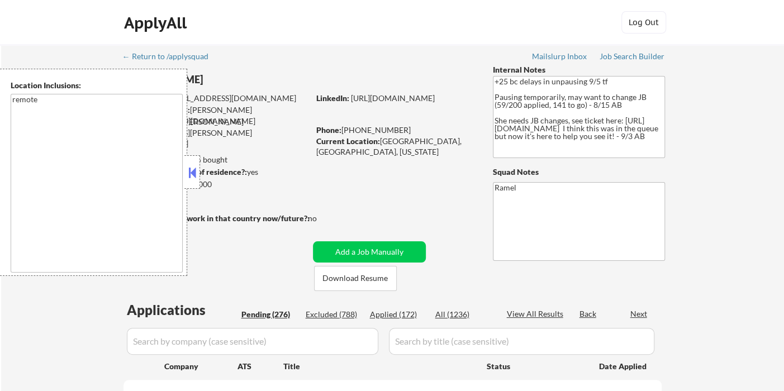
select select ""pending""
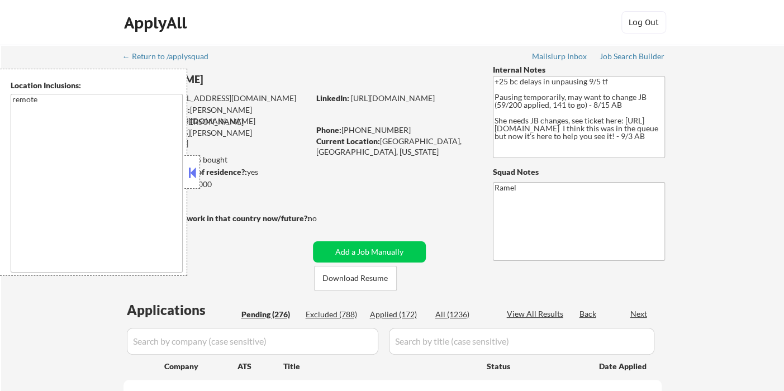
select select ""pending""
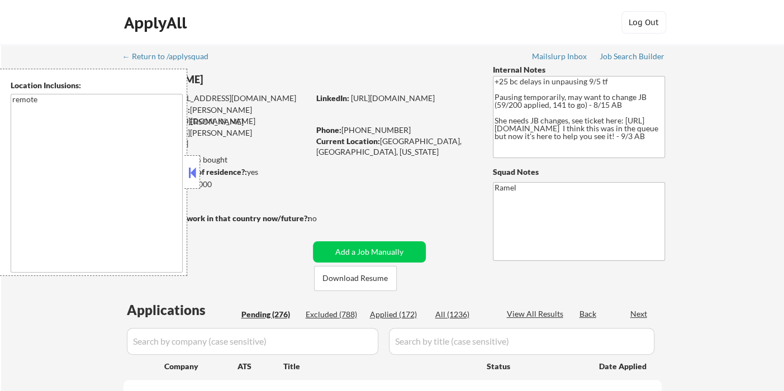
select select ""pending""
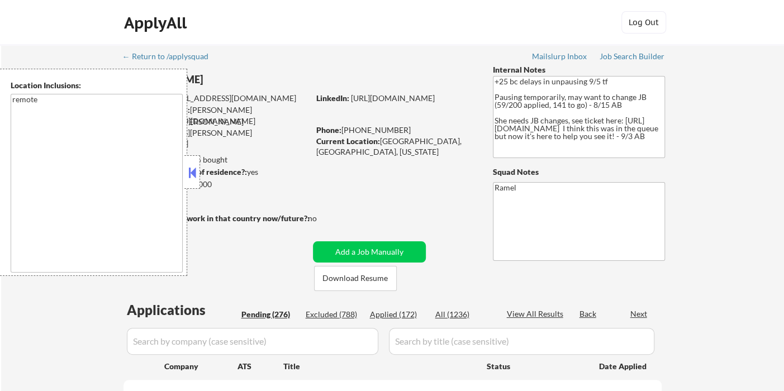
select select ""pending""
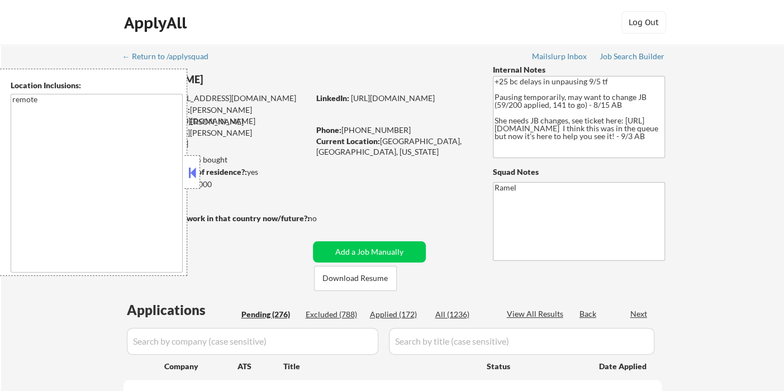
select select ""pending""
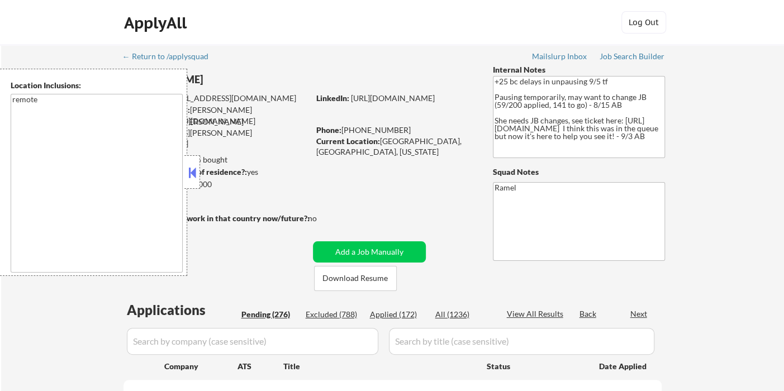
select select ""pending""
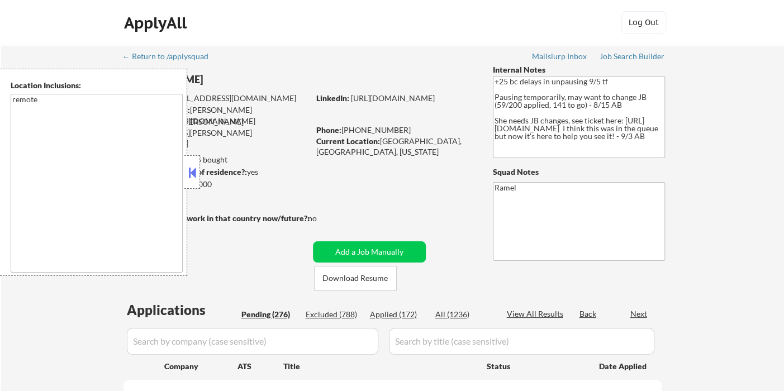
select select ""pending""
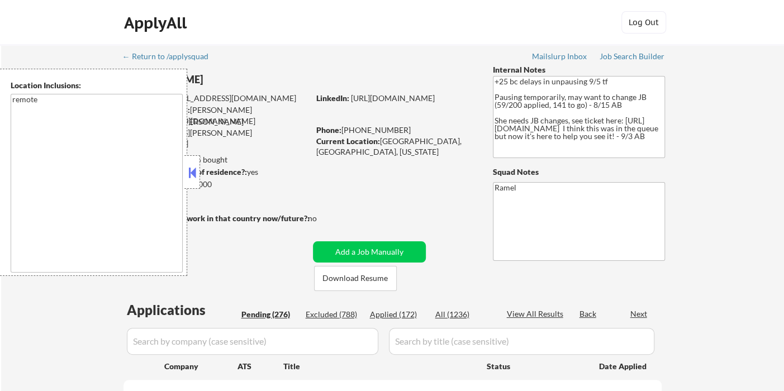
select select ""pending""
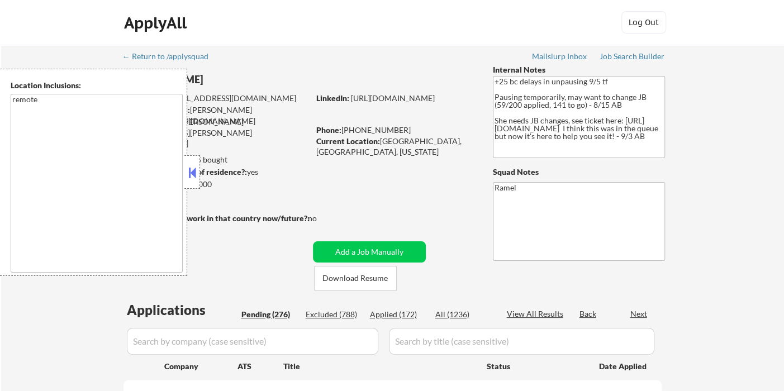
select select ""pending""
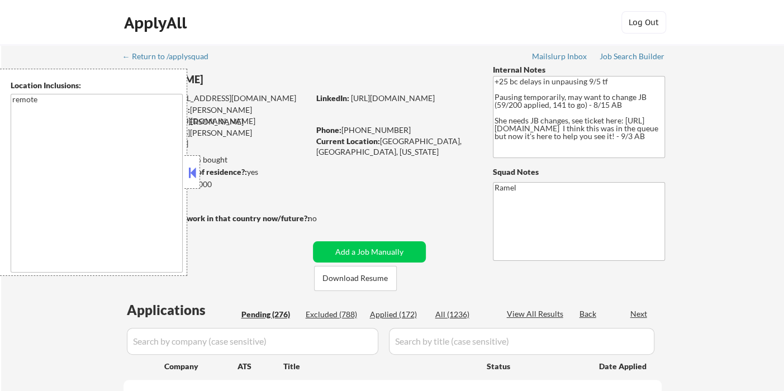
select select ""pending""
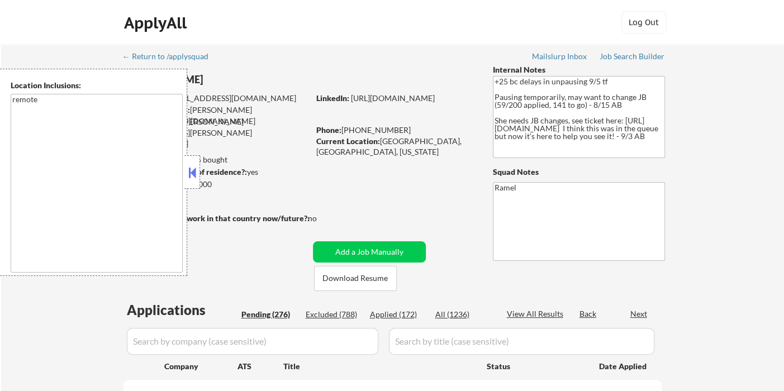
select select ""pending""
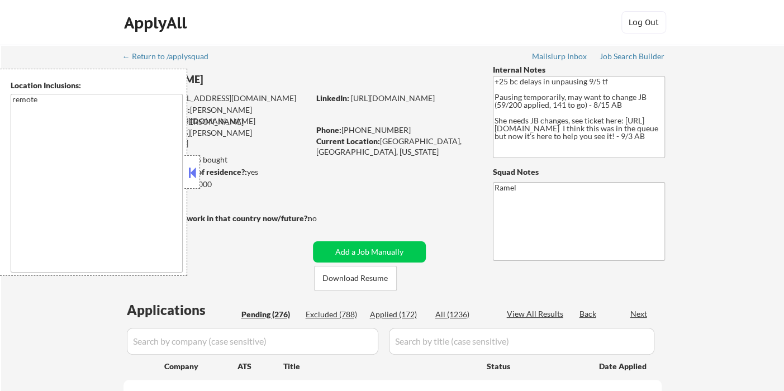
select select ""pending""
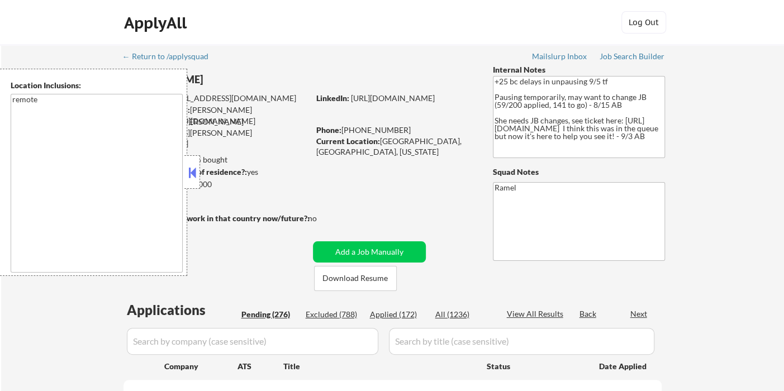
select select ""pending""
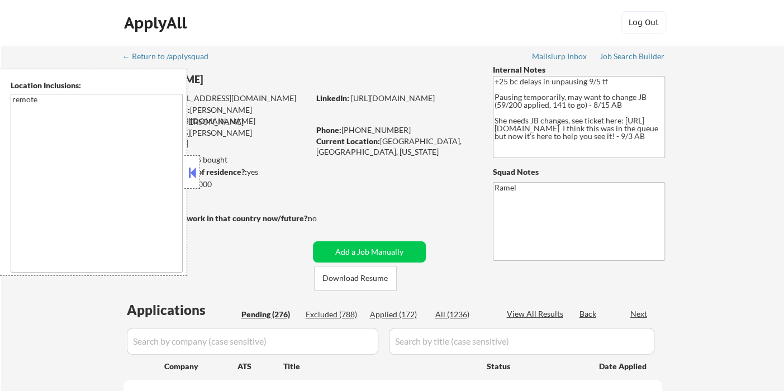
select select ""pending""
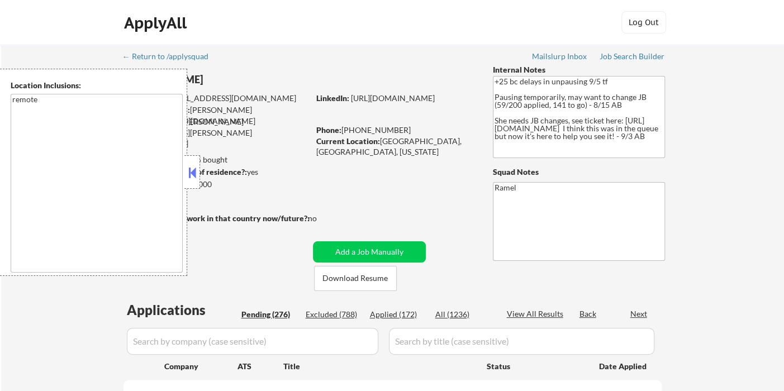
select select ""pending""
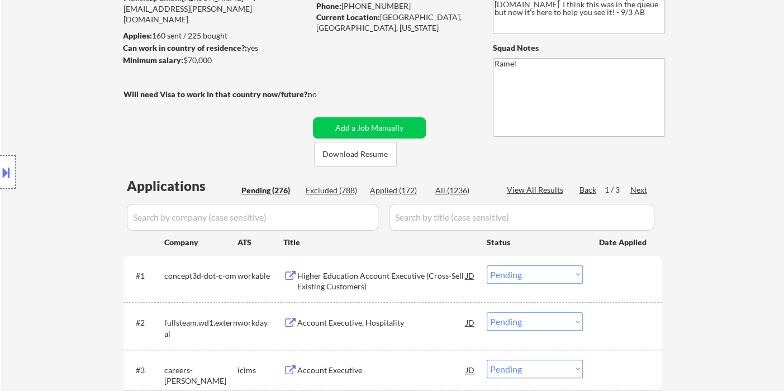
click at [393, 187] on div "Applied (172)" at bounding box center [398, 190] width 56 height 11
click at [545, 191] on div "View All Results" at bounding box center [537, 189] width 60 height 11
select select ""applied""
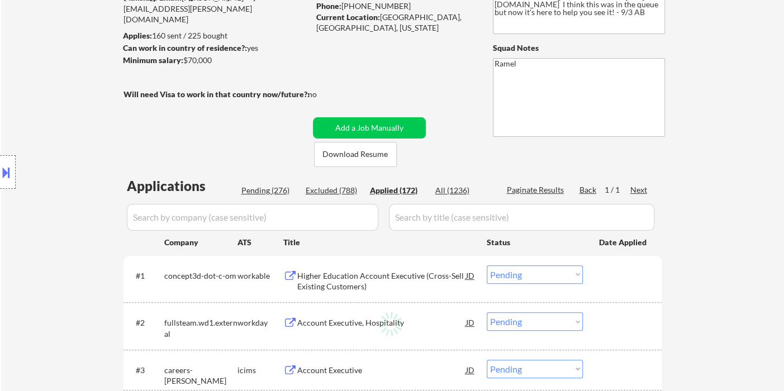
select select ""applied""
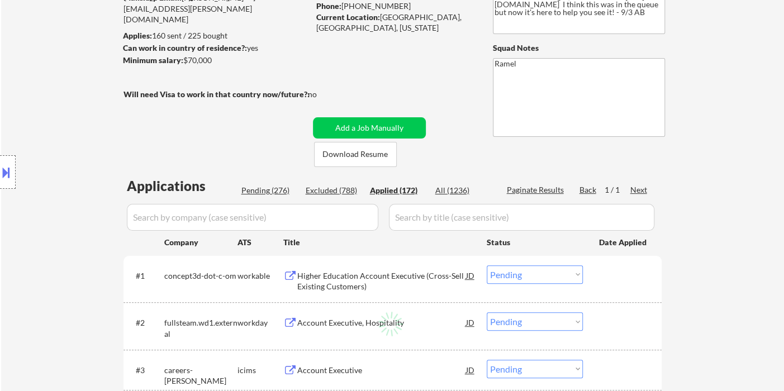
select select ""applied""
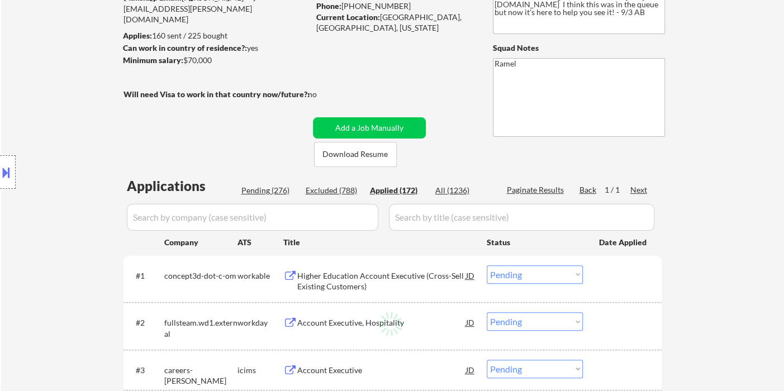
select select ""applied""
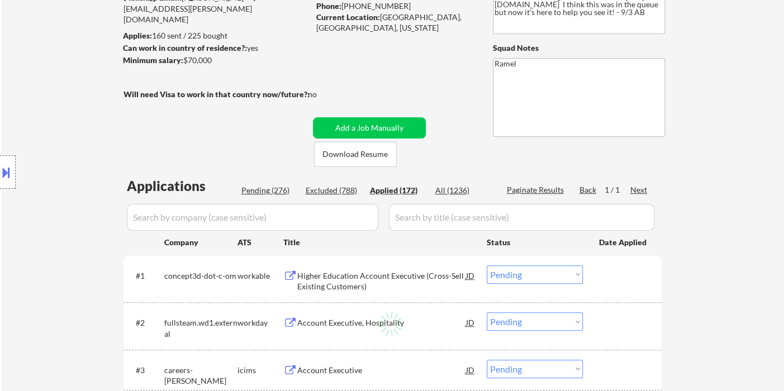
select select ""applied""
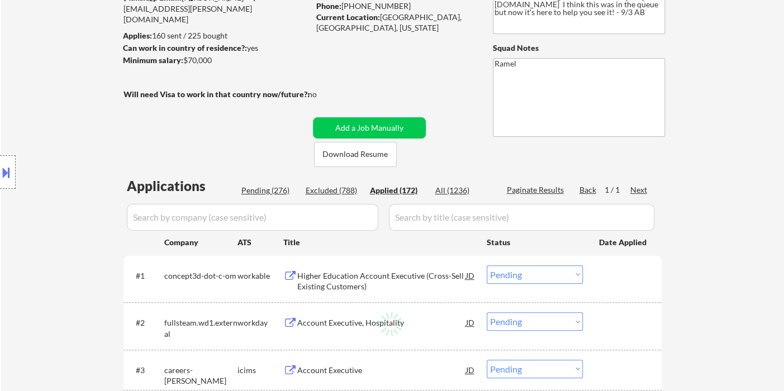
select select ""applied""
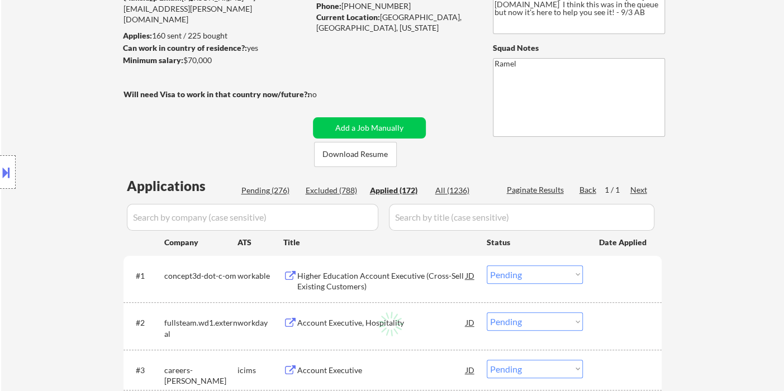
select select ""applied""
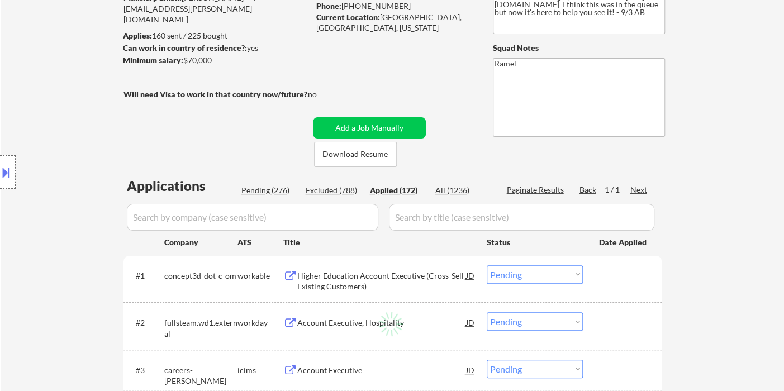
select select ""applied""
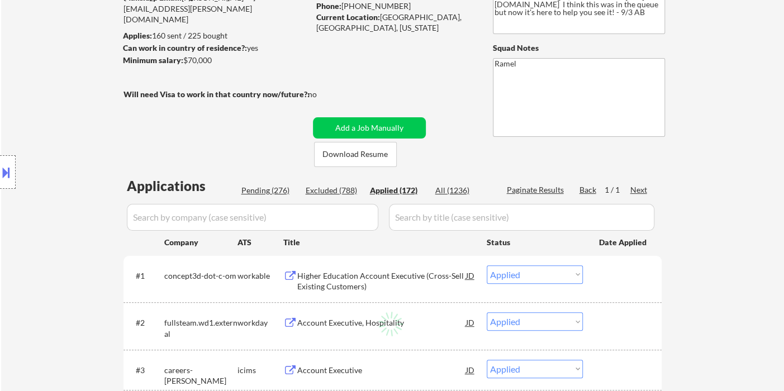
select select ""applied""
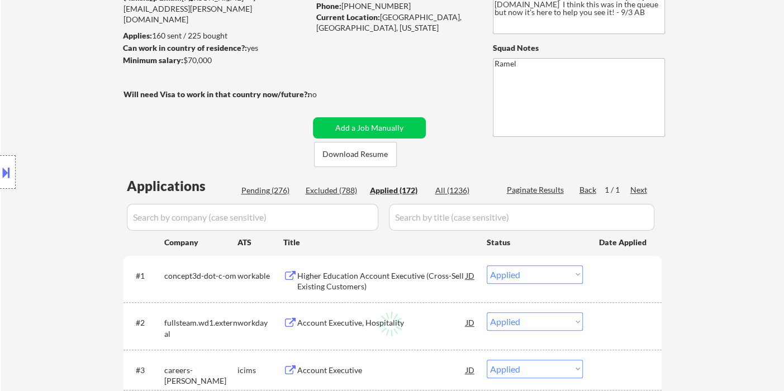
select select ""applied""
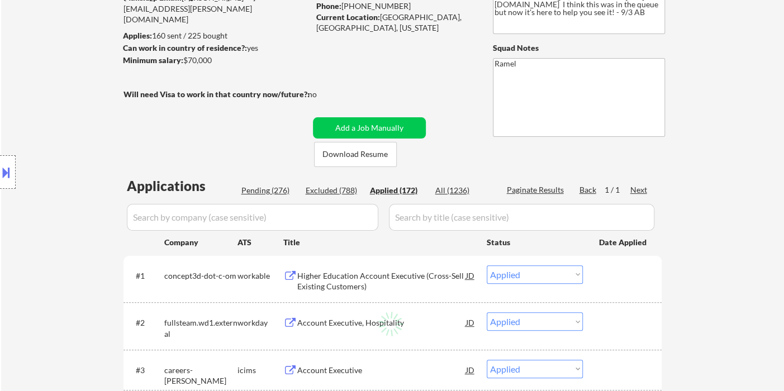
select select ""applied""
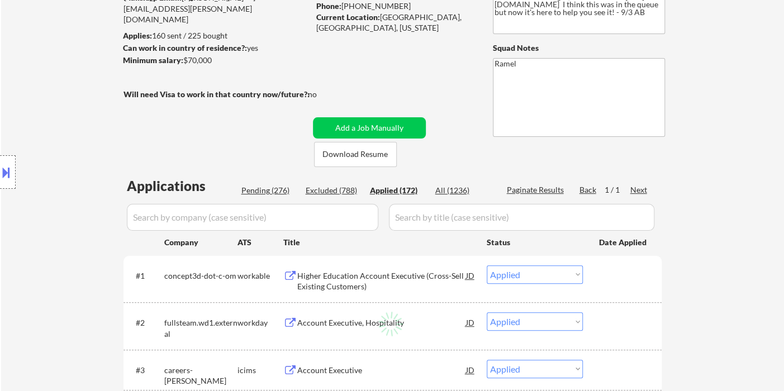
select select ""applied""
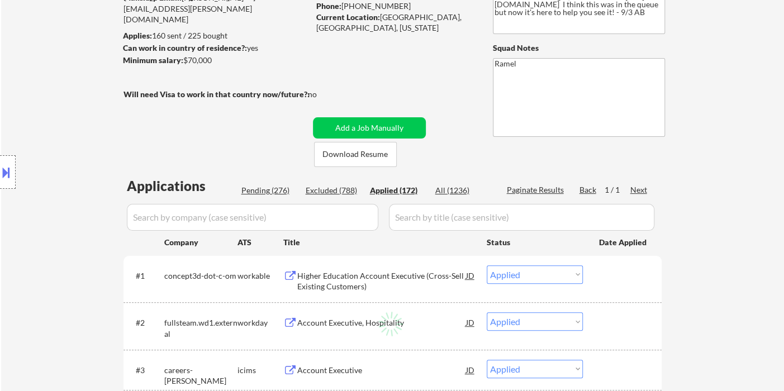
select select ""applied""
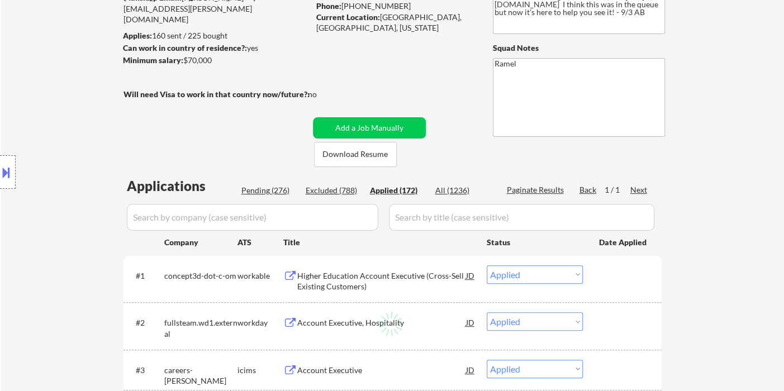
select select ""applied""
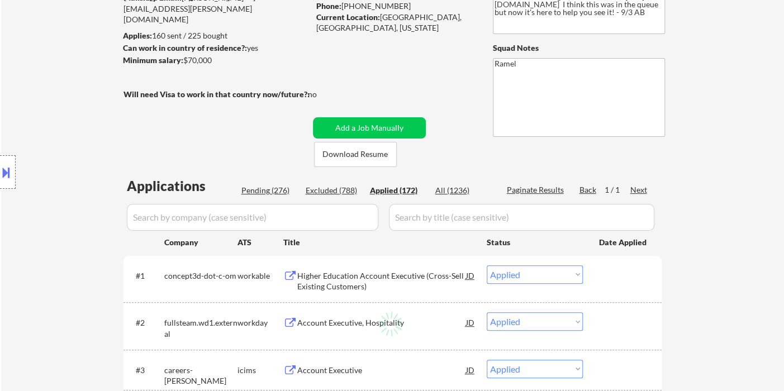
select select ""applied""
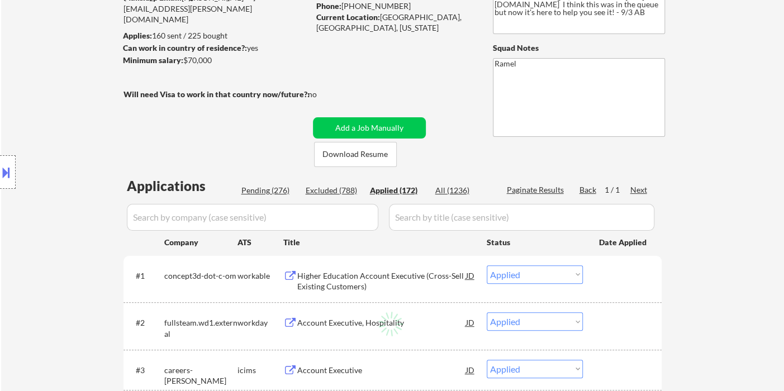
select select ""applied""
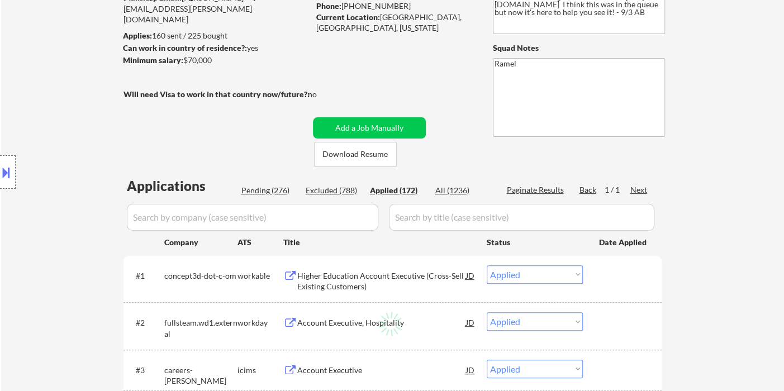
select select ""applied""
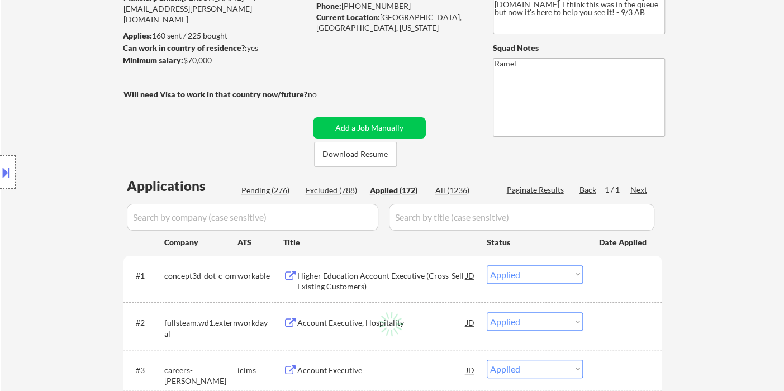
select select ""applied""
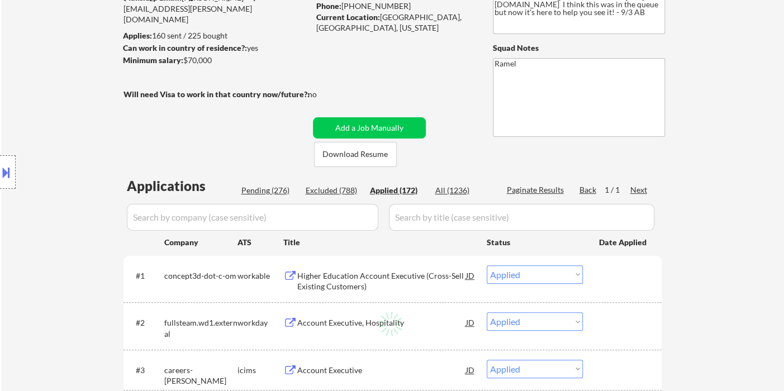
select select ""applied""
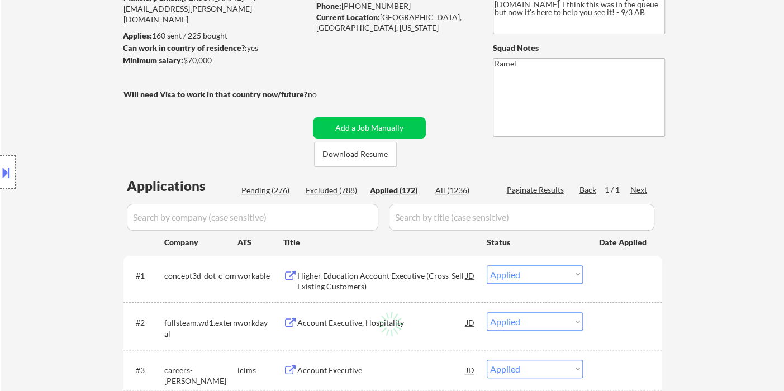
select select ""applied""
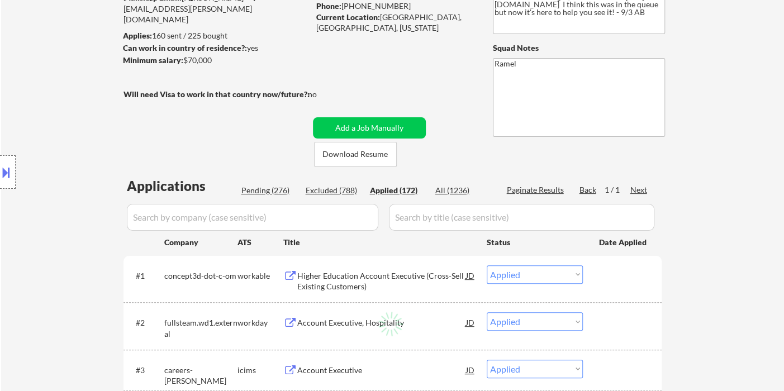
select select ""applied""
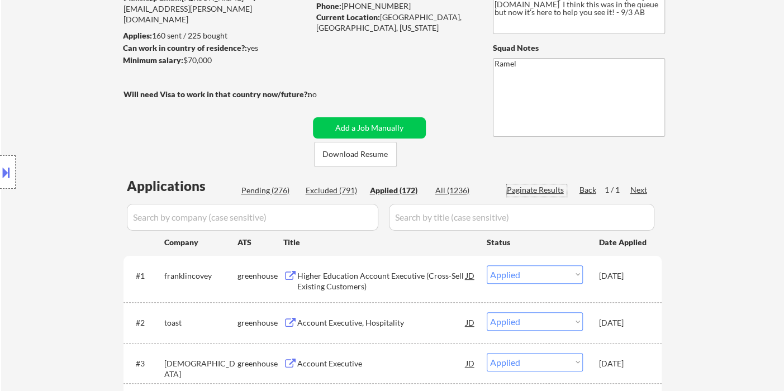
scroll to position [62, 0]
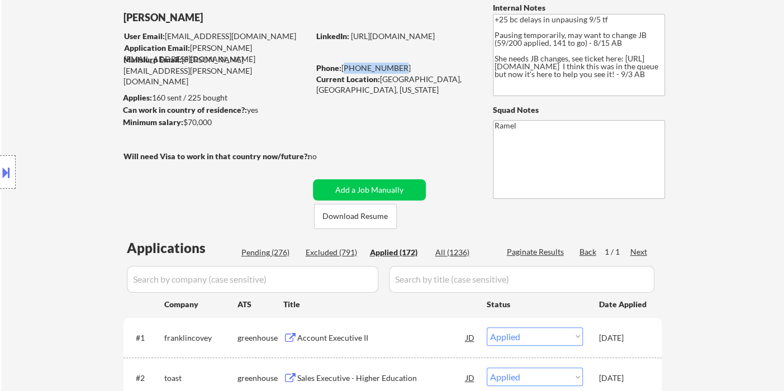
drag, startPoint x: 393, startPoint y: 64, endPoint x: 343, endPoint y: 65, distance: 50.3
click at [343, 65] on div "Phone: 650-307-7824" at bounding box center [395, 68] width 158 height 11
copy div "[PHONE_NUMBER]"
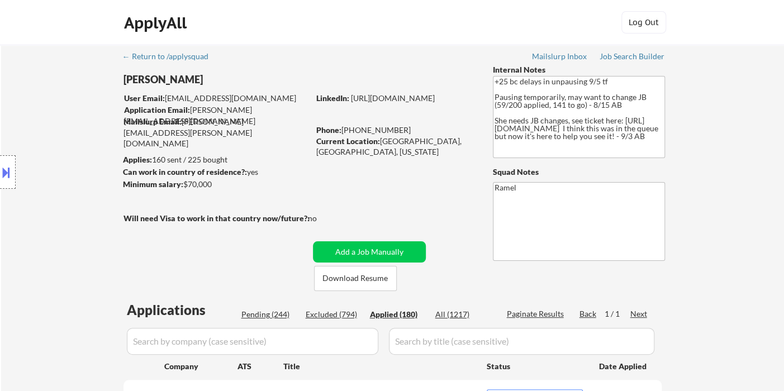
click at [398, 315] on div "Applied (180)" at bounding box center [398, 314] width 56 height 11
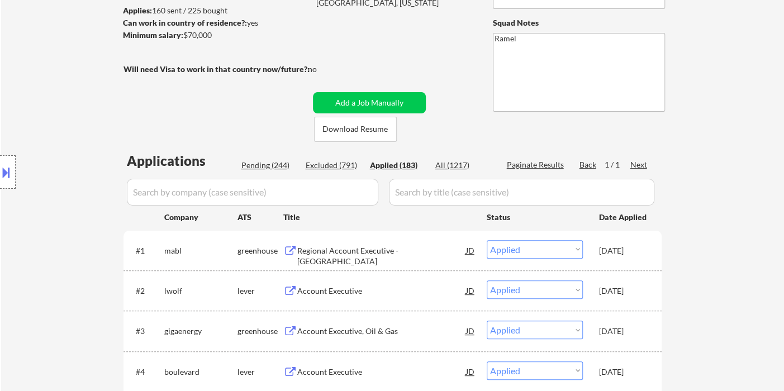
scroll to position [100, 0]
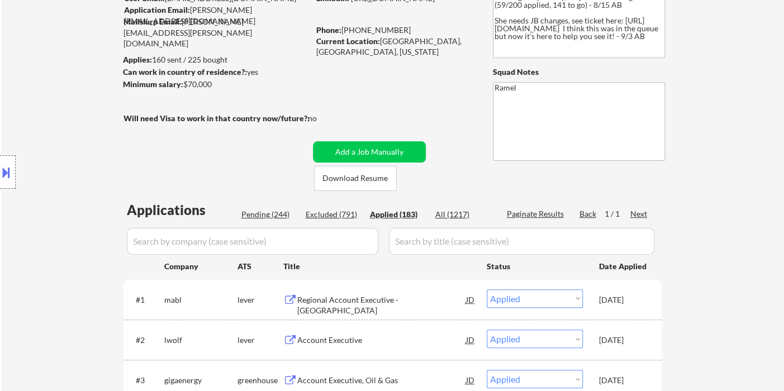
click at [389, 41] on div "Current Location: Roseville, CA, California" at bounding box center [395, 47] width 158 height 22
click at [401, 41] on div "Current Location: Roseville, CA, California" at bounding box center [395, 47] width 158 height 22
copy div "Roseville"
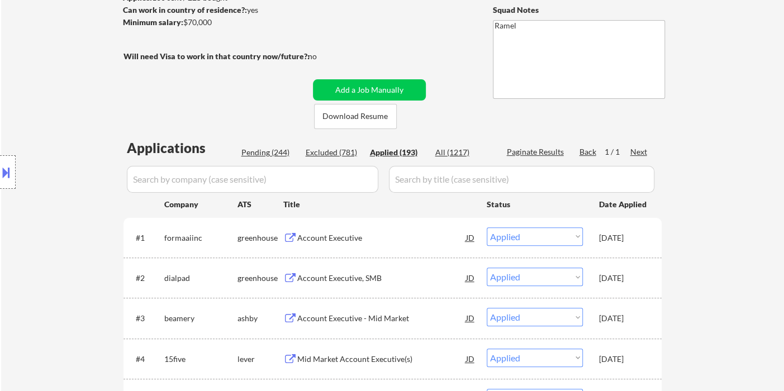
scroll to position [1379, 0]
